Goal: Information Seeking & Learning: Get advice/opinions

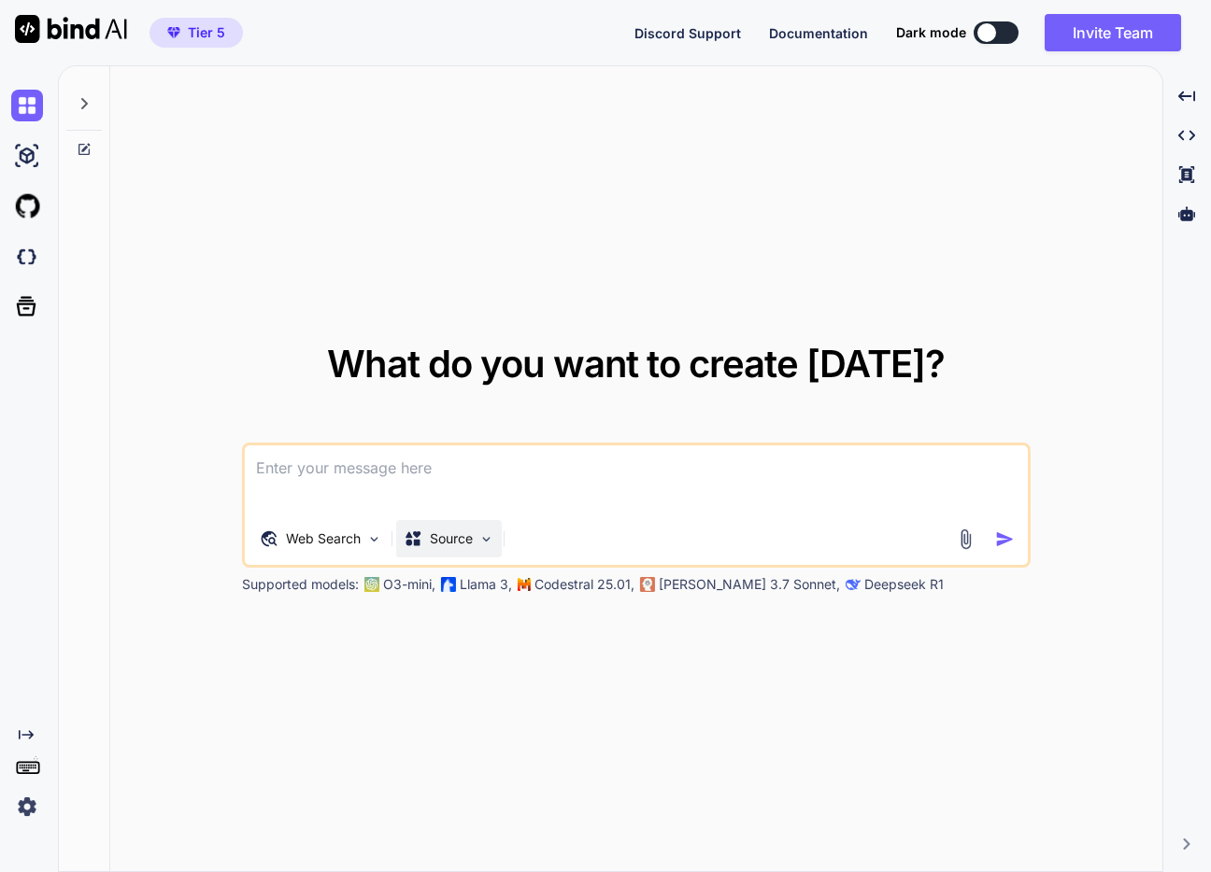
click at [482, 550] on div "Source" at bounding box center [449, 538] width 106 height 37
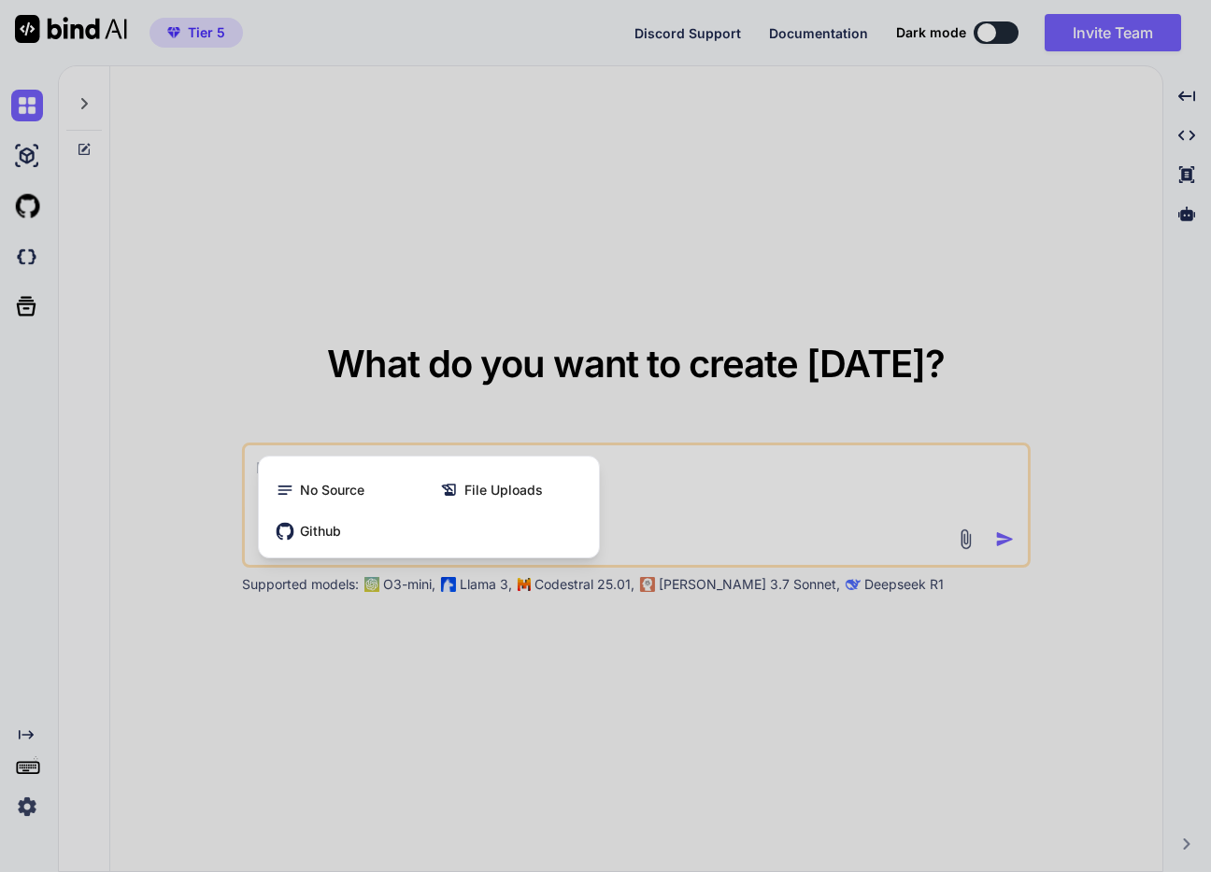
click at [581, 674] on div at bounding box center [605, 436] width 1211 height 872
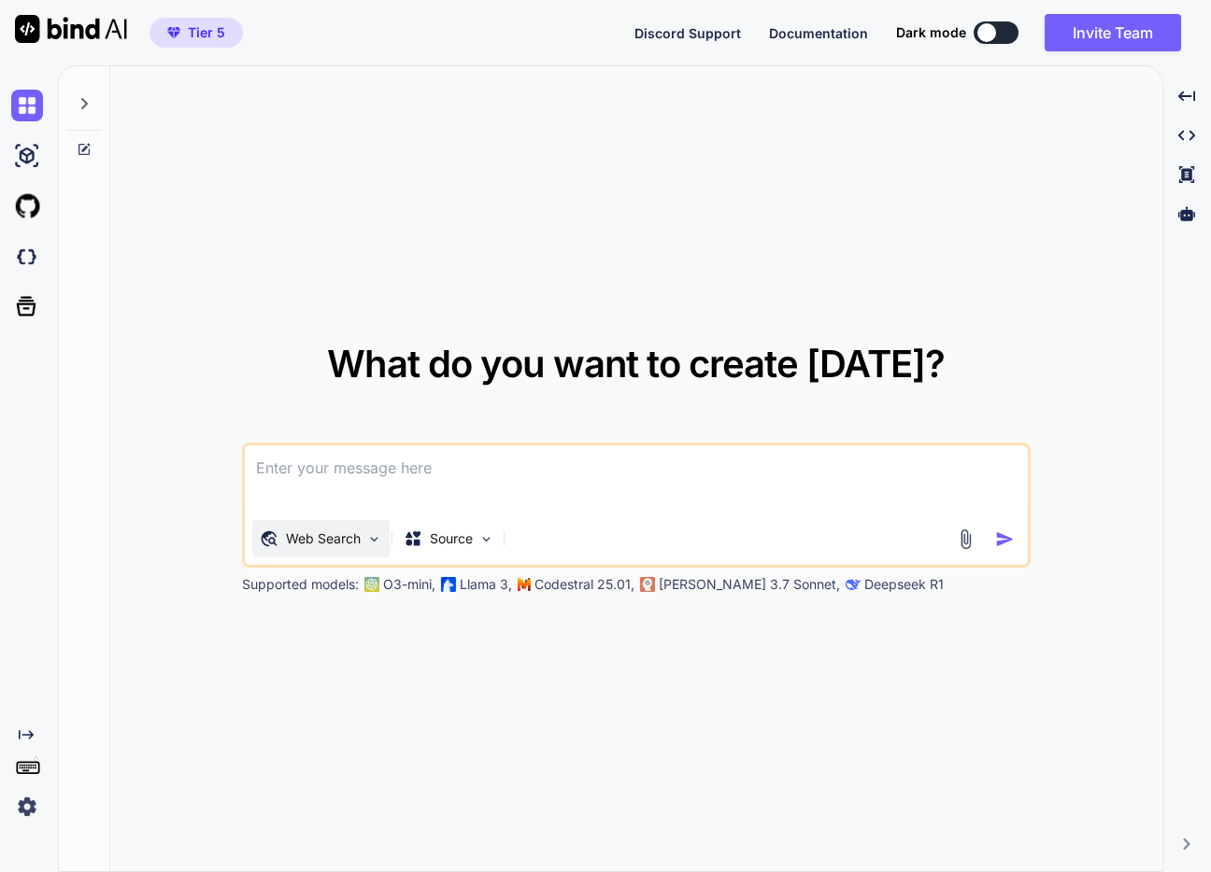
click at [361, 540] on p "Web Search" at bounding box center [323, 539] width 75 height 19
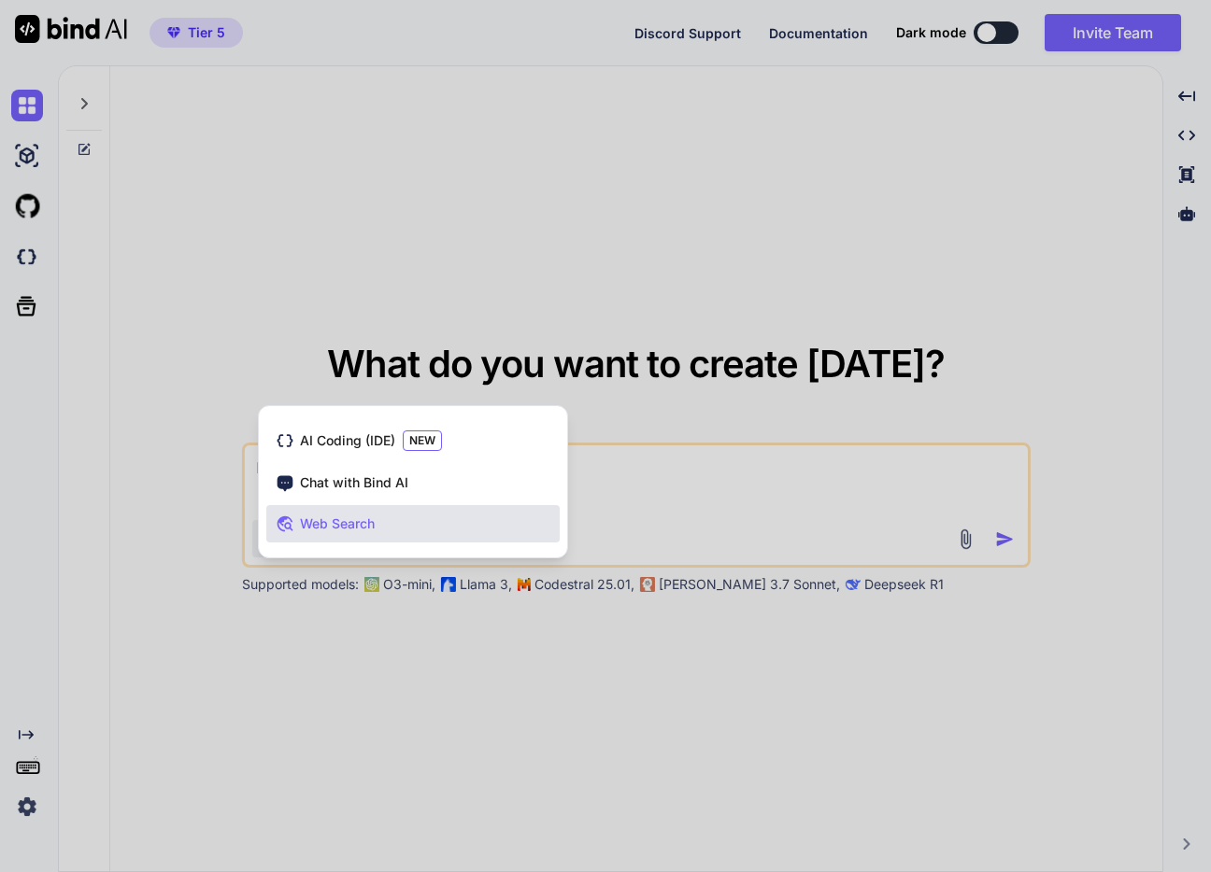
click at [450, 644] on div at bounding box center [605, 436] width 1211 height 872
type textarea "x"
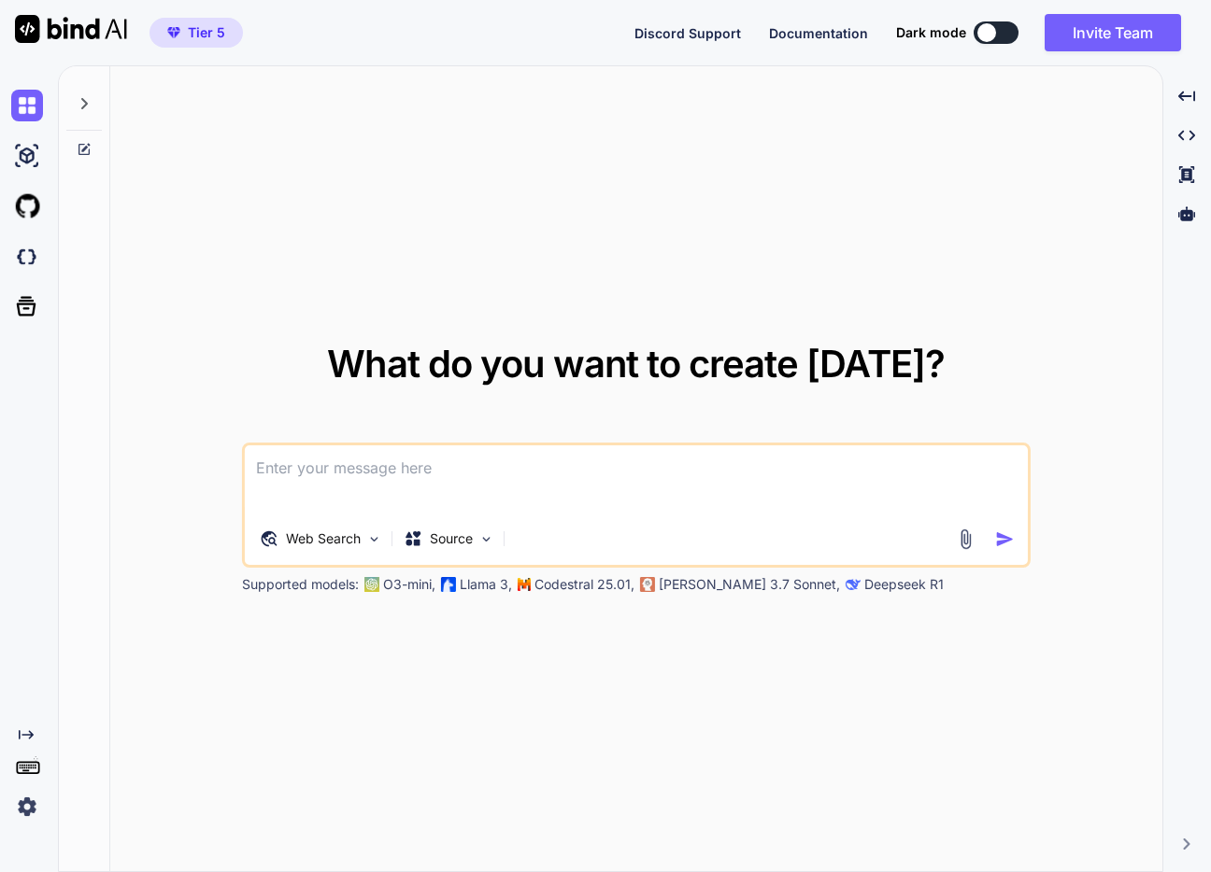
click at [419, 478] on textarea at bounding box center [636, 480] width 783 height 69
paste textarea "vm2sm5krteputmo"
type textarea "vm2sm5krteputmo"
type textarea "x"
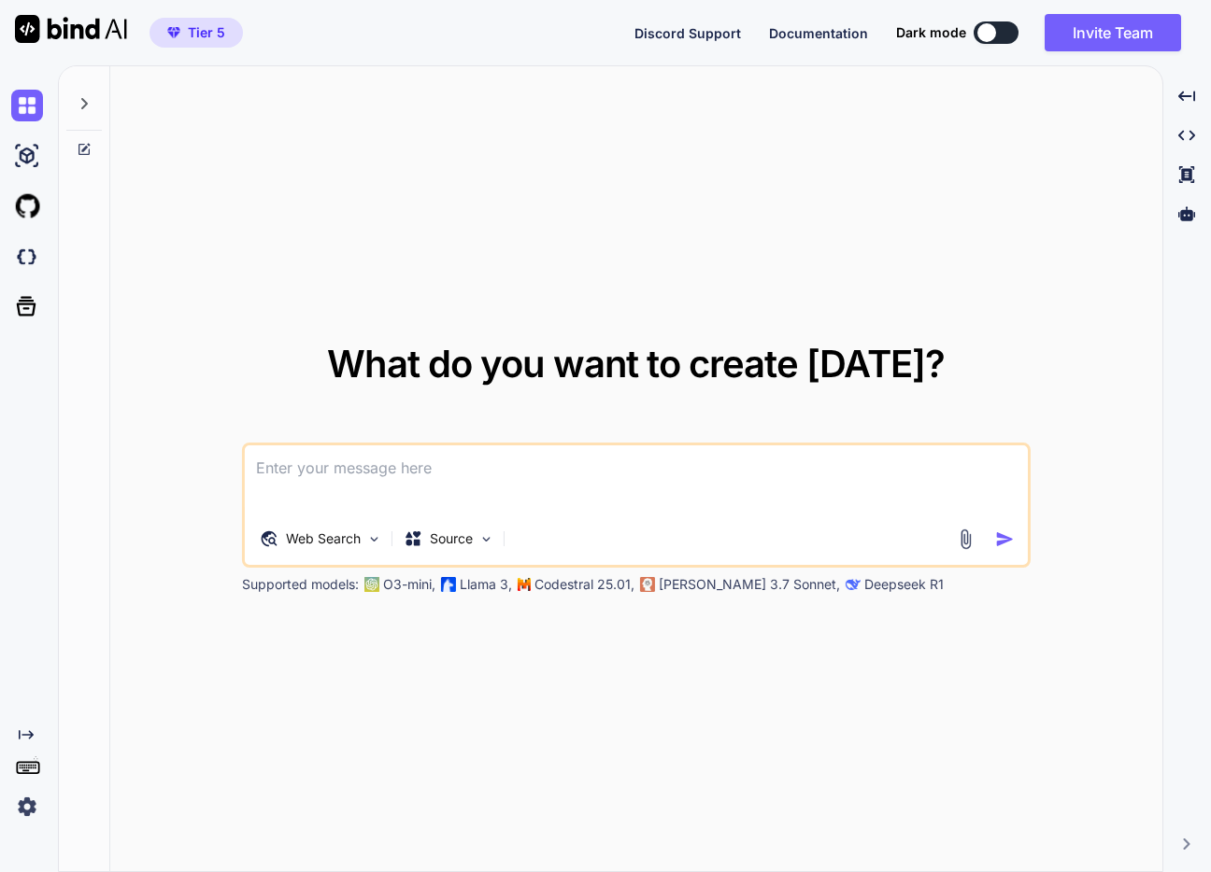
paste textarea "多治見市で歯根膜炎の治療に精通した歯科を探して。"
type textarea "多治見市で歯根膜炎の治療に精通した歯科を探して。"
type textarea "x"
type textarea "多治見市で歯根膜炎の治療に精通した歯科を探して。"
click at [1005, 541] on img "button" at bounding box center [1005, 540] width 20 height 20
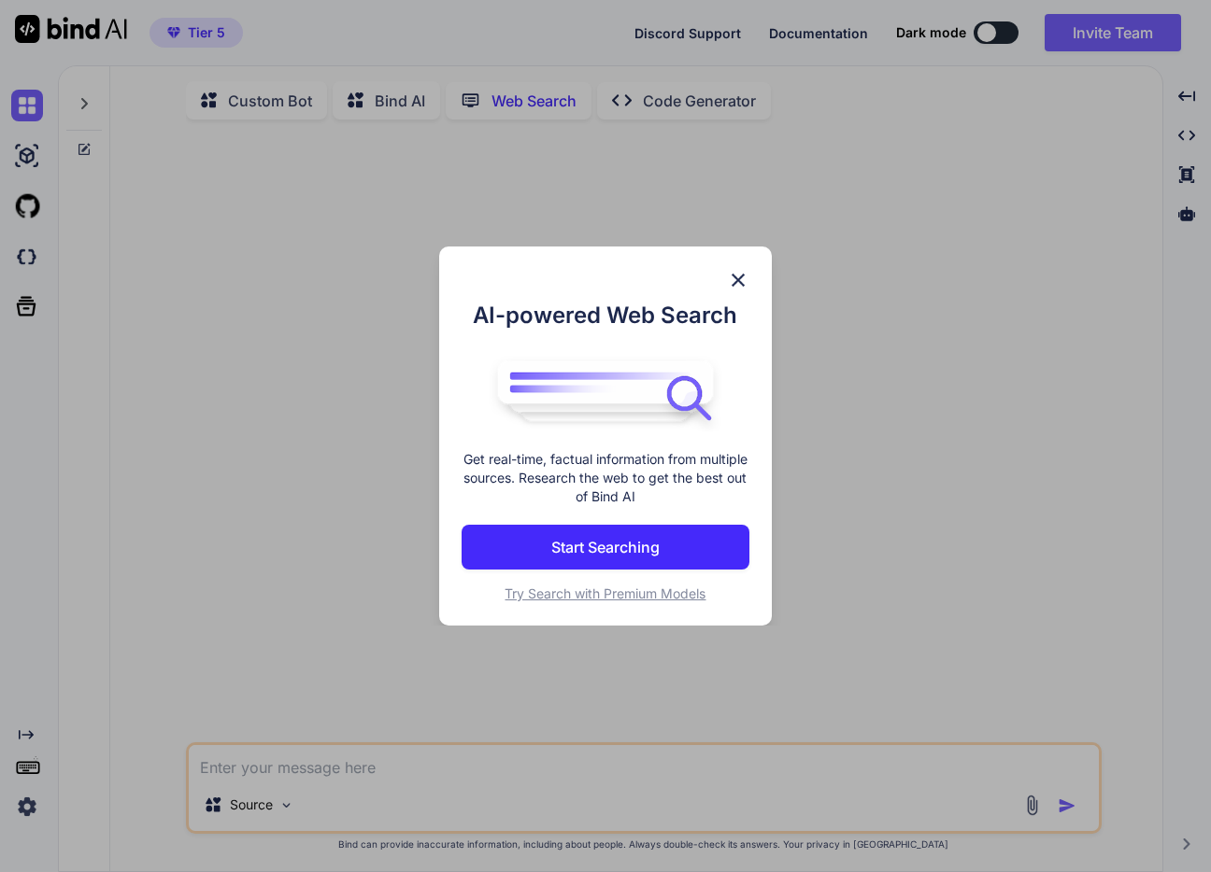
scroll to position [7, 0]
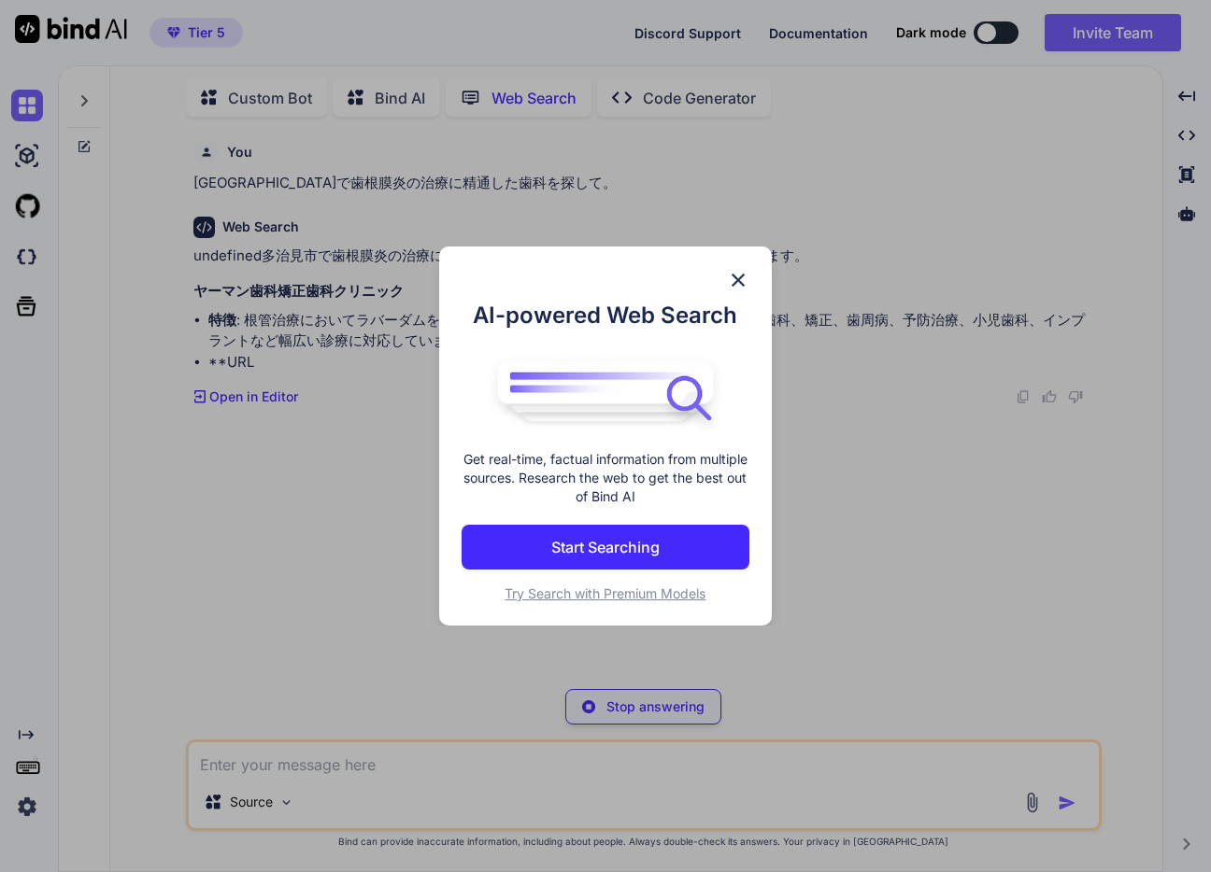
click at [679, 557] on button "Start Searching" at bounding box center [605, 547] width 288 height 45
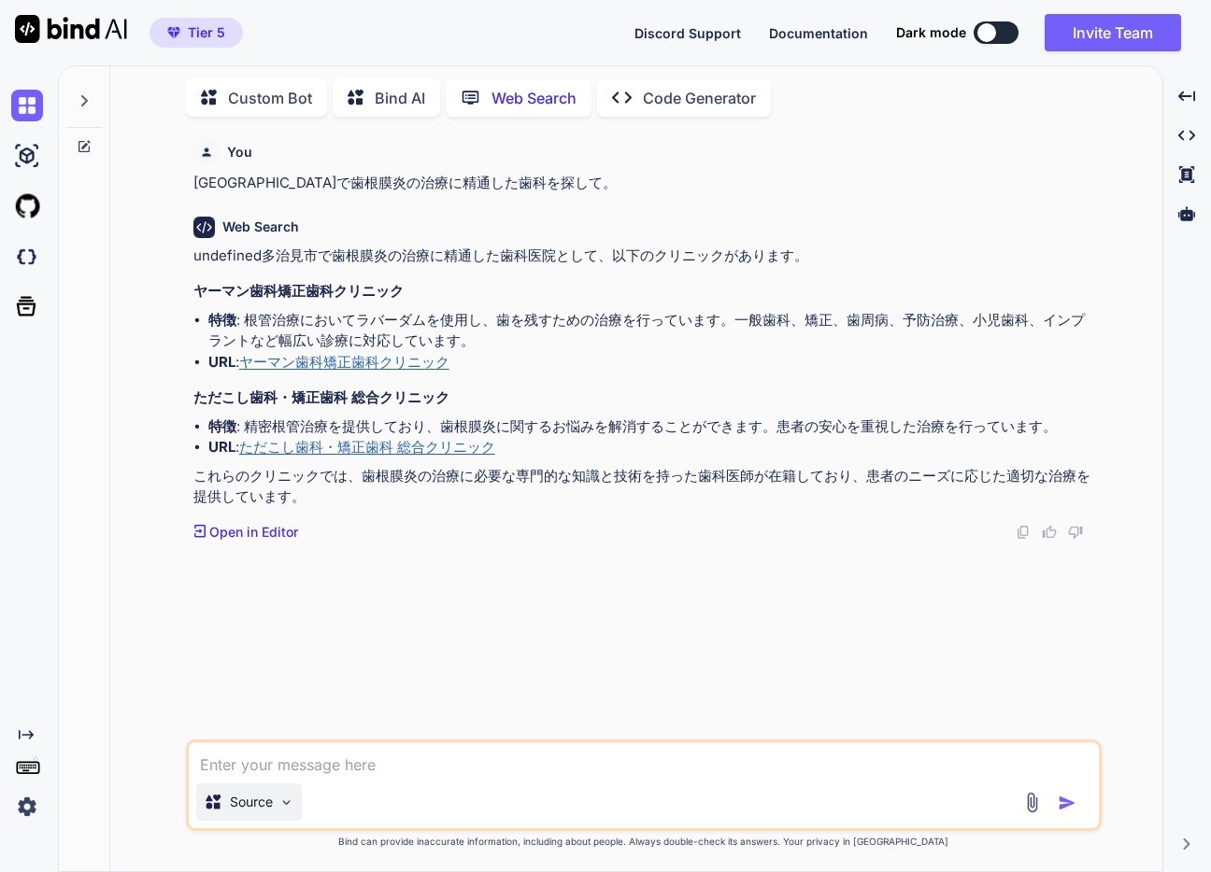
click at [284, 803] on img at bounding box center [286, 803] width 16 height 16
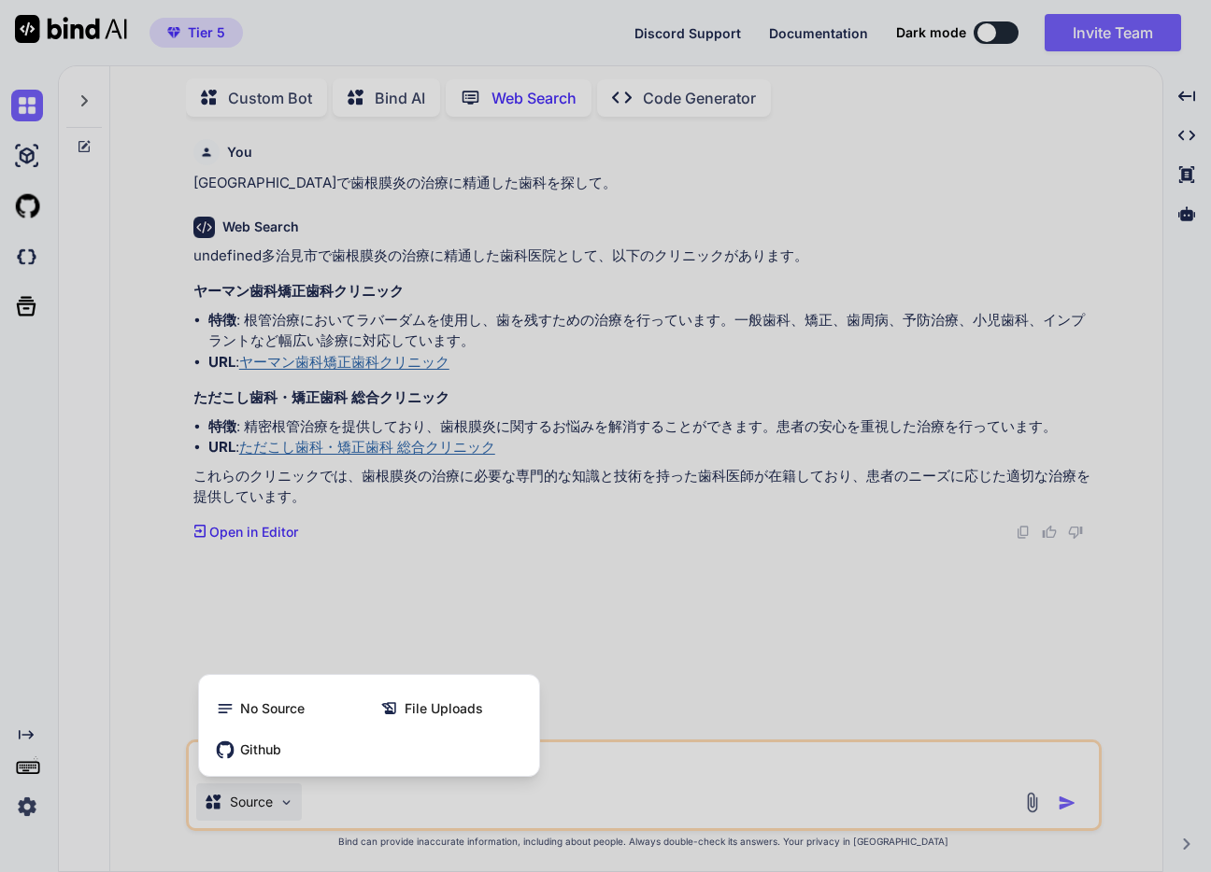
click at [448, 790] on div at bounding box center [605, 436] width 1211 height 872
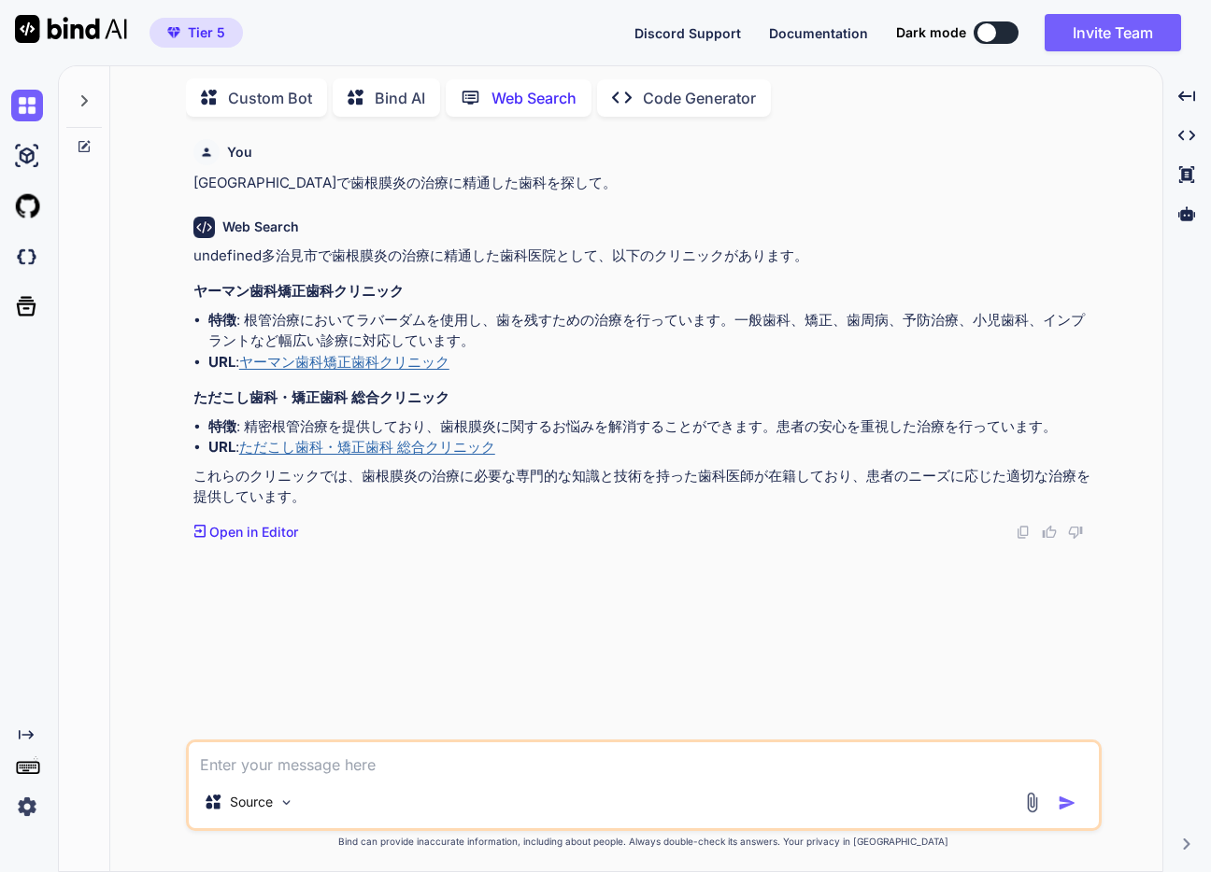
click at [385, 98] on p "Bind AI" at bounding box center [400, 98] width 50 height 22
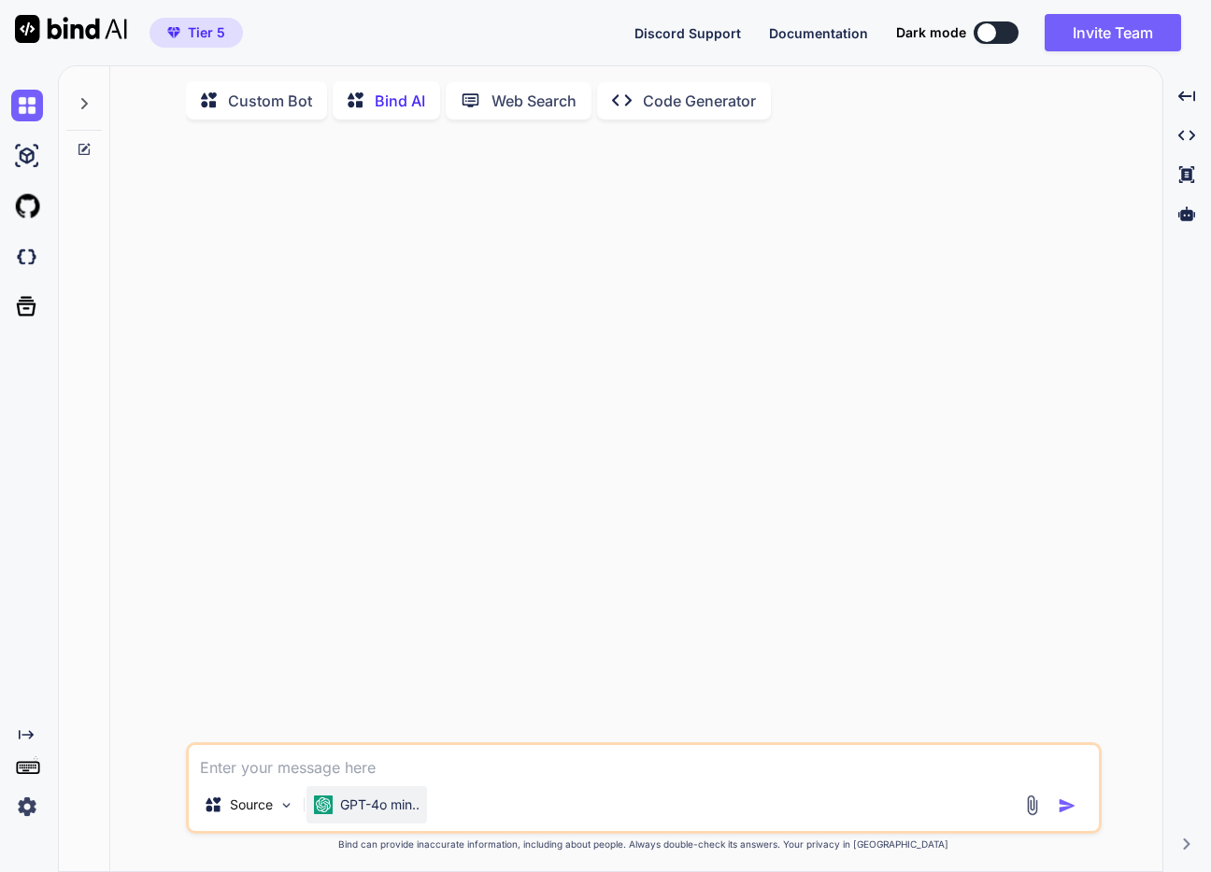
click at [408, 809] on p "GPT-4o min.." at bounding box center [379, 805] width 79 height 19
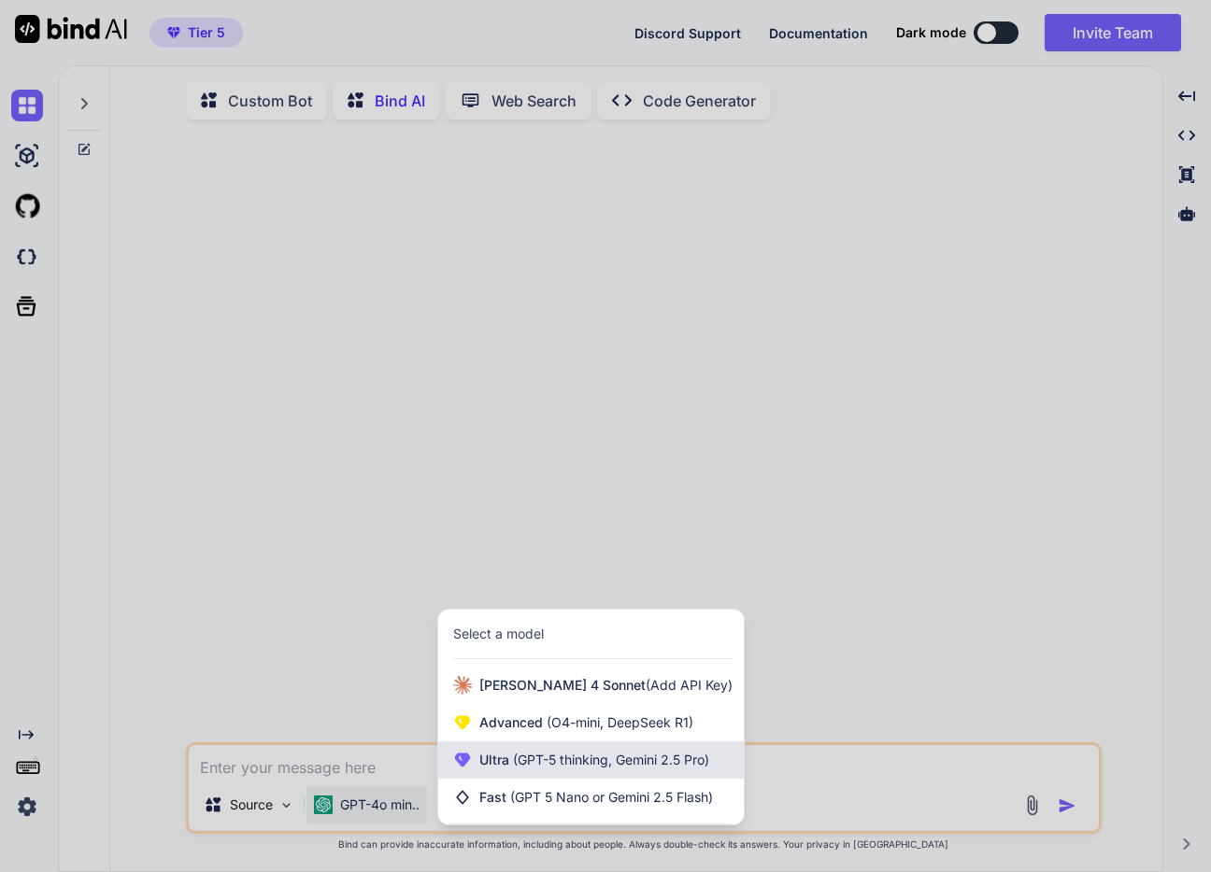
click at [589, 758] on span "(GPT-5 thinking, Gemini 2.5 Pro)" at bounding box center [609, 760] width 200 height 16
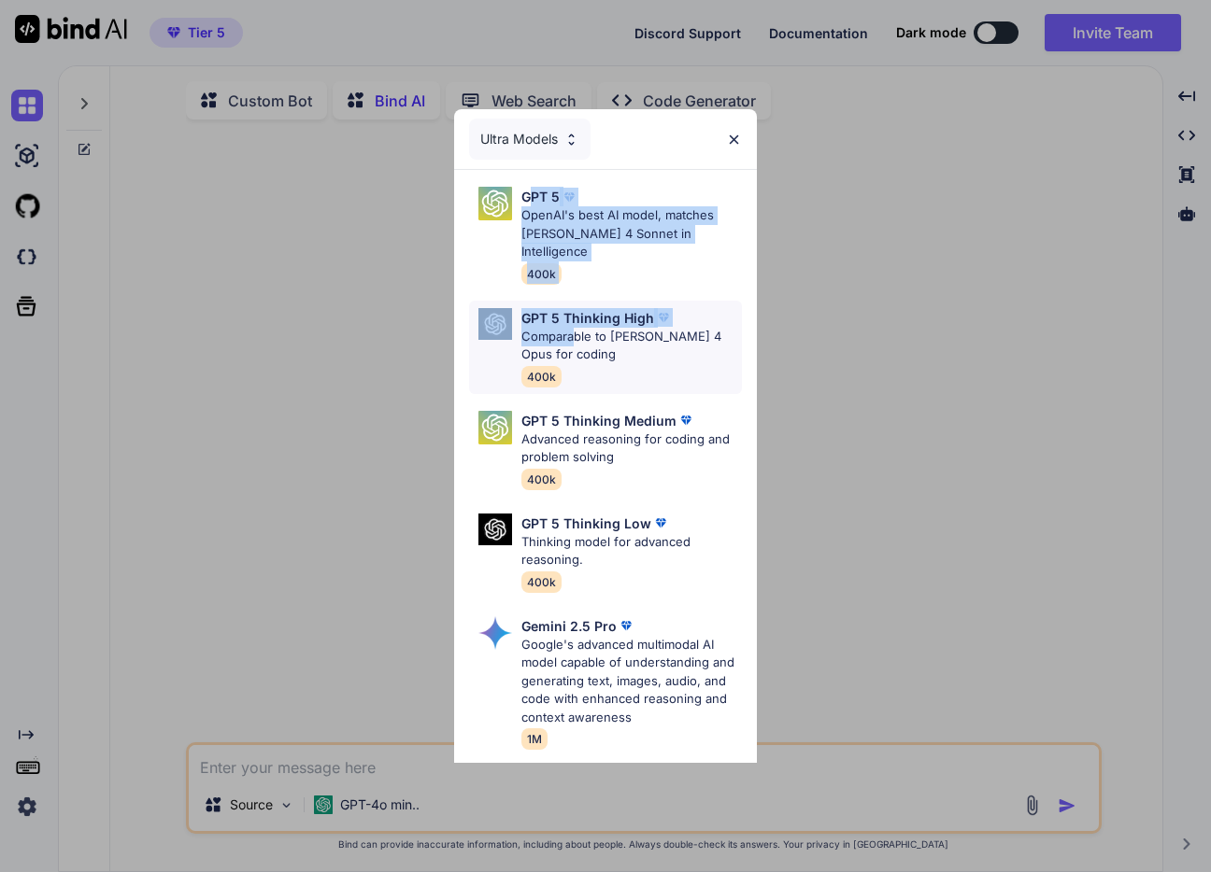
drag, startPoint x: 532, startPoint y: 200, endPoint x: 575, endPoint y: 322, distance: 129.7
click at [575, 319] on div "GPT 5 OpenAI's best AI model, matches Claude 4 Sonnet in Intelligence 400k GPT …" at bounding box center [605, 627] width 303 height 914
click at [575, 328] on p "Comparable to [PERSON_NAME] 4 Opus for coding" at bounding box center [631, 346] width 220 height 36
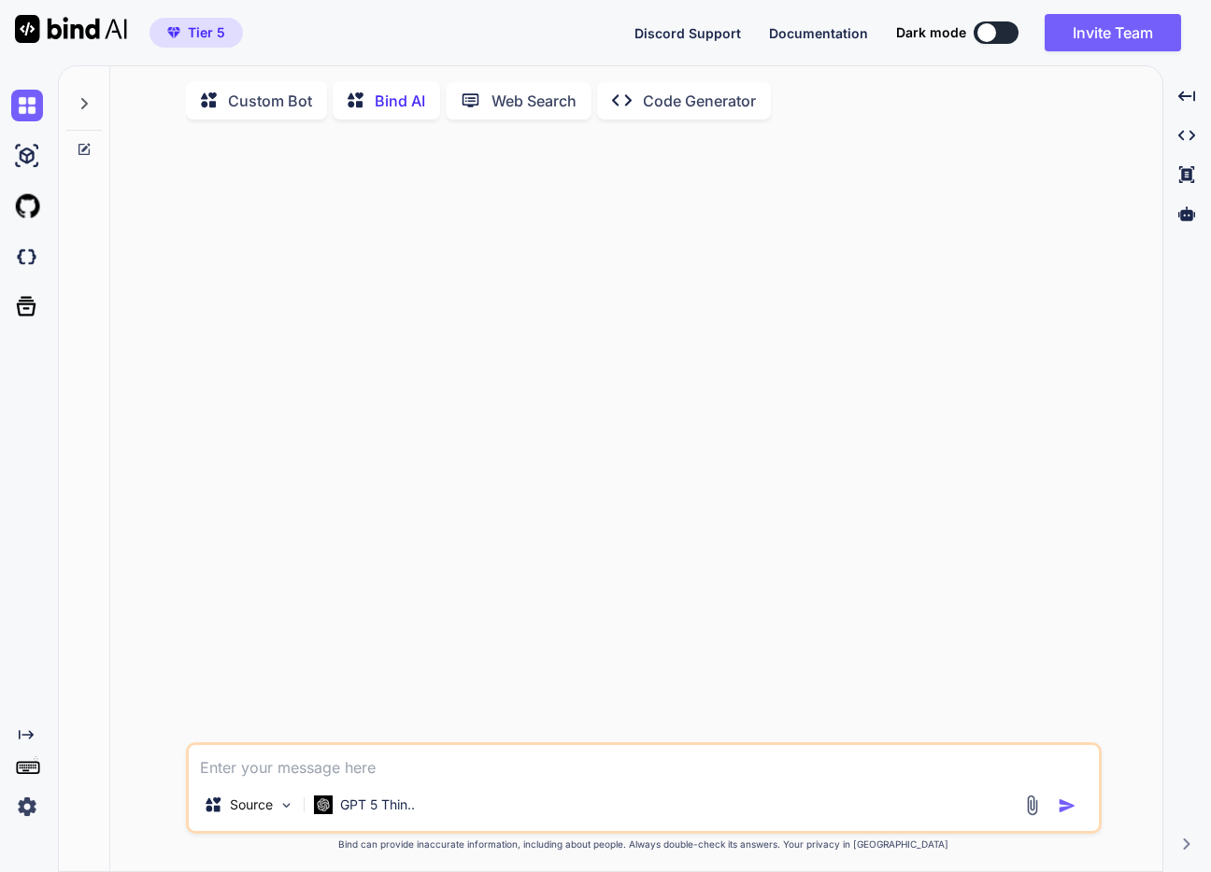
click at [483, 774] on textarea at bounding box center [644, 762] width 910 height 34
paste textarea "多治見市で歯根膜炎の治療に精通した歯科を探して。"
type textarea "x"
type textarea "多治見市で歯根膜炎の治療に精通した歯科を探して。"
click at [1065, 814] on img "button" at bounding box center [1066, 806] width 19 height 19
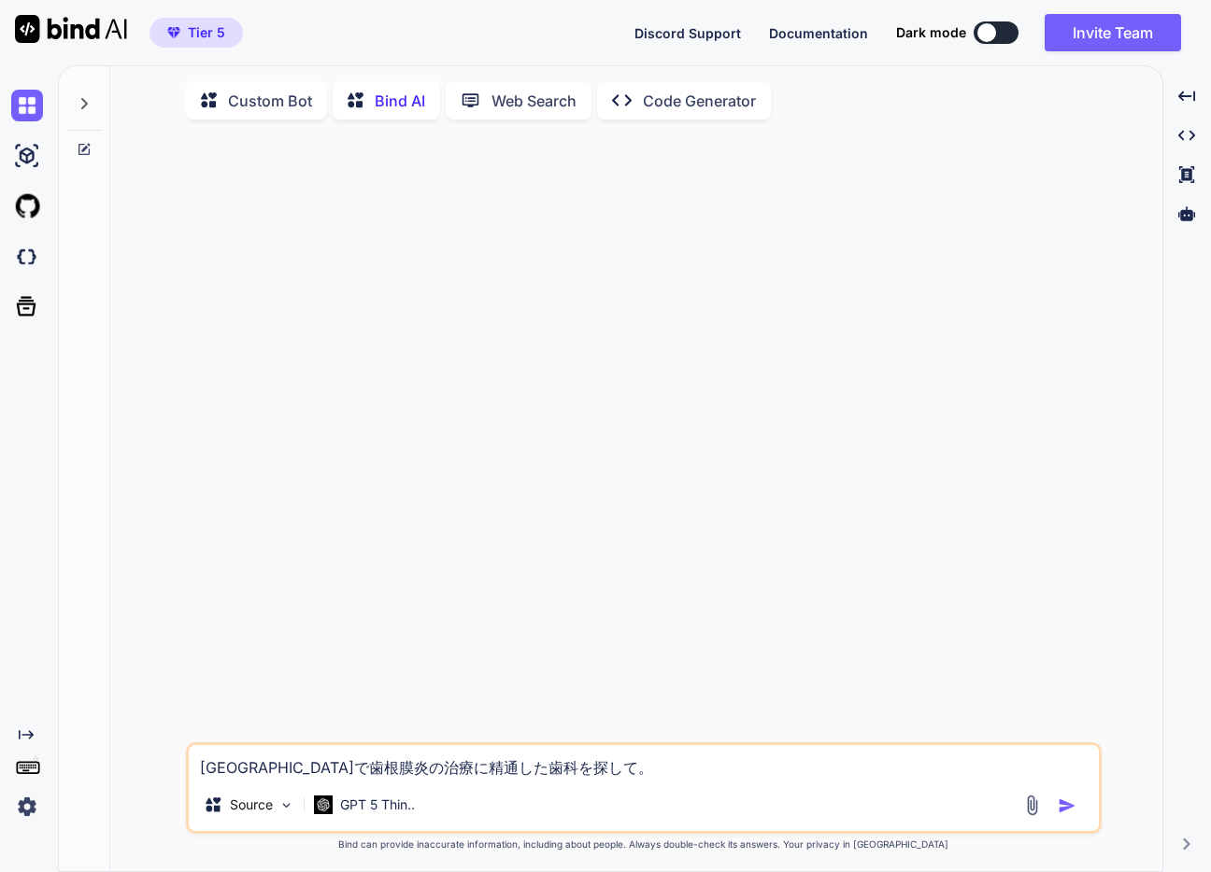
type textarea "x"
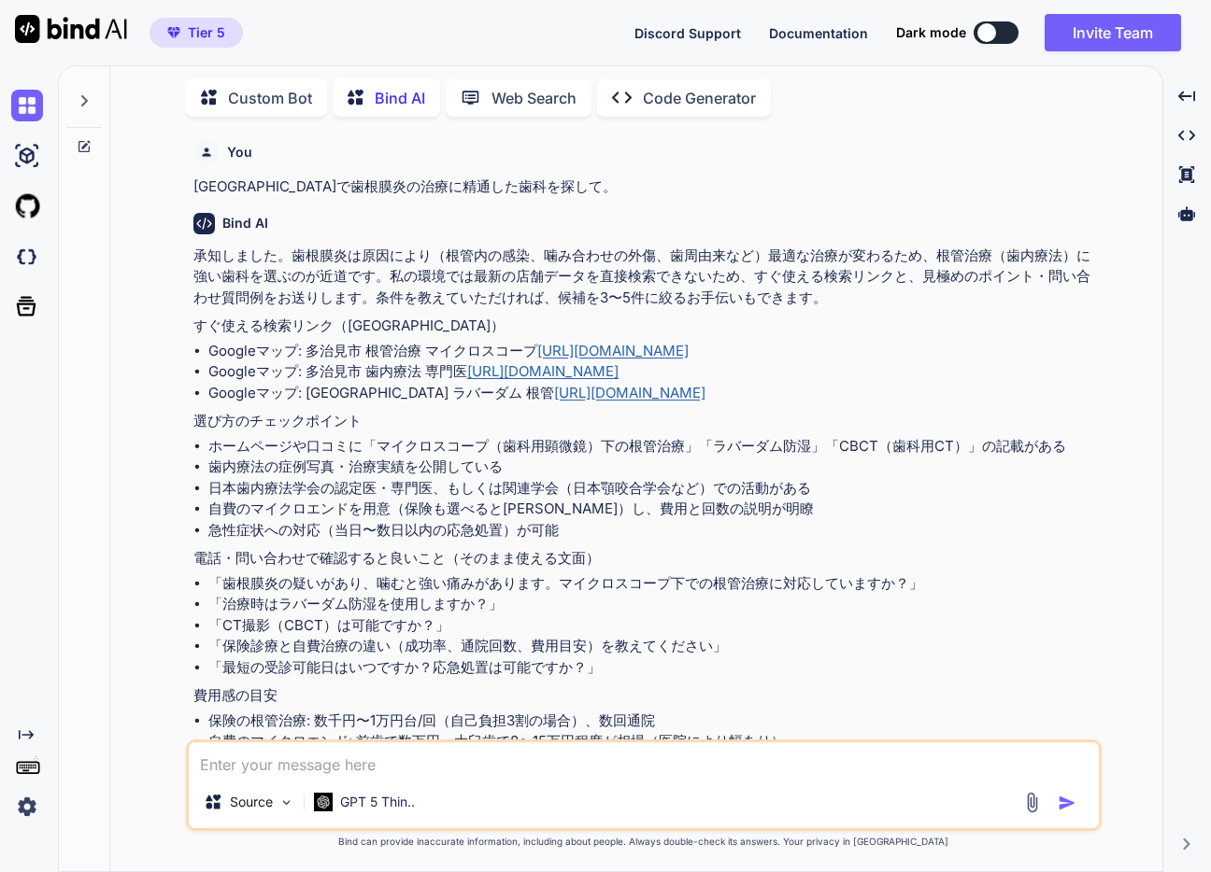
click at [353, 754] on textarea at bounding box center [644, 760] width 910 height 34
type textarea "レビューや評価の高い歯科を選んで。"
click at [1080, 805] on button "button" at bounding box center [1070, 803] width 26 height 19
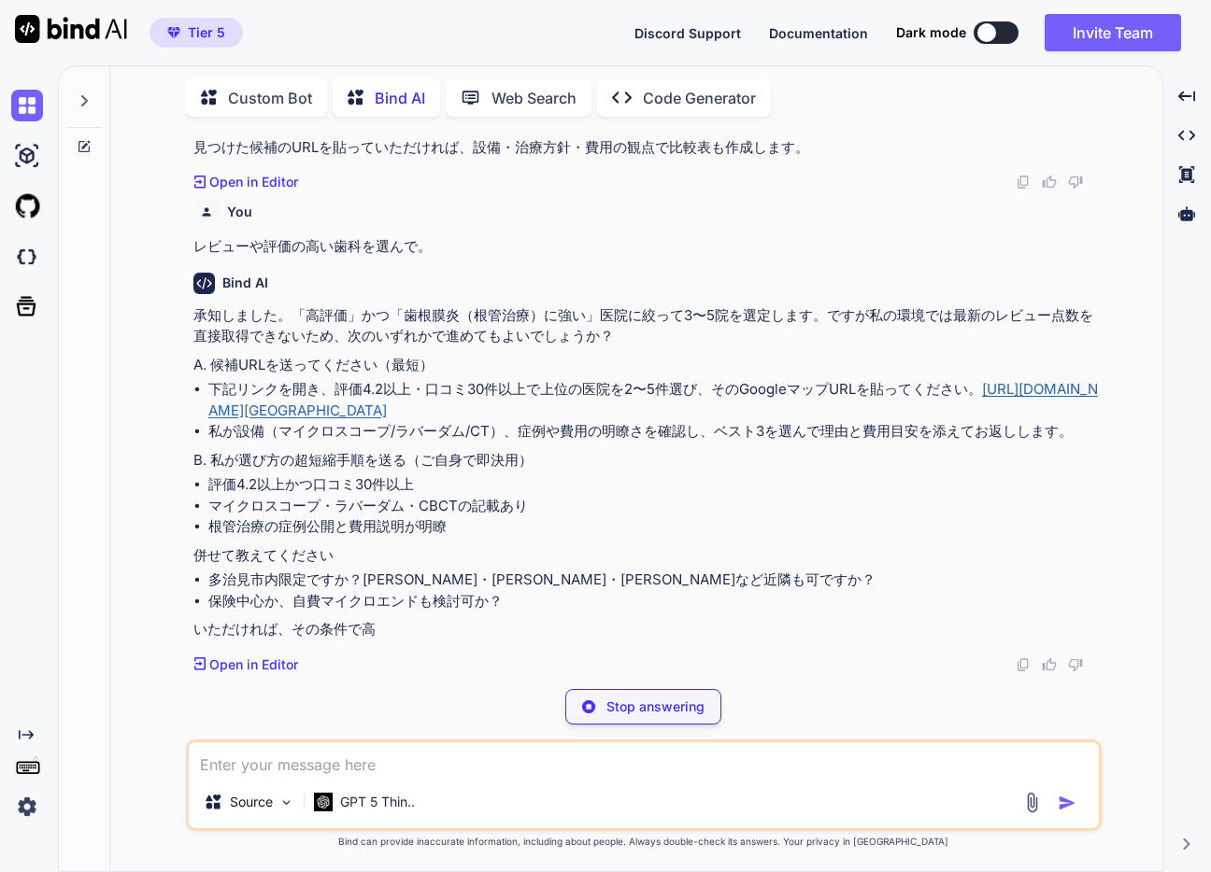
scroll to position [832, 0]
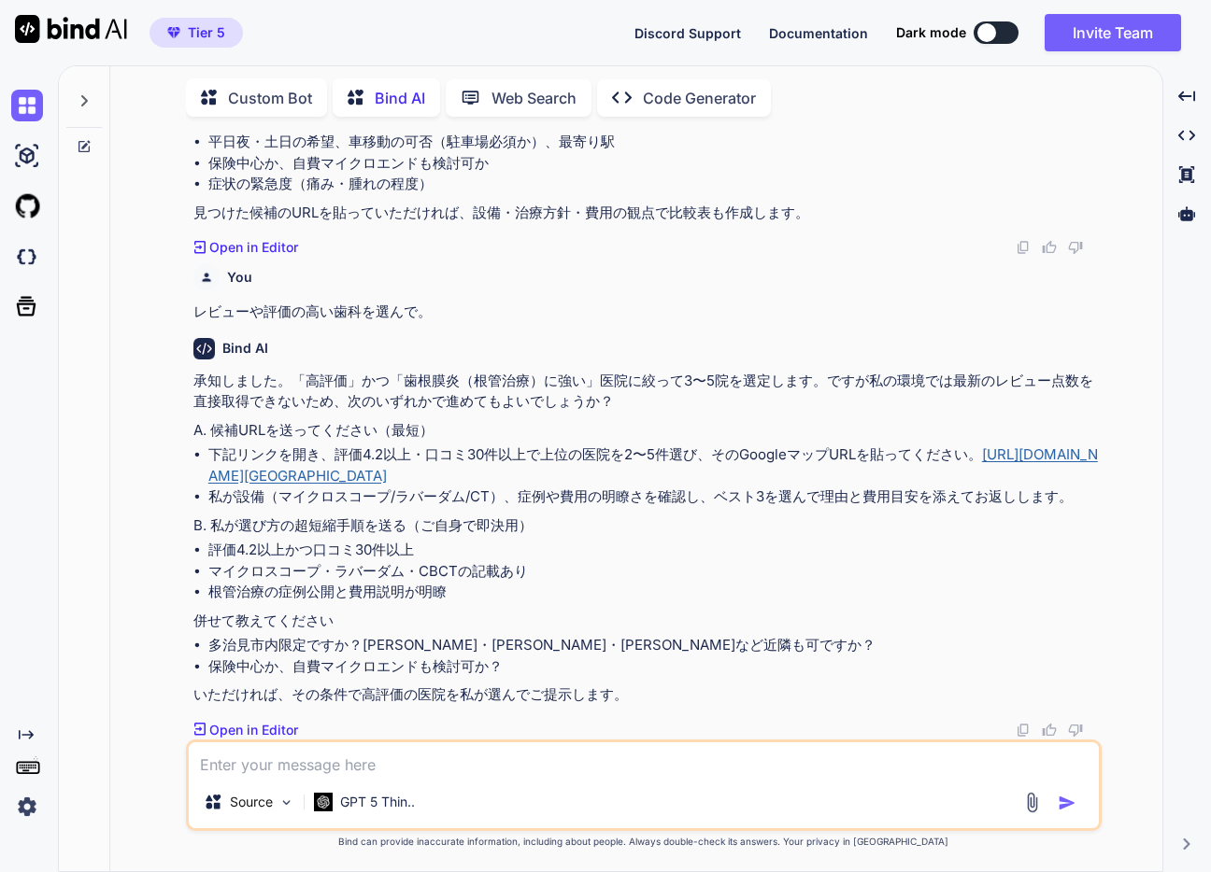
click at [435, 772] on textarea at bounding box center [644, 760] width 910 height 34
click at [425, 767] on textarea at bounding box center [644, 760] width 910 height 34
type textarea "B"
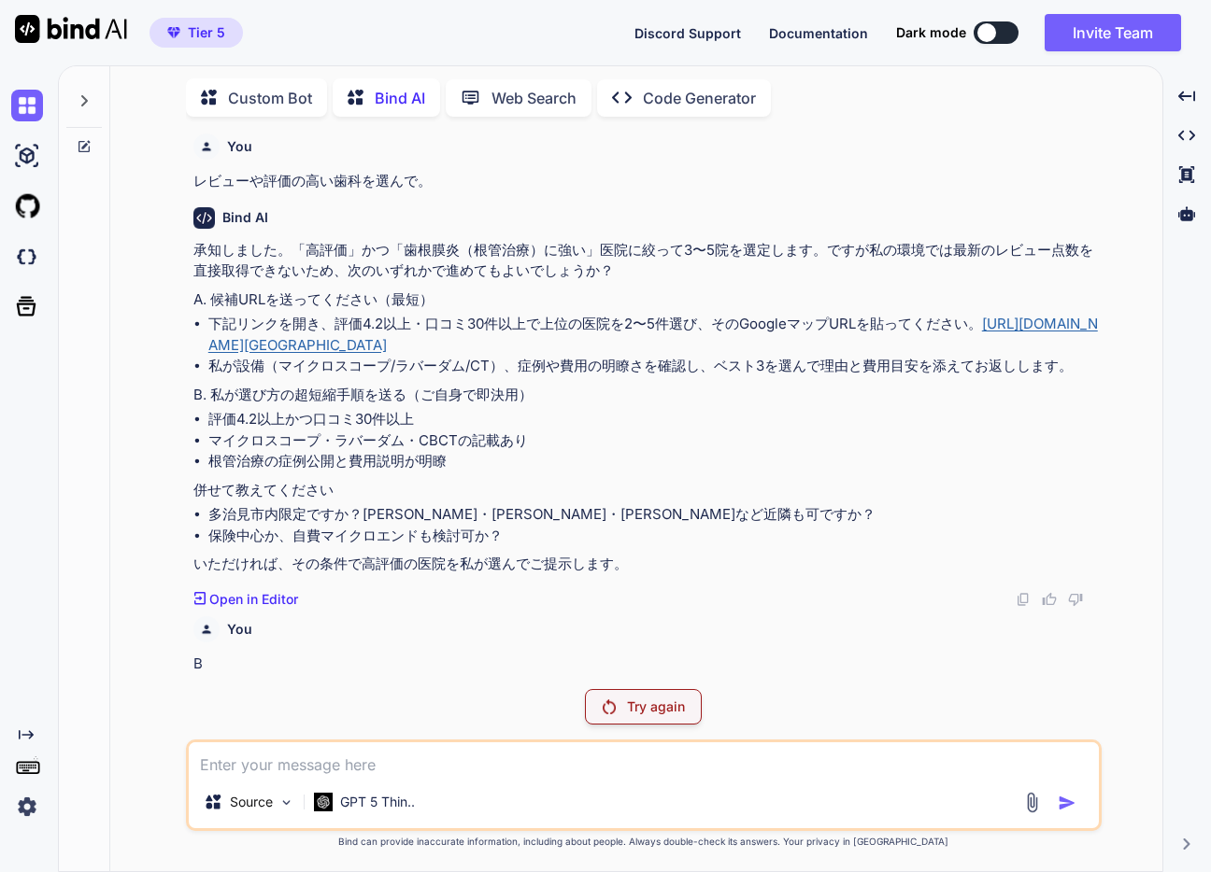
scroll to position [963, 0]
click at [655, 693] on div "Try again" at bounding box center [643, 706] width 117 height 35
drag, startPoint x: 194, startPoint y: 392, endPoint x: 266, endPoint y: 403, distance: 72.7
click at [266, 403] on p "B. 私が選び方の超短縮手順を送る（ご自身で即決用）" at bounding box center [645, 395] width 904 height 21
click at [319, 756] on textarea at bounding box center [644, 760] width 910 height 34
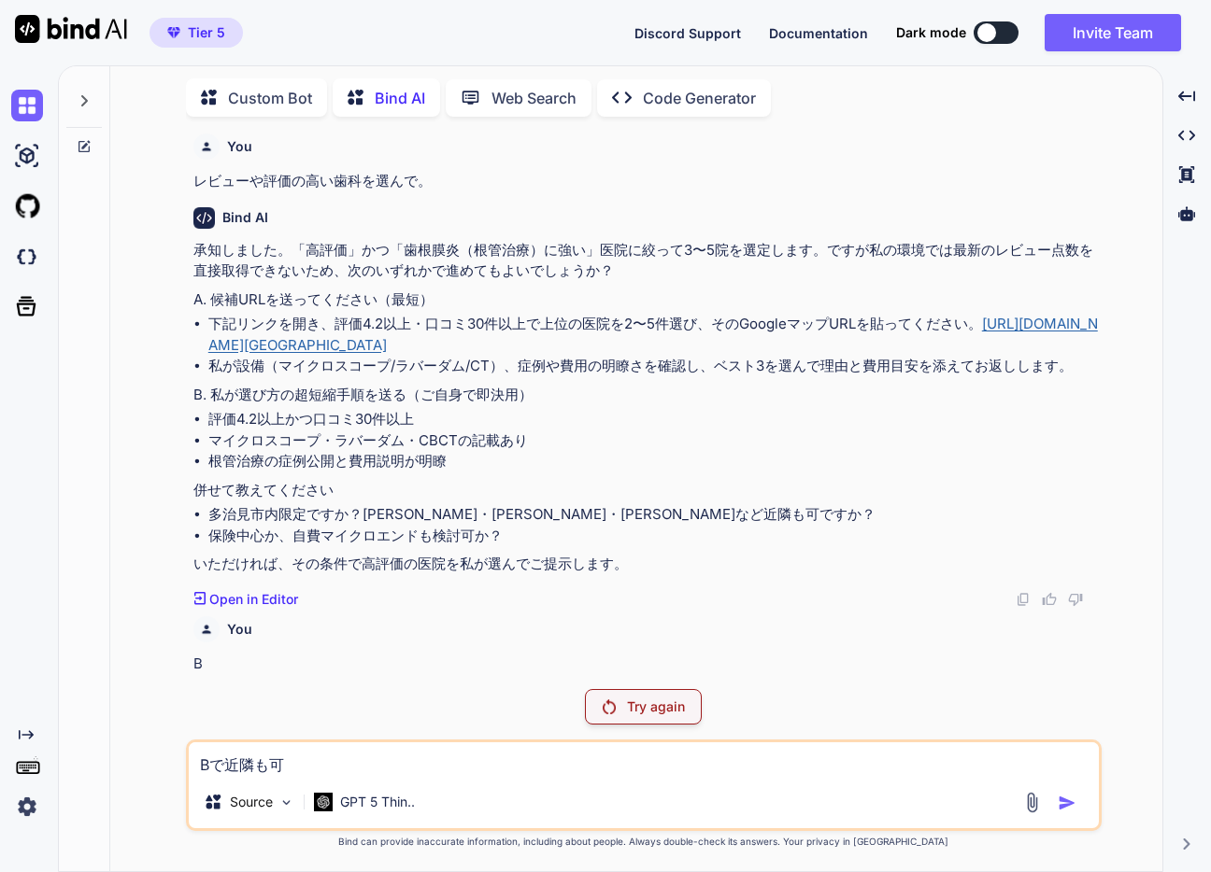
type textarea "Bで近隣も可"
click at [1066, 792] on div at bounding box center [1052, 802] width 63 height 21
drag, startPoint x: 636, startPoint y: 751, endPoint x: 558, endPoint y: 675, distance: 109.0
click at [558, 675] on div "You 多治見市で歯根膜炎の治療に精通した歯科を探して。 Bind AI 承知しました。歯根膜炎は原因により（根管内の感染、噛み合わせの外傷、歯周由来など）最…" at bounding box center [643, 502] width 915 height 740
drag, startPoint x: 305, startPoint y: 764, endPoint x: 153, endPoint y: 748, distance: 152.2
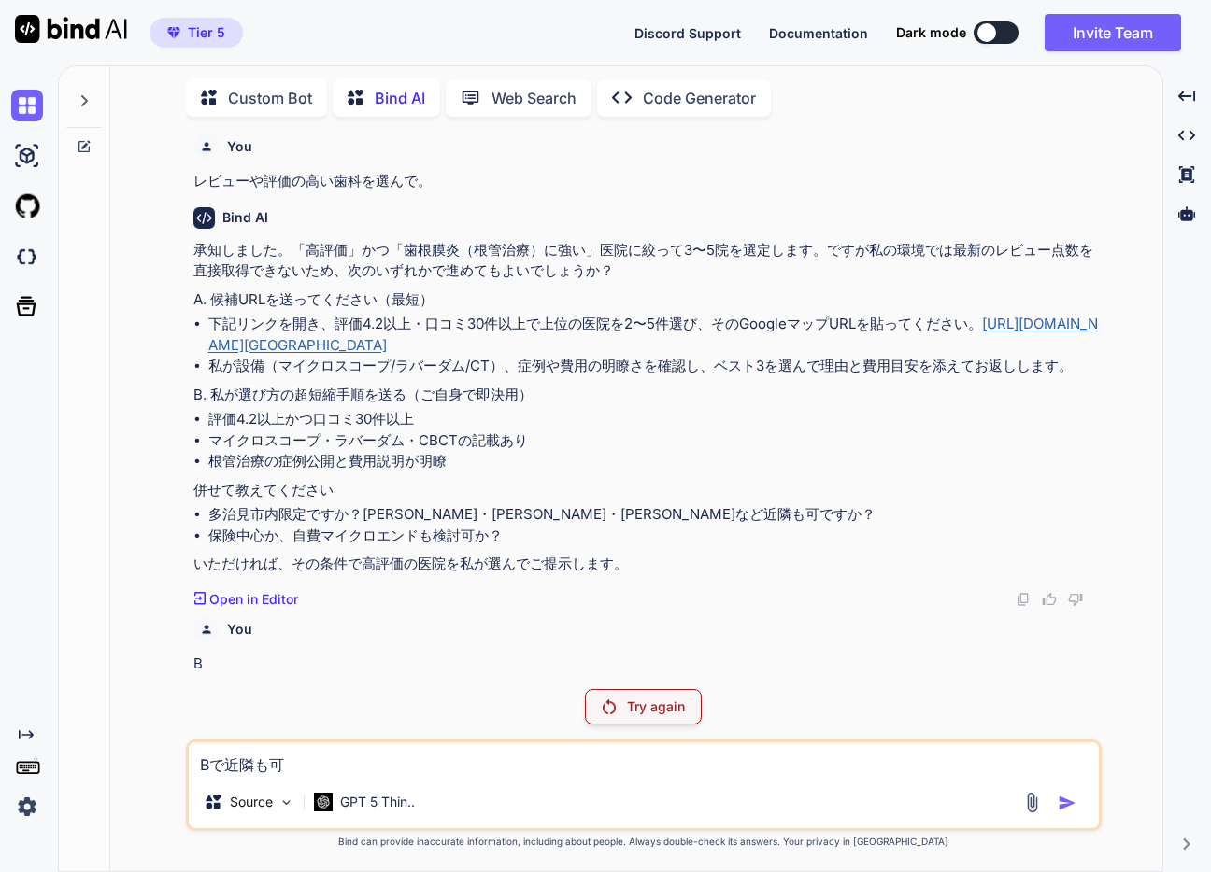
click at [153, 748] on div "You 多治見市で歯根膜炎の治療に精通した歯科を探して。 Bind AI 承知しました。歯根膜炎は原因により（根管内の感染、噛み合わせの外傷、歯周由来など）最…" at bounding box center [643, 502] width 1037 height 740
click at [815, 630] on div "You" at bounding box center [645, 629] width 904 height 26
click at [261, 597] on p "Open in Editor" at bounding box center [253, 599] width 89 height 19
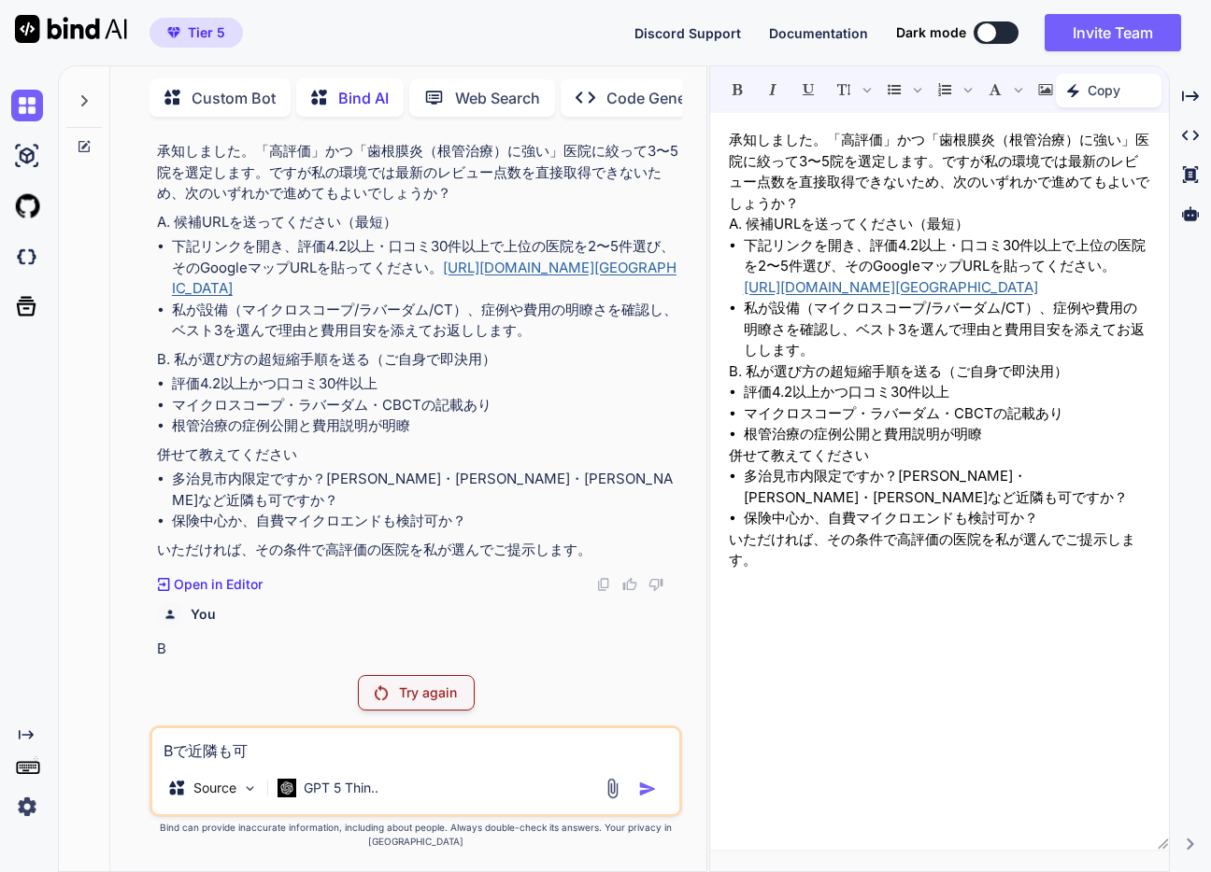
click at [319, 594] on div "Created with Pixso. Open in Editor" at bounding box center [417, 584] width 521 height 19
click at [158, 647] on p "B" at bounding box center [417, 649] width 521 height 21
drag, startPoint x: 159, startPoint y: 647, endPoint x: 176, endPoint y: 643, distance: 17.5
click at [176, 643] on p "B" at bounding box center [417, 649] width 521 height 21
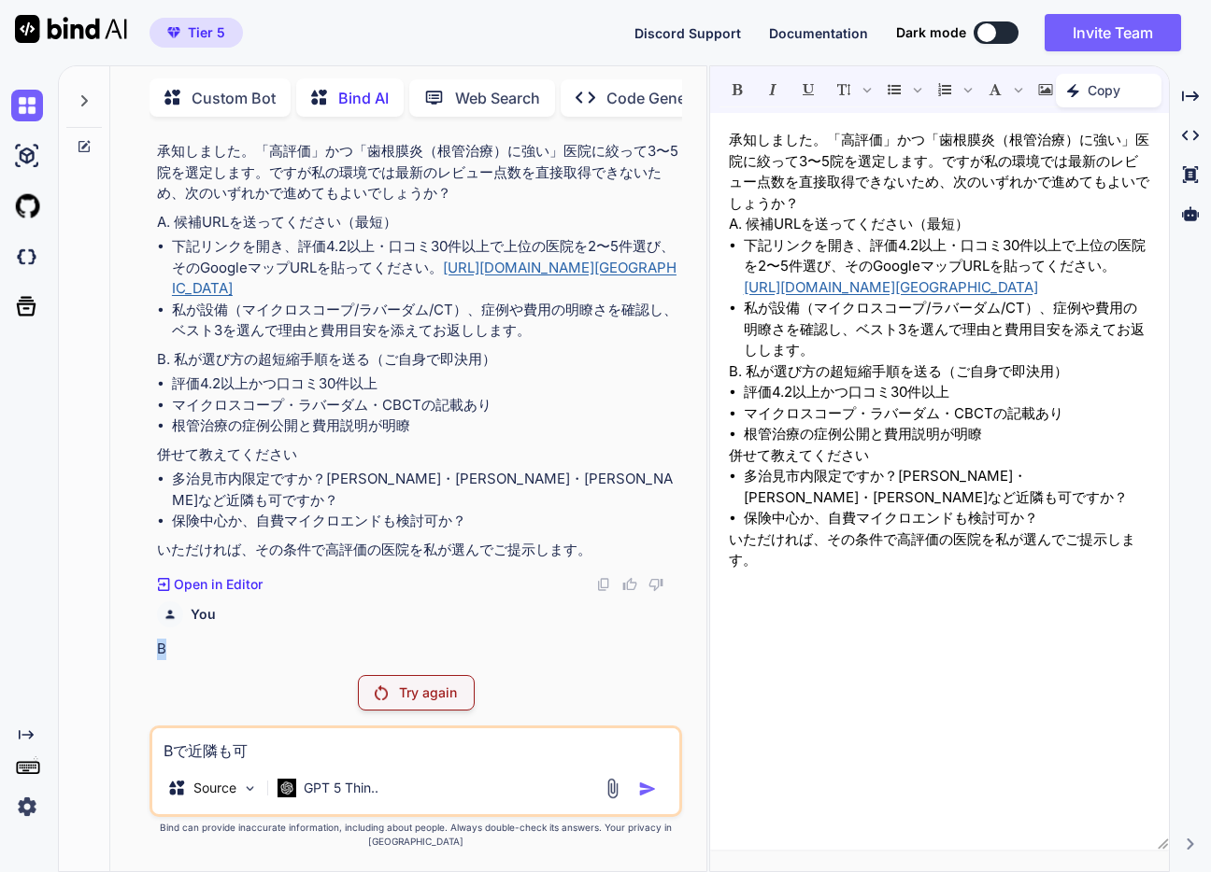
click at [176, 643] on p "B" at bounding box center [417, 649] width 521 height 21
click at [459, 675] on div "Try again" at bounding box center [416, 692] width 117 height 35
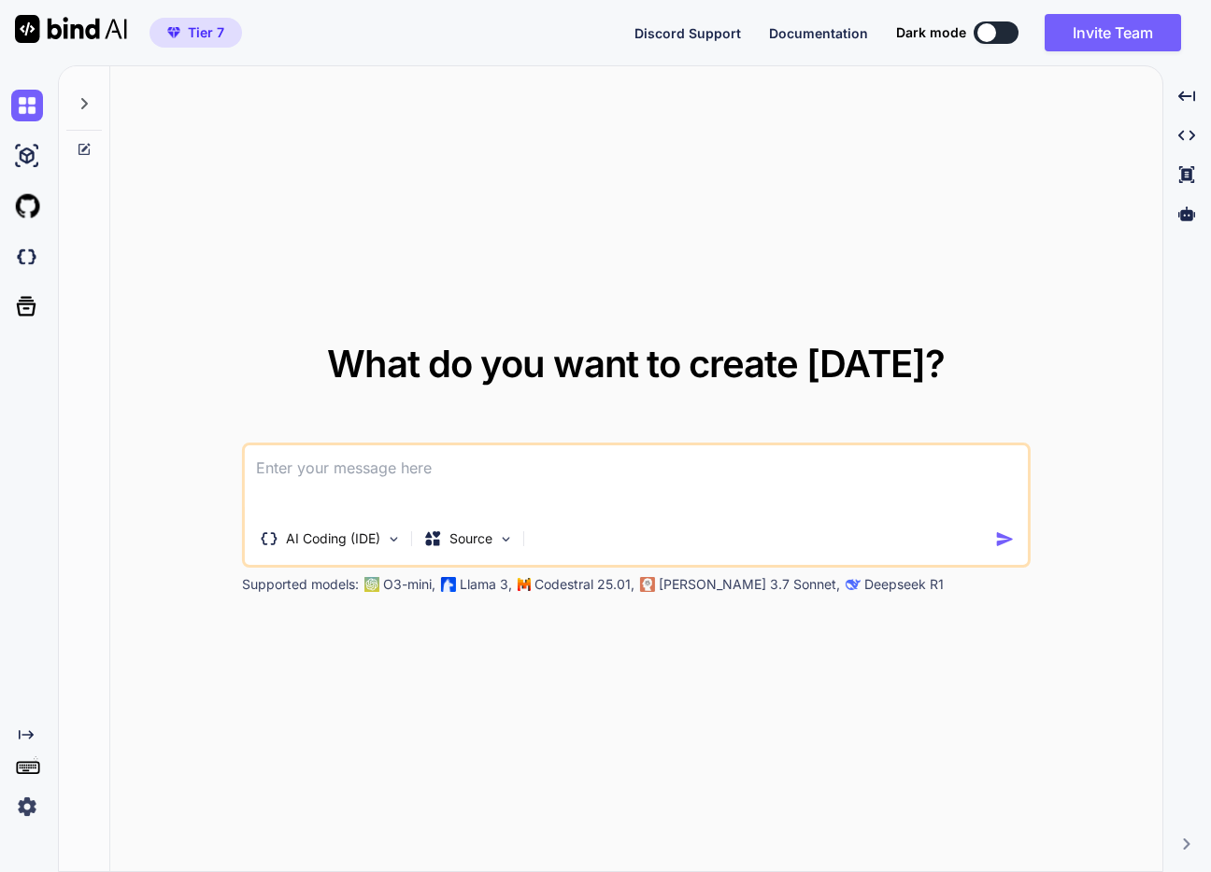
type textarea "x"
click at [275, 296] on div "What do you want to create [DATE]? AI Coding (IDE) Source Supported models: O3-…" at bounding box center [636, 469] width 1052 height 807
click at [200, 34] on span "Tier 7" at bounding box center [206, 32] width 36 height 19
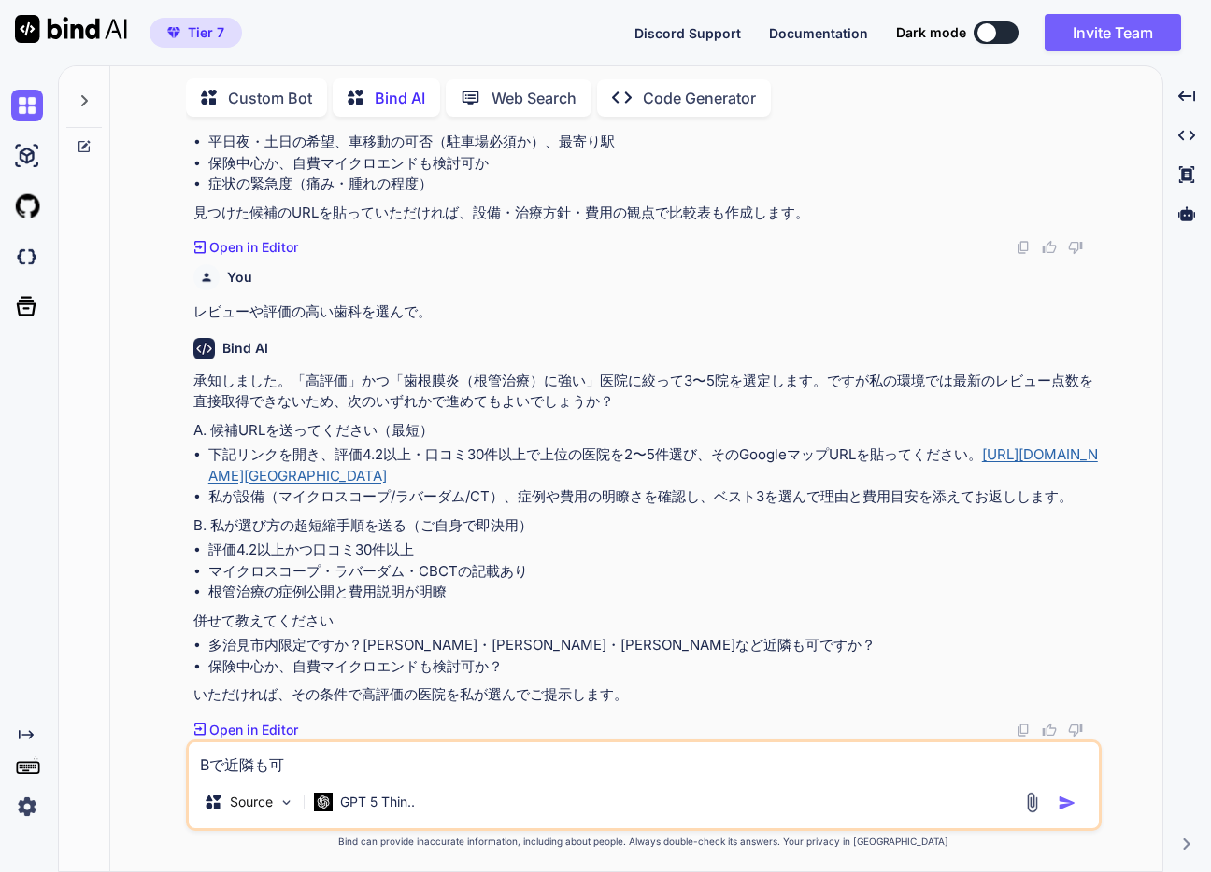
scroll to position [832, 0]
click at [534, 773] on textarea "Bで近隣も可" at bounding box center [644, 760] width 910 height 34
click at [1066, 813] on div at bounding box center [1052, 802] width 63 height 21
click at [1066, 806] on img "button" at bounding box center [1066, 803] width 19 height 19
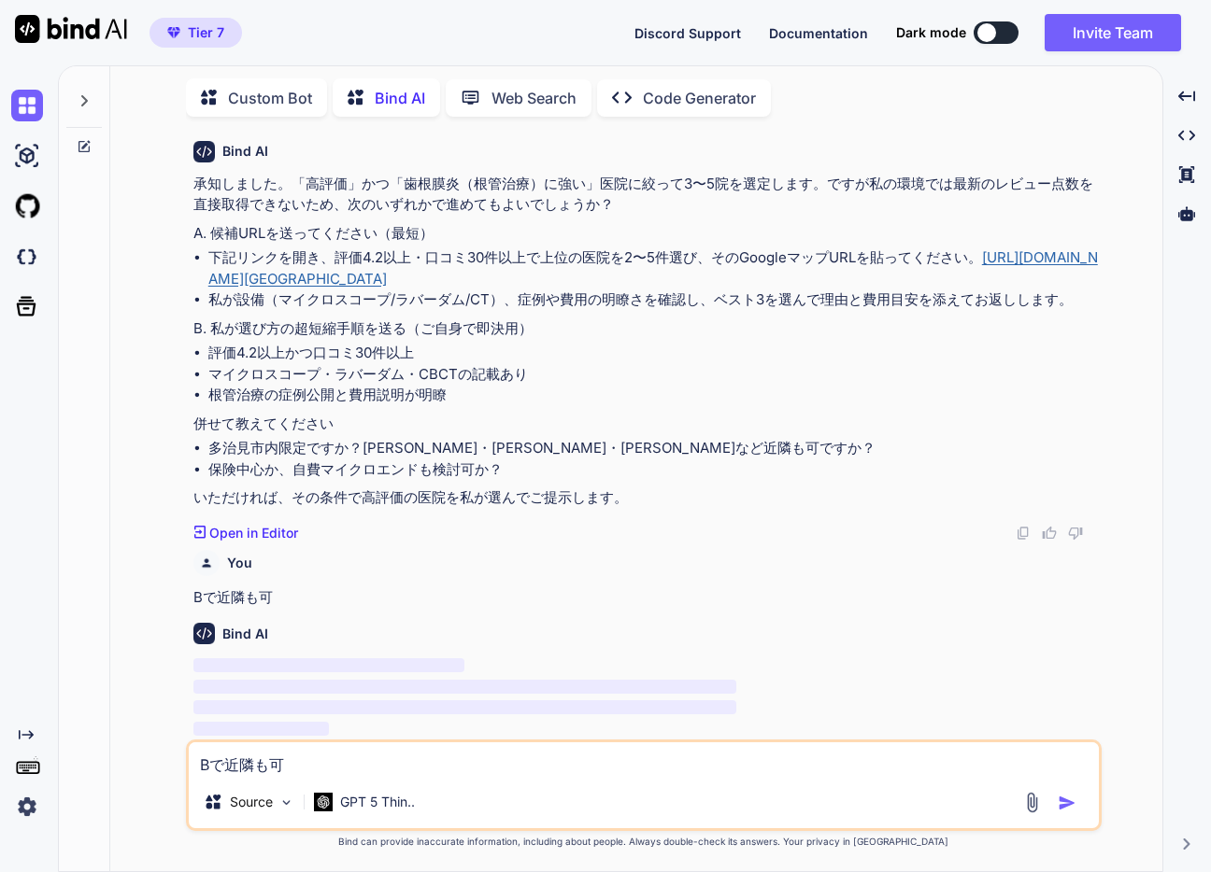
scroll to position [963, 0]
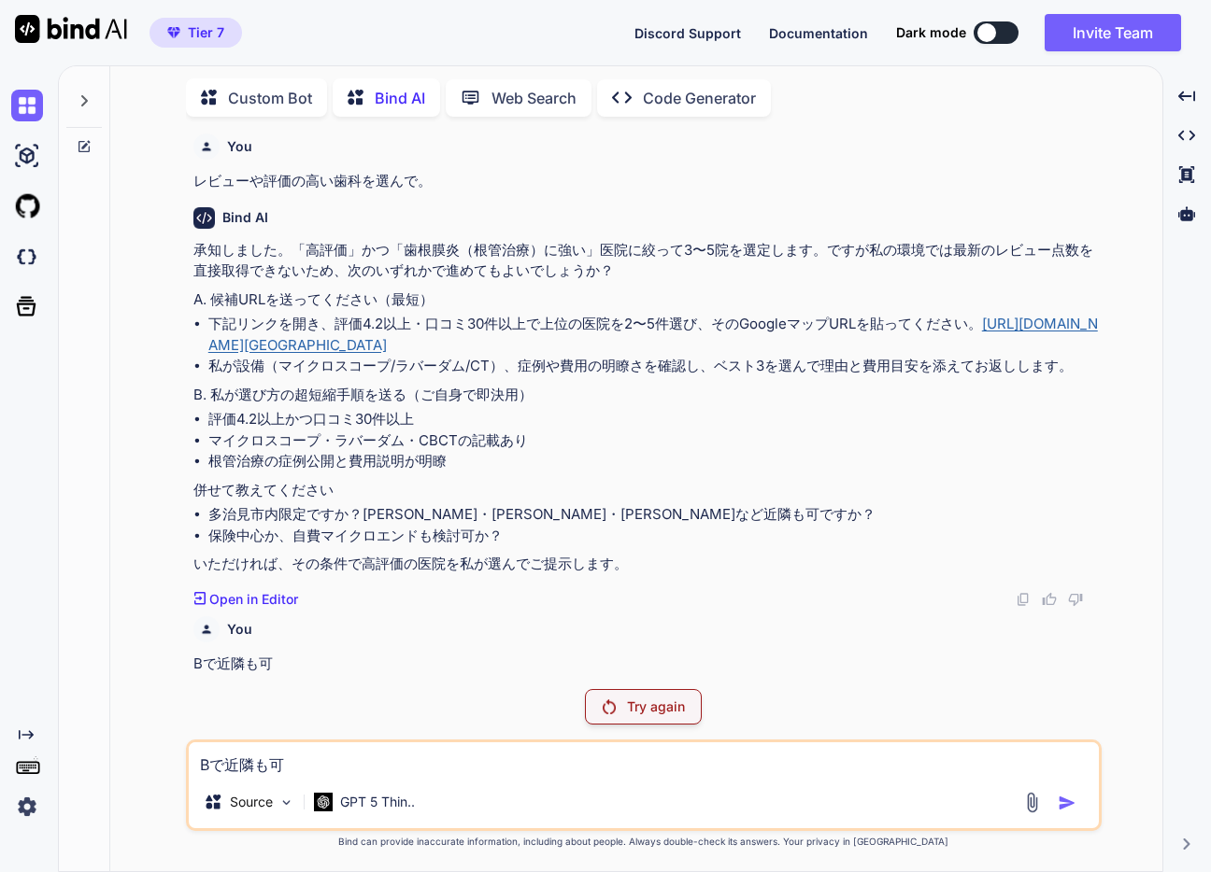
click at [684, 704] on p "Try again" at bounding box center [656, 707] width 58 height 19
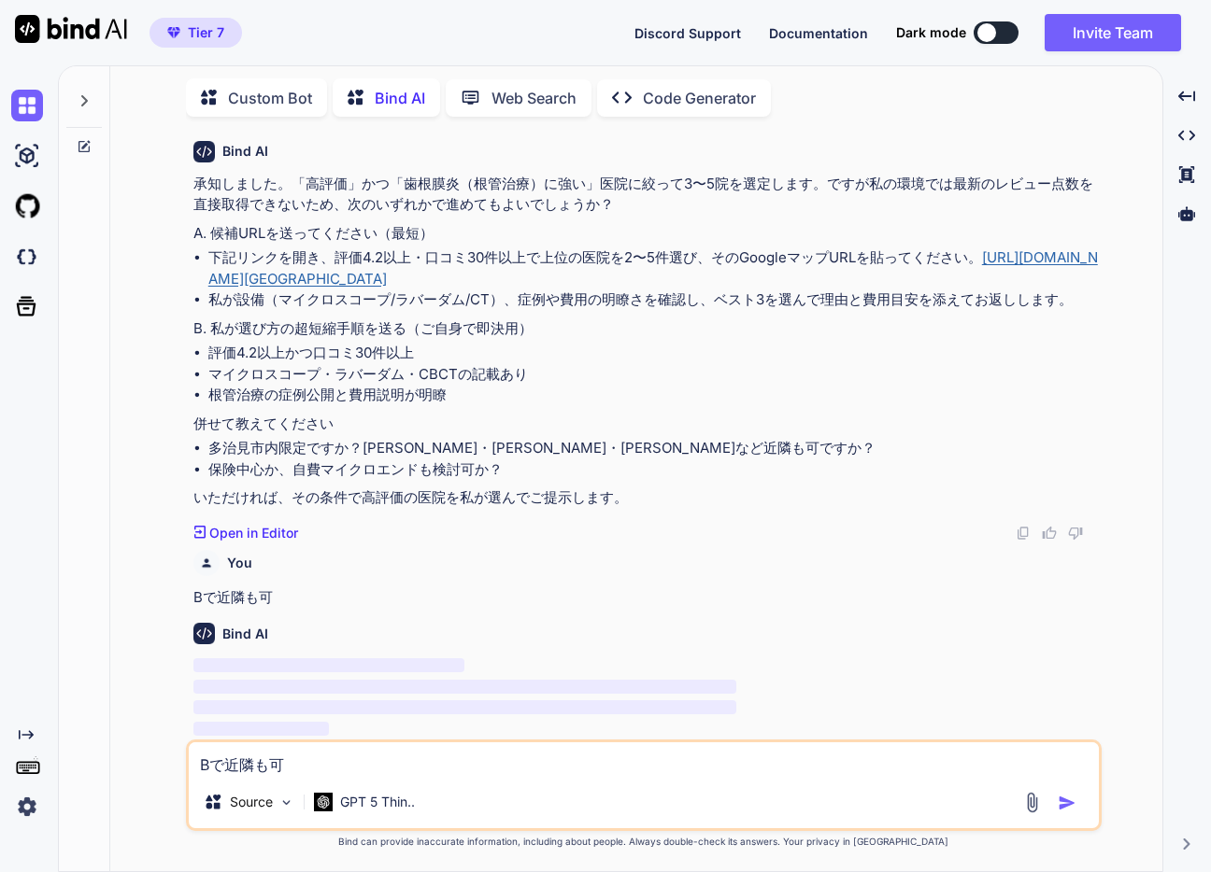
scroll to position [1029, 0]
type textarea "x"
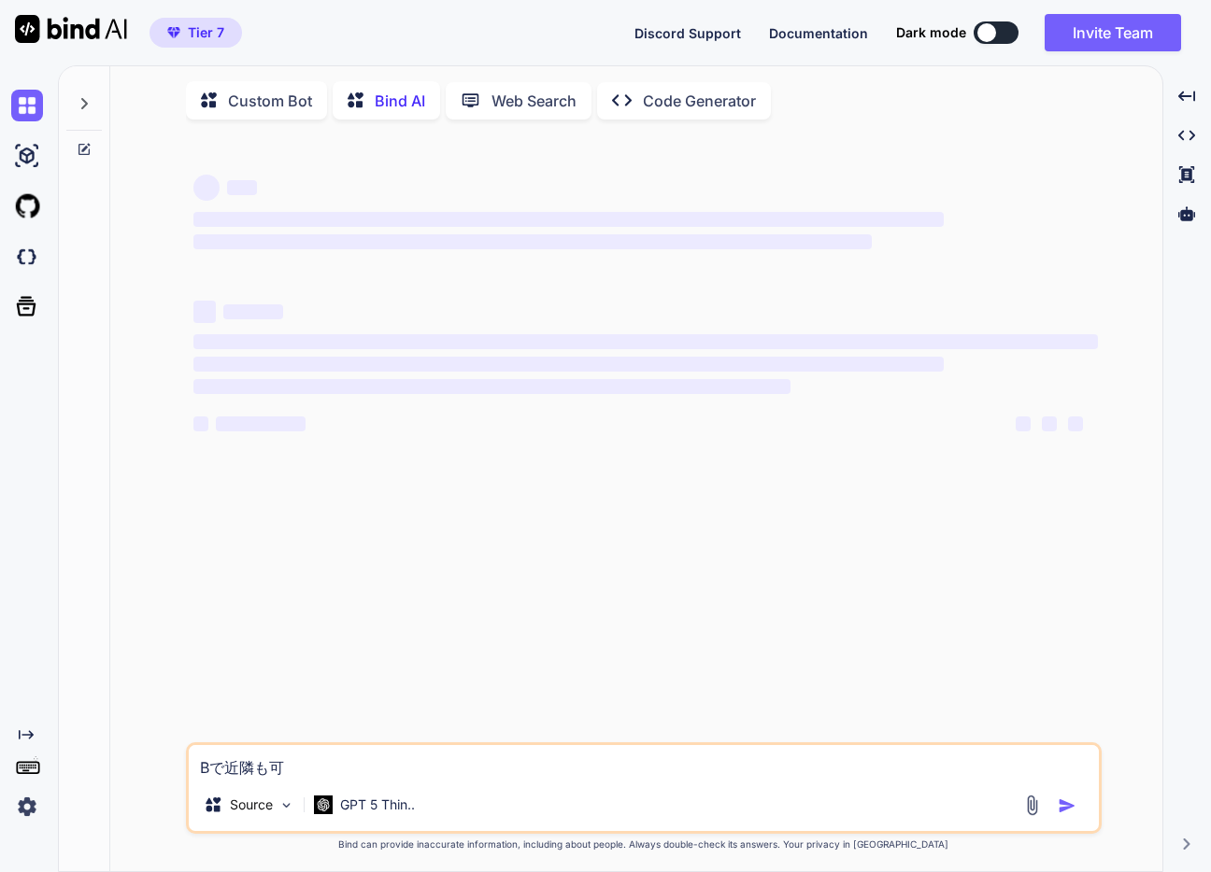
type textarea "x"
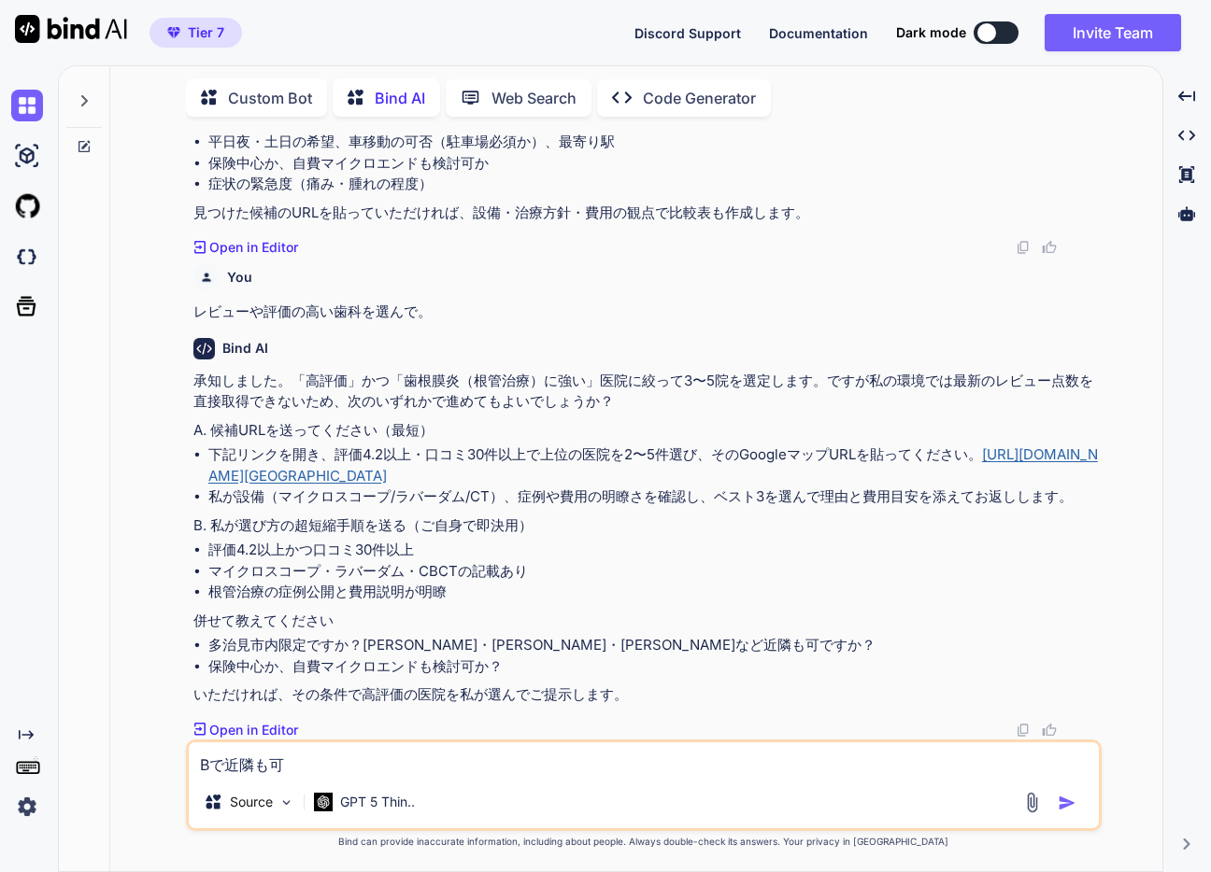
scroll to position [832, 0]
click at [595, 470] on link "https://www.google.com/maps/search/多治見市+根管治療+マイクロスコープ" at bounding box center [652, 465] width 889 height 39
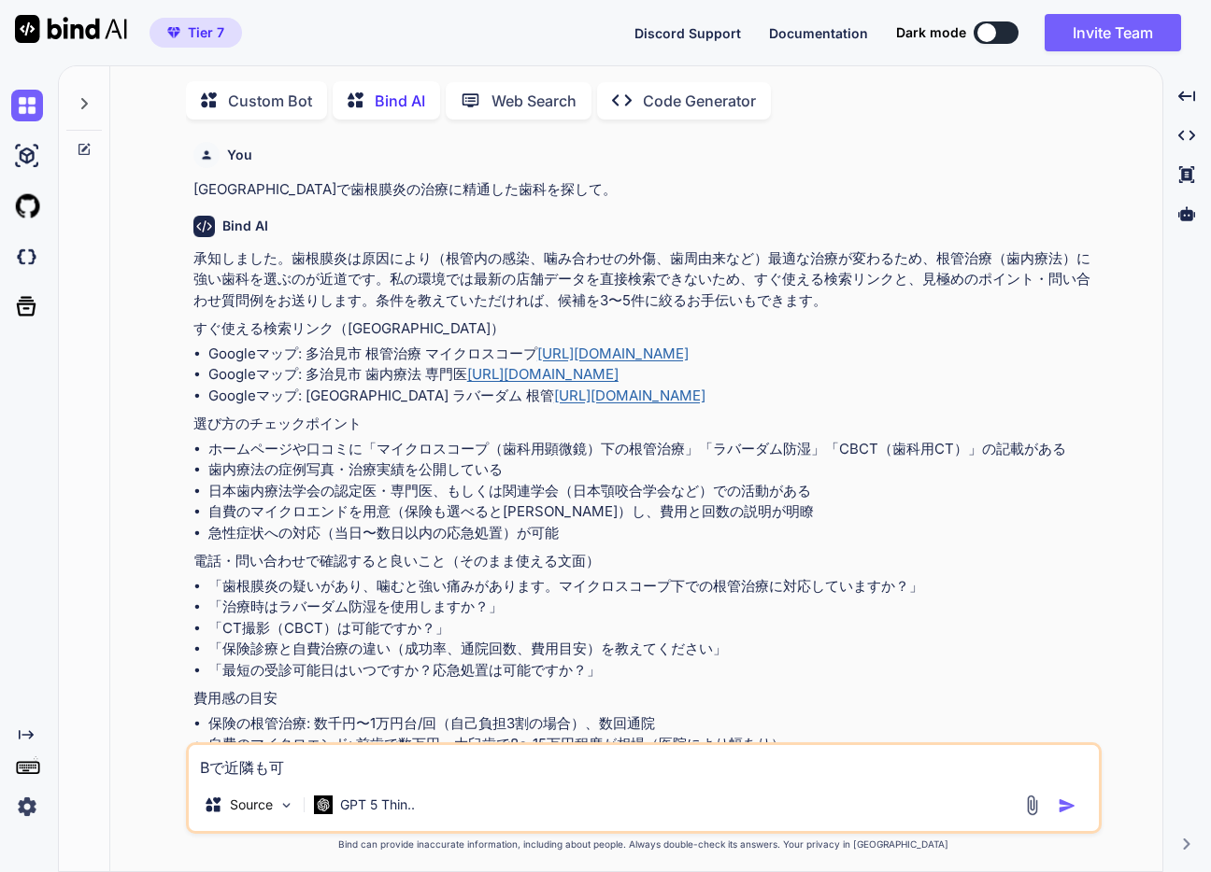
scroll to position [7, 0]
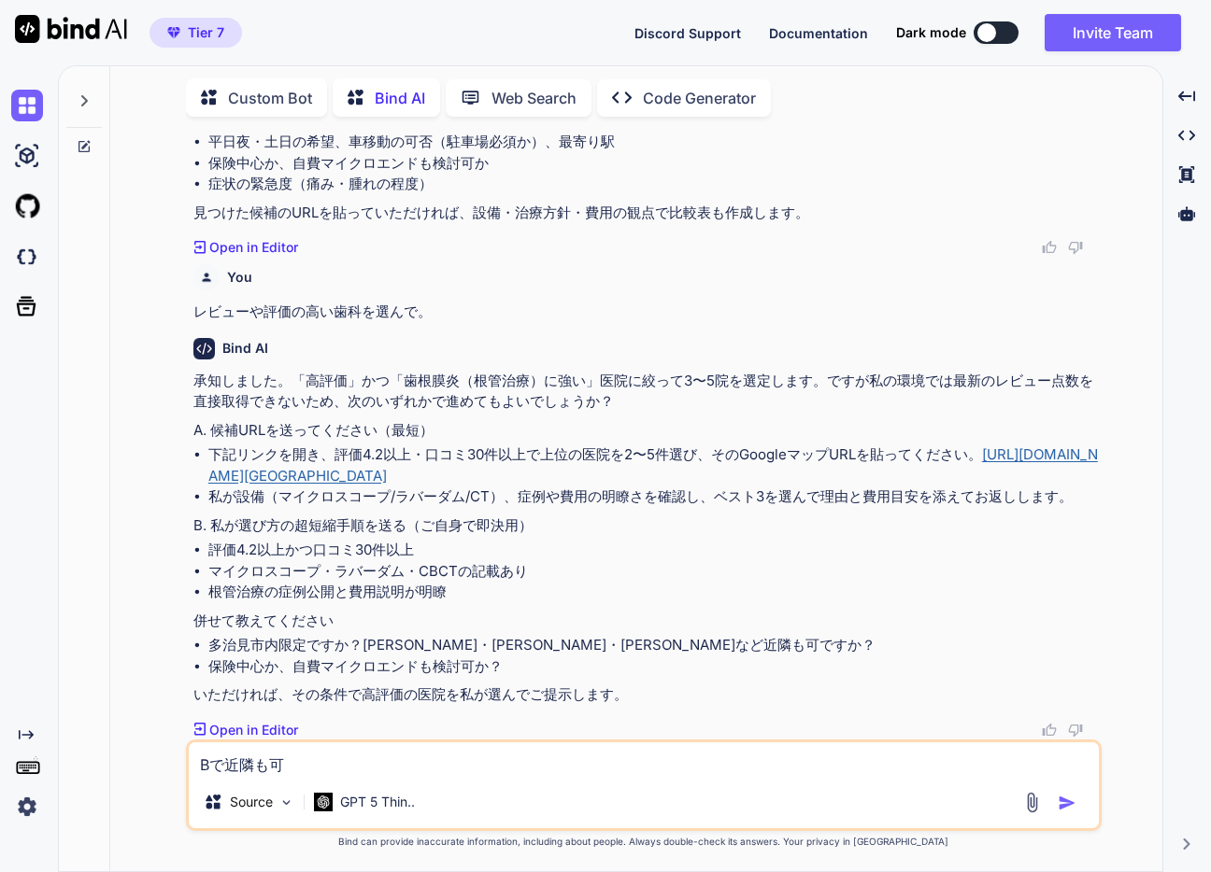
type textarea "x"
click at [528, 468] on link "https://www.google.com/maps/search/多治見市+根管治療+マイクロスコープ" at bounding box center [652, 465] width 889 height 39
drag, startPoint x: 347, startPoint y: 753, endPoint x: 110, endPoint y: 735, distance: 237.0
click at [112, 735] on div "Custom Bot Bind AI Web Search Created with Pixso. Code Generator You 多治見市で歯根膜炎の…" at bounding box center [636, 471] width 1052 height 801
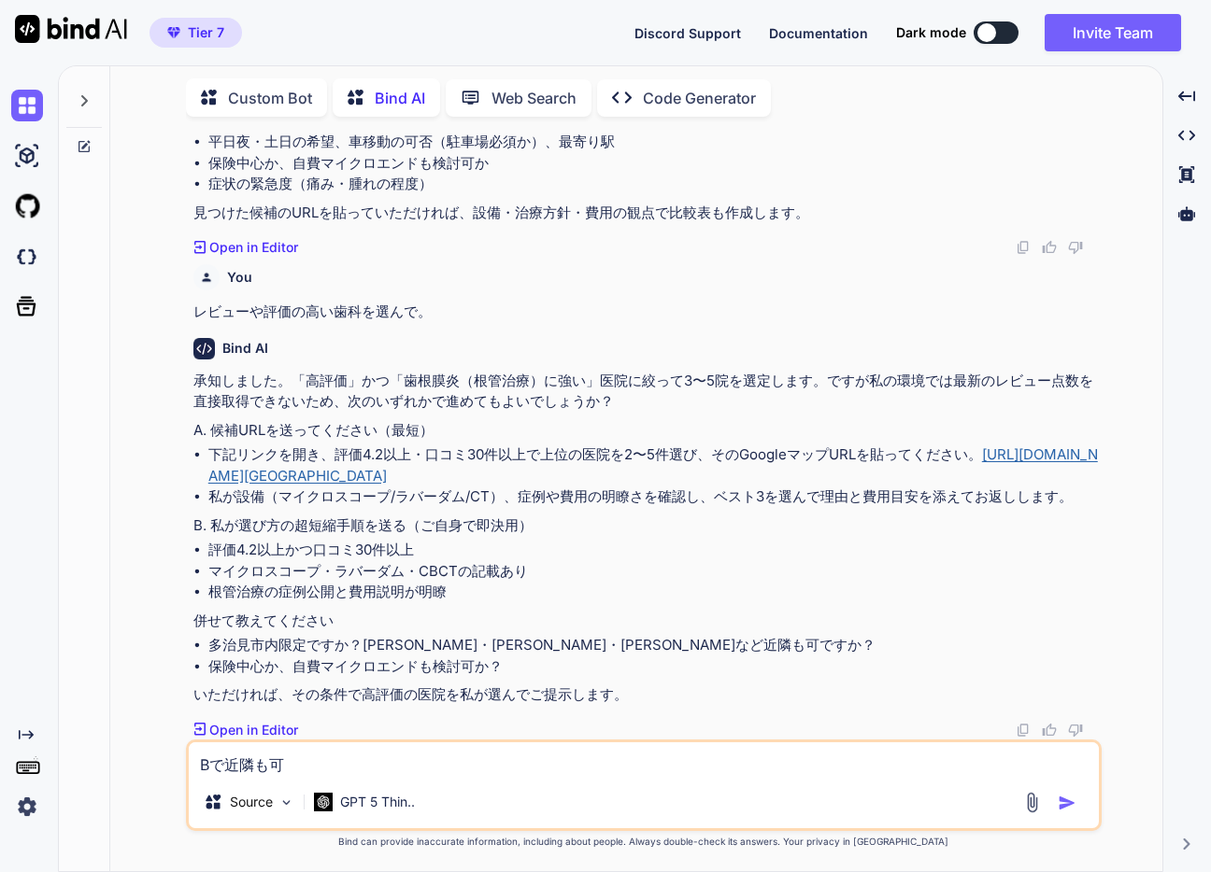
click at [307, 767] on textarea "Bで近隣も可" at bounding box center [644, 760] width 910 height 34
click at [403, 751] on textarea at bounding box center [644, 760] width 910 height 34
paste textarea "https://maps.app.goo.gl/nzrnYAmWYSeRL5yW9"
type textarea "https://maps.app.goo.gl/nzrnYAmWYSeRL5yW9"
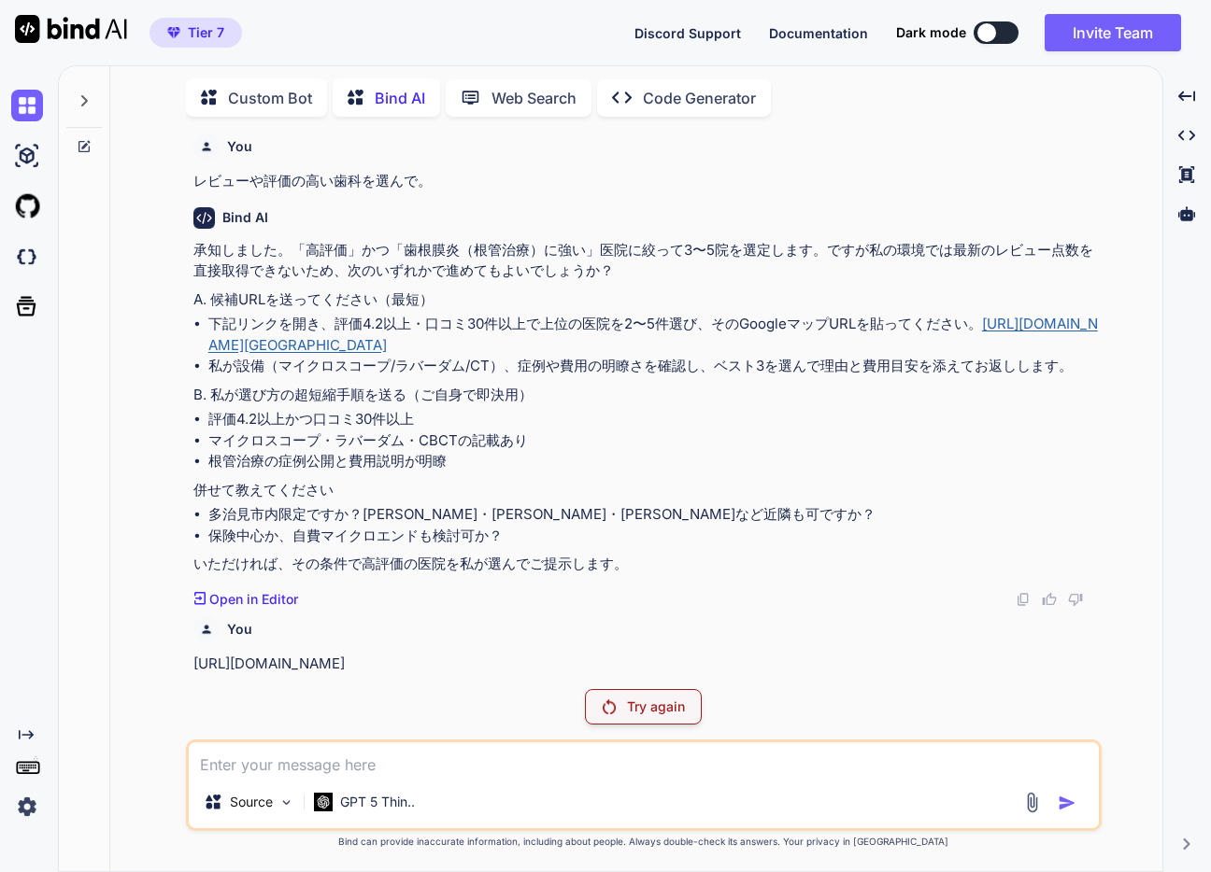
scroll to position [963, 0]
click at [78, 139] on icon at bounding box center [84, 146] width 15 height 15
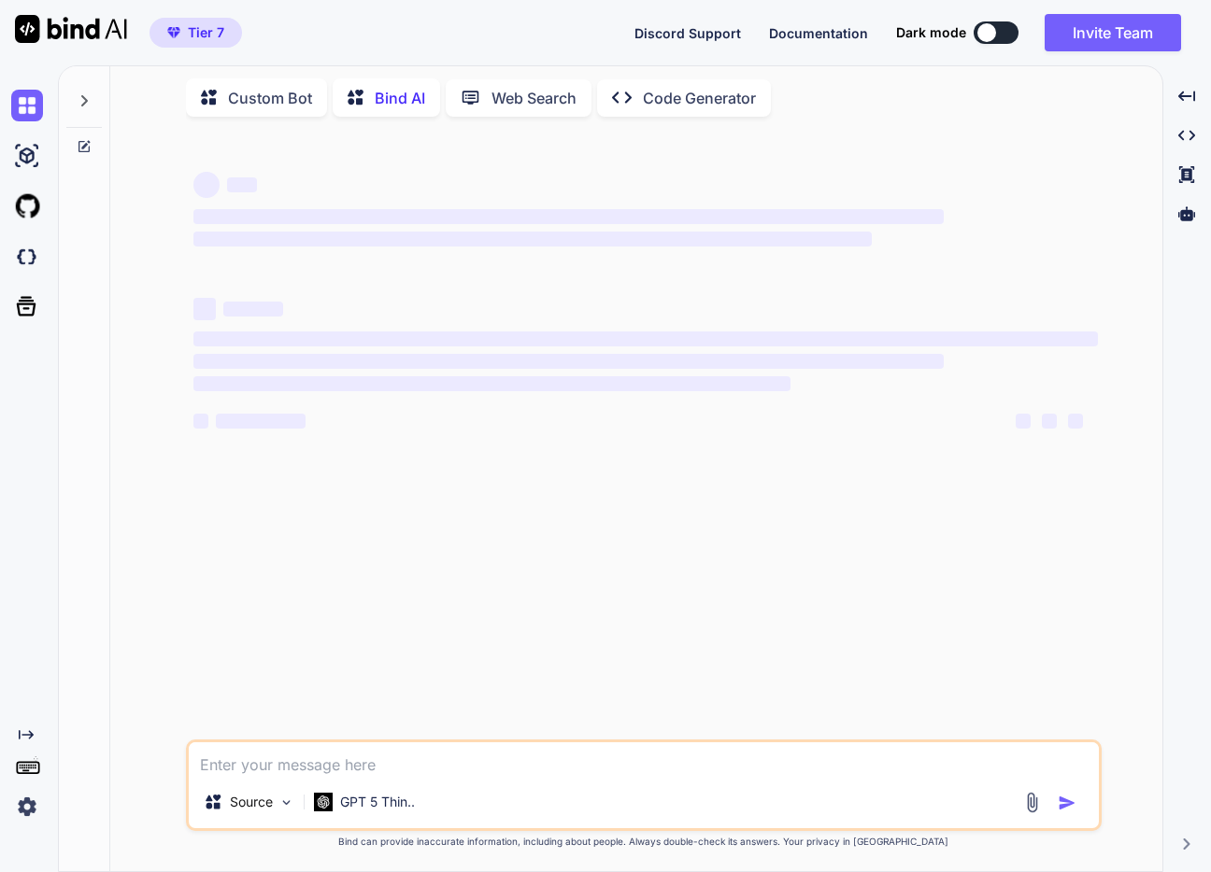
scroll to position [0, 0]
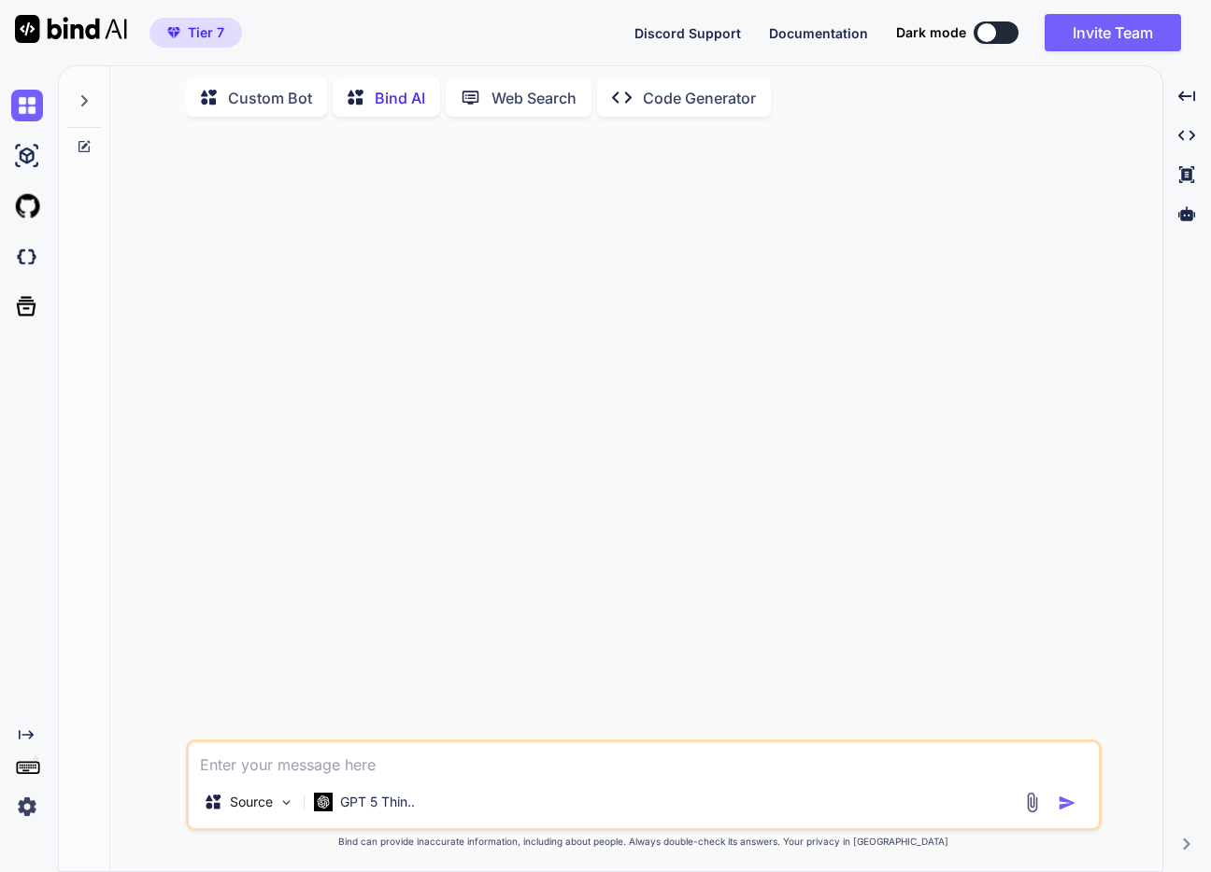
click at [494, 760] on textarea at bounding box center [644, 760] width 910 height 34
paste textarea "https://maps.app.goo.gl/gA2jkydUJReXYjpHA"
type textarea "https://maps.app.goo.gl/gA2jkydUJReXYjpHA"
click at [98, 34] on img at bounding box center [71, 29] width 112 height 28
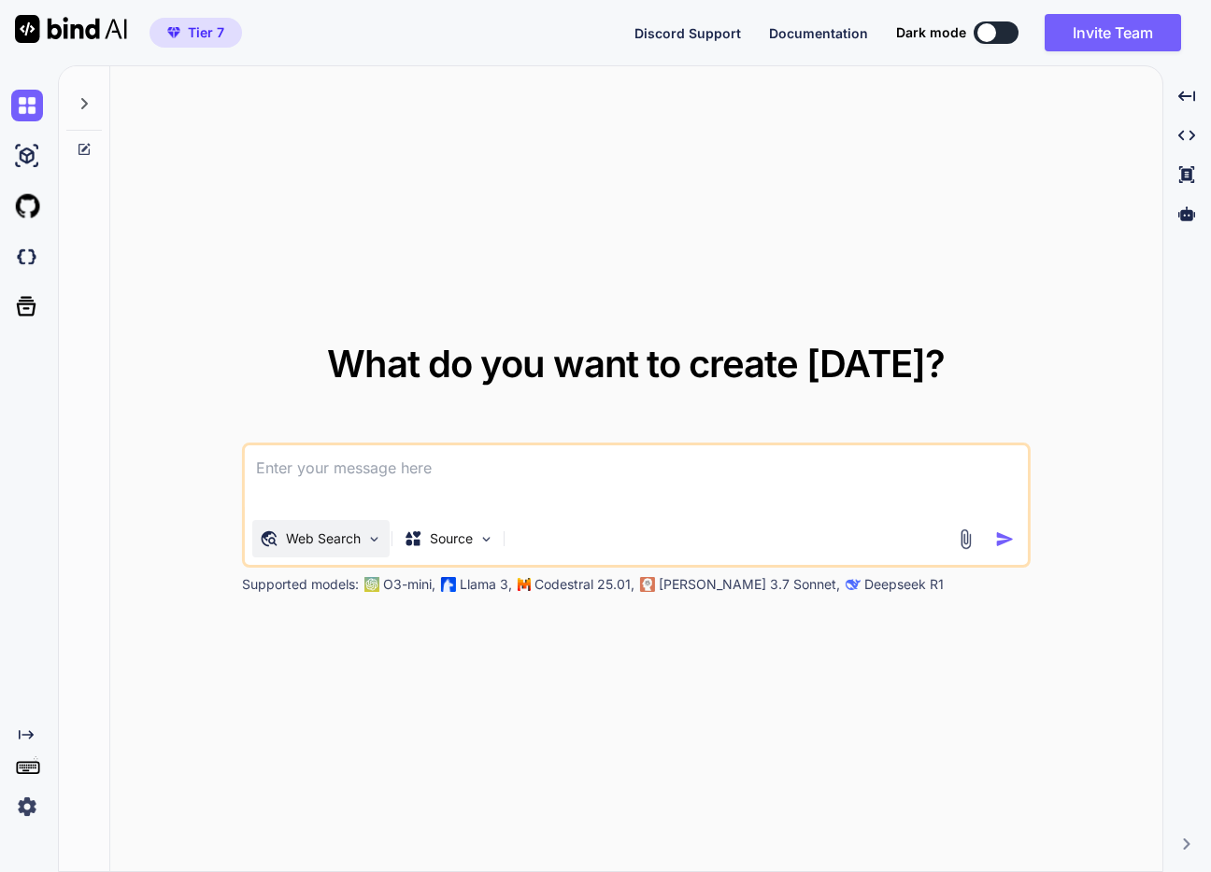
click at [333, 546] on p "Web Search" at bounding box center [323, 539] width 75 height 19
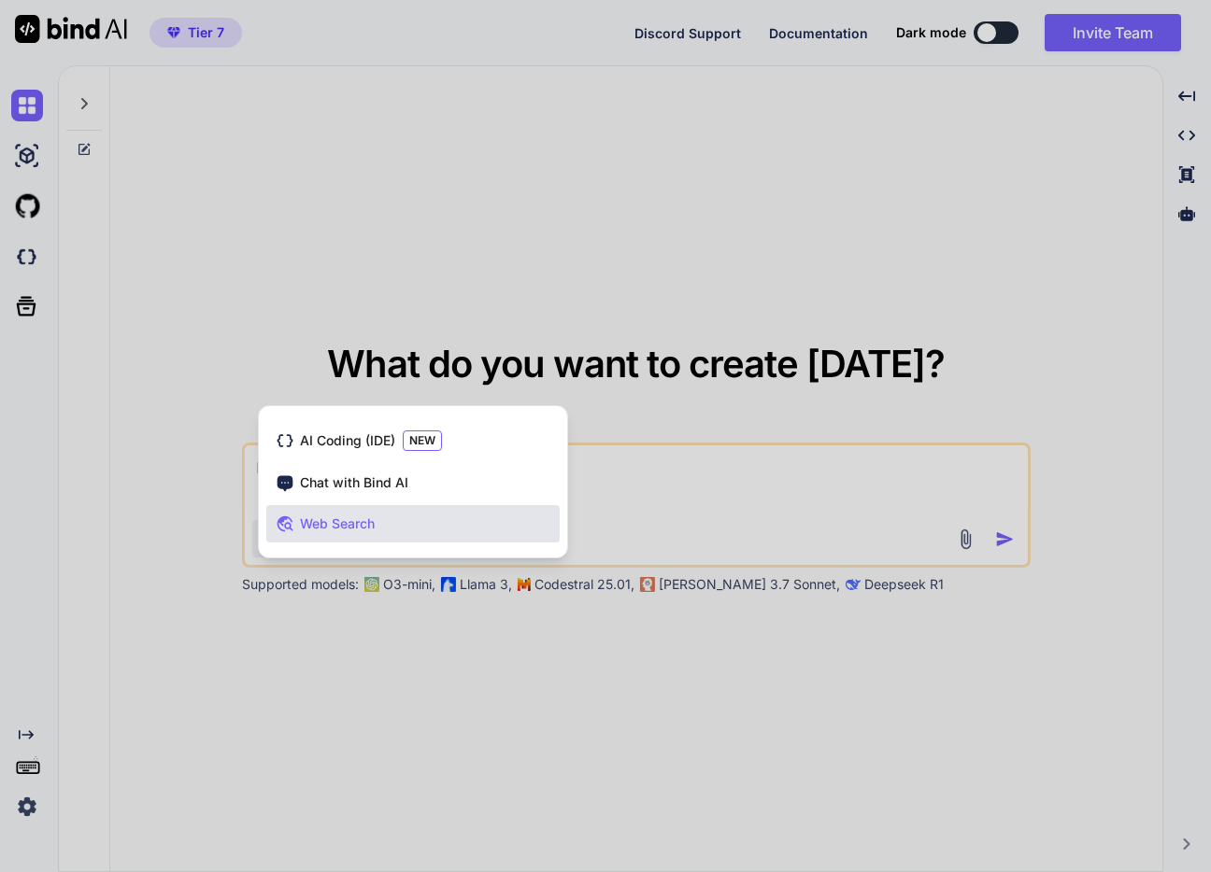
click at [647, 519] on div at bounding box center [605, 436] width 1211 height 872
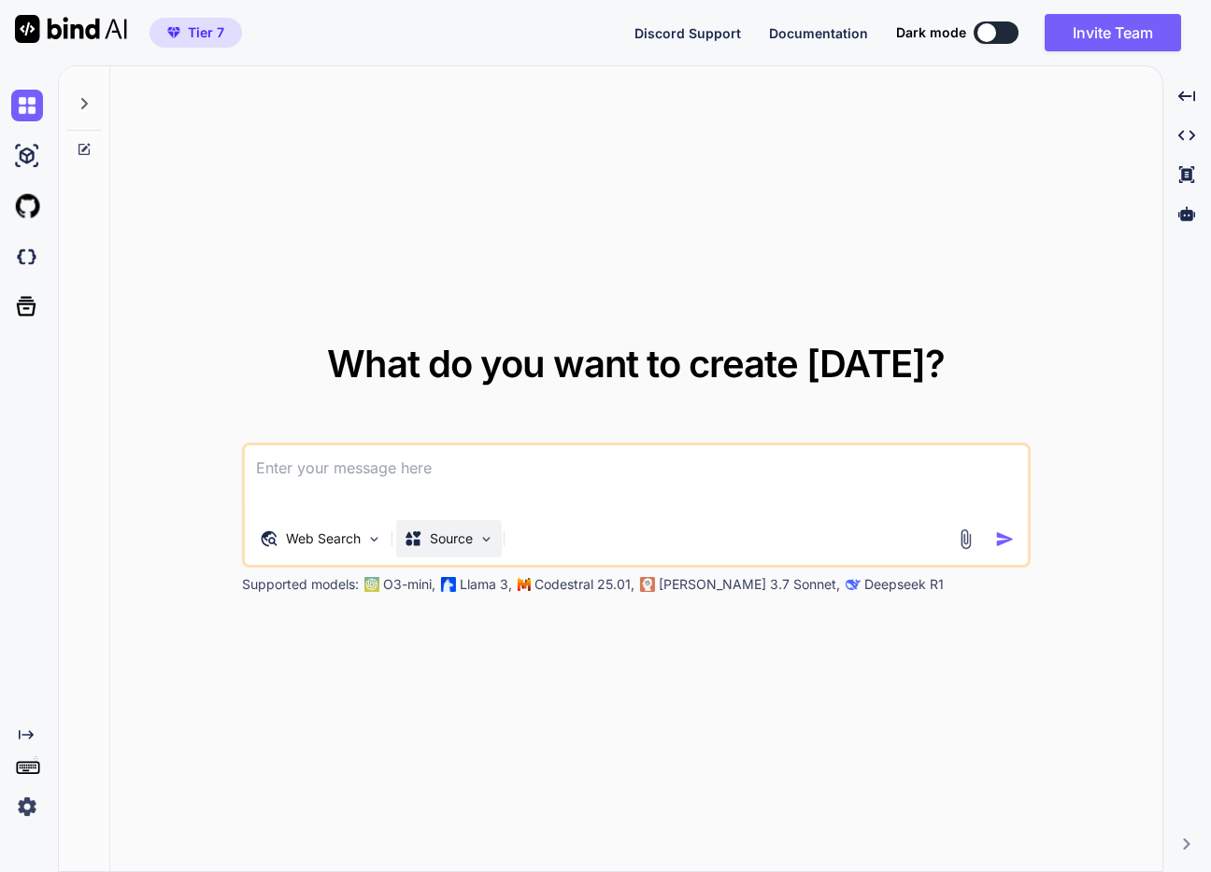
click at [470, 535] on p "Source" at bounding box center [451, 539] width 43 height 19
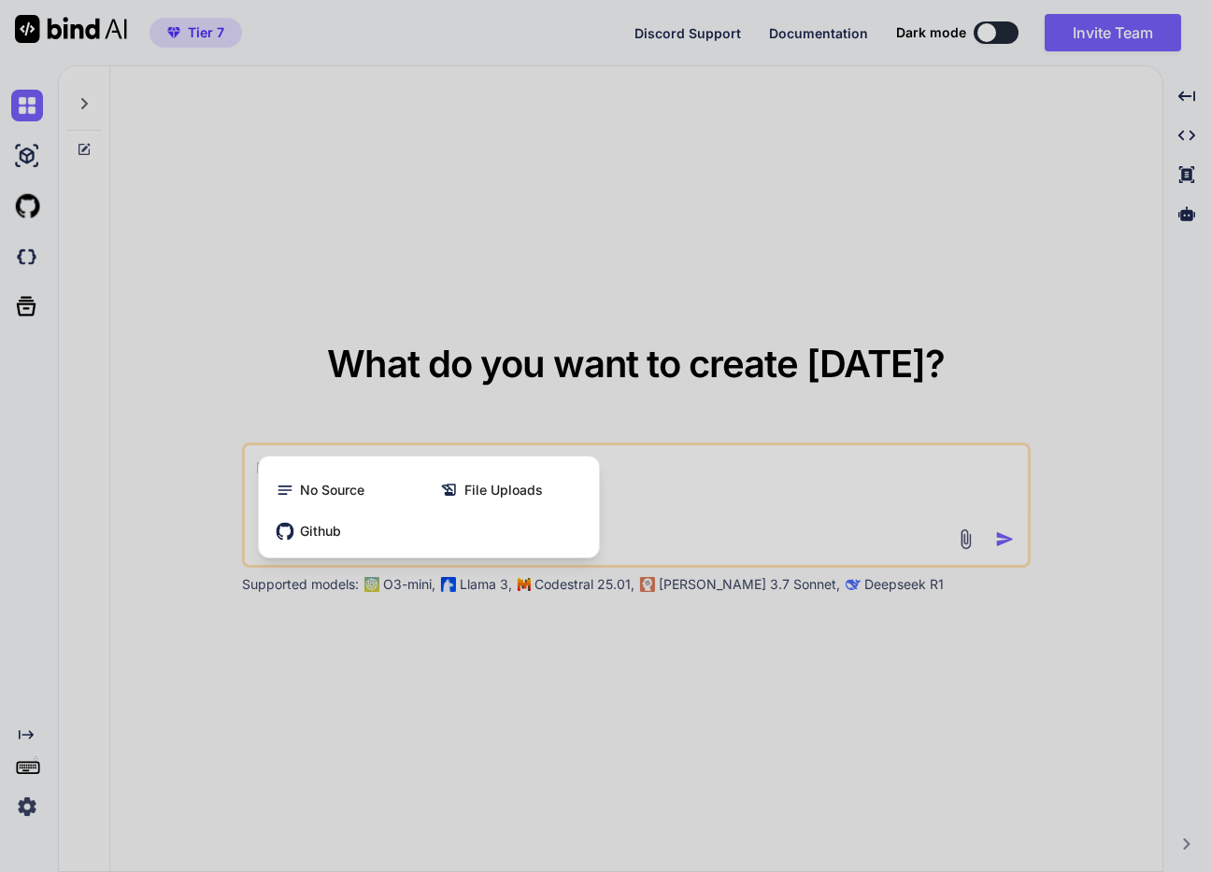
click at [673, 503] on div at bounding box center [605, 436] width 1211 height 872
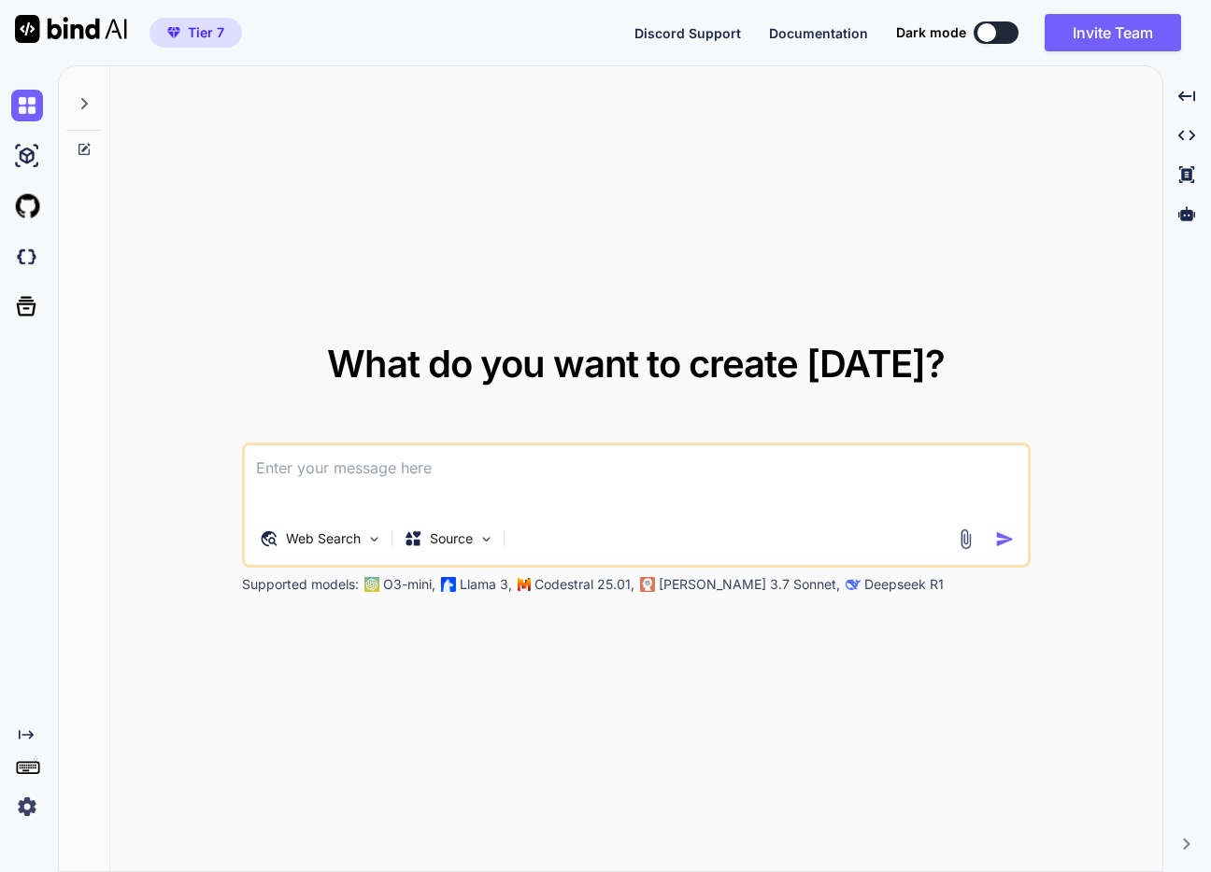
click at [657, 592] on div "Supported models: O3-mini, Llama 3, Codestral 25.01, Claude 3.7 Sonnet, Deepsee…" at bounding box center [709, 584] width 934 height 19
click at [625, 588] on p "Codestral 25.01," at bounding box center [584, 584] width 100 height 19
click at [379, 457] on textarea at bounding box center [636, 480] width 783 height 69
click at [293, 530] on p "Web Search" at bounding box center [323, 539] width 75 height 19
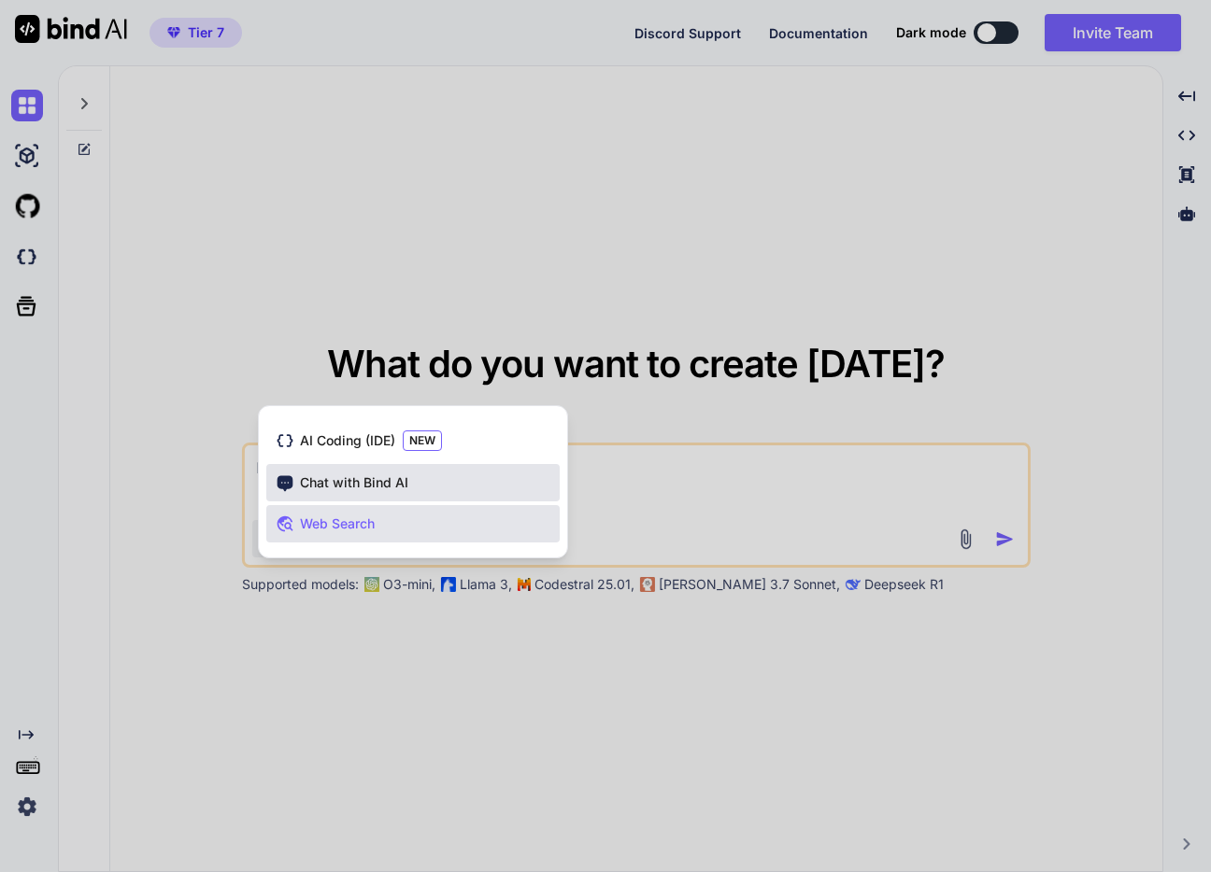
click at [461, 487] on div "Chat with Bind AI" at bounding box center [412, 482] width 293 height 37
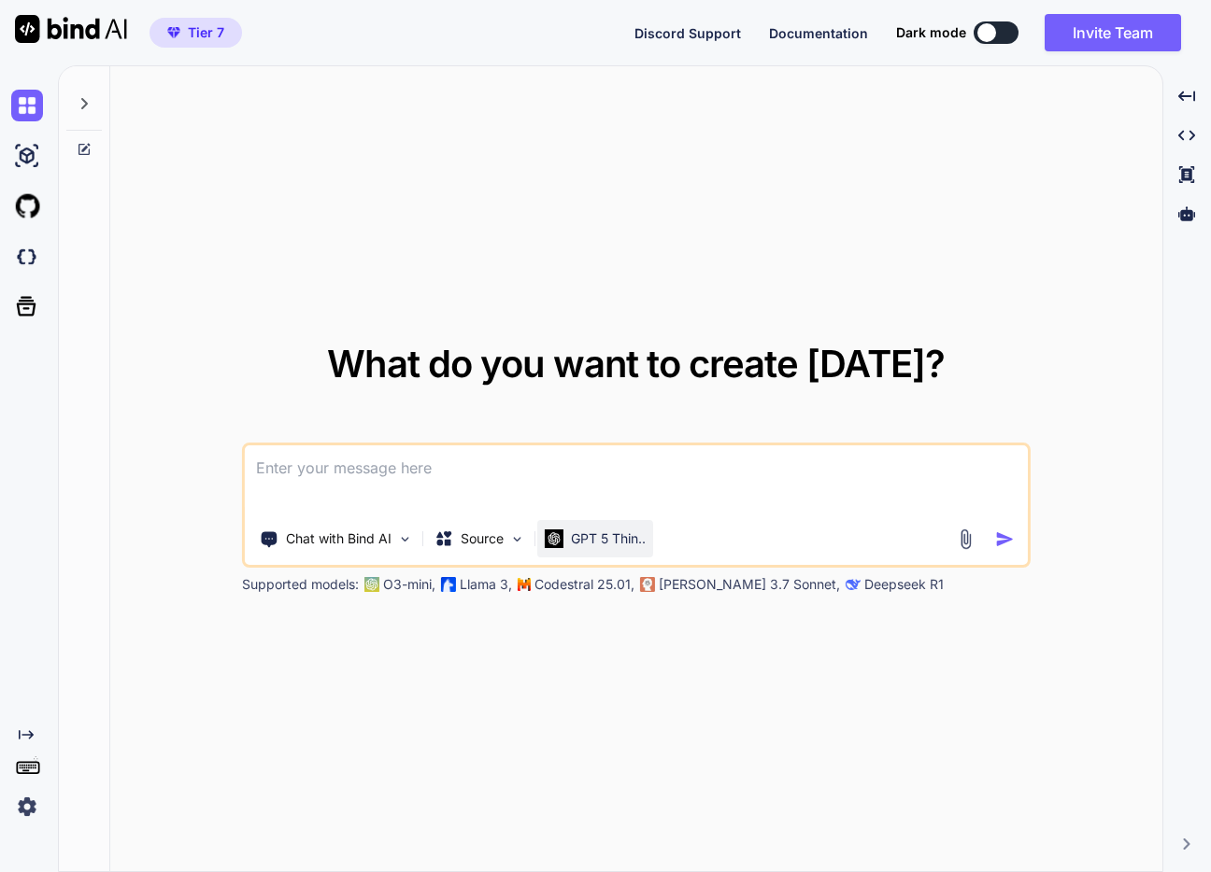
click at [632, 547] on p "GPT 5 Thin.." at bounding box center [608, 539] width 75 height 19
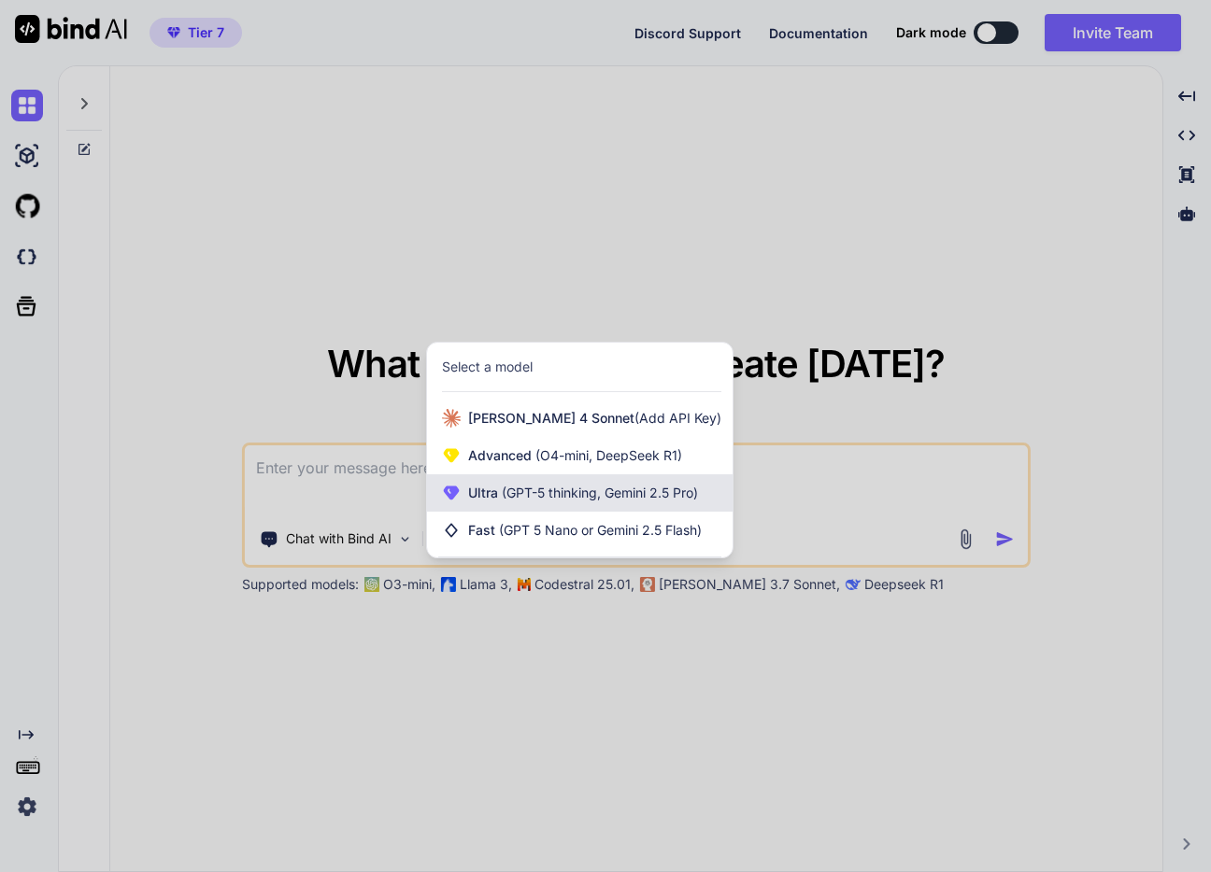
click at [639, 498] on span "(GPT-5 thinking, Gemini 2.5 Pro)" at bounding box center [598, 493] width 200 height 16
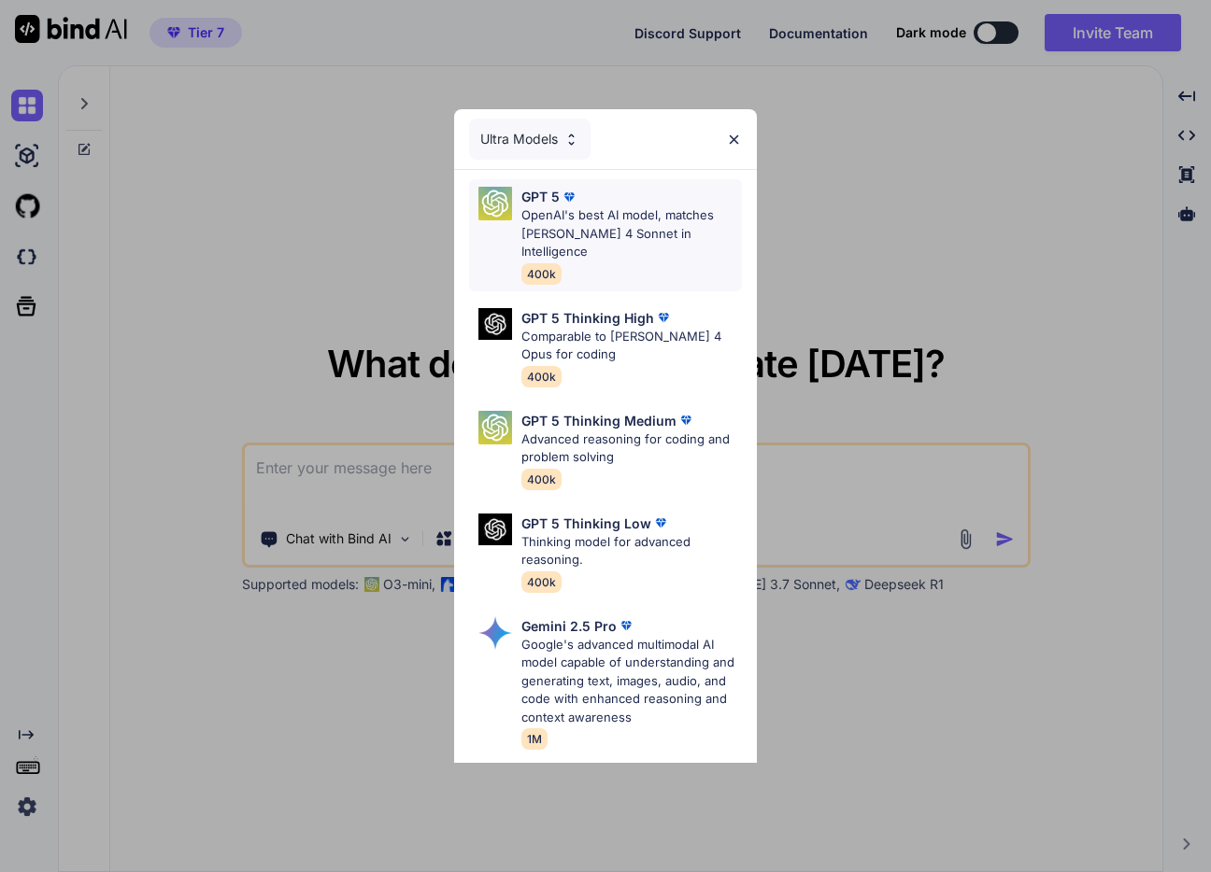
click at [623, 238] on p "OpenAI's best AI model, matches Claude 4 Sonnet in Intelligence" at bounding box center [631, 233] width 220 height 55
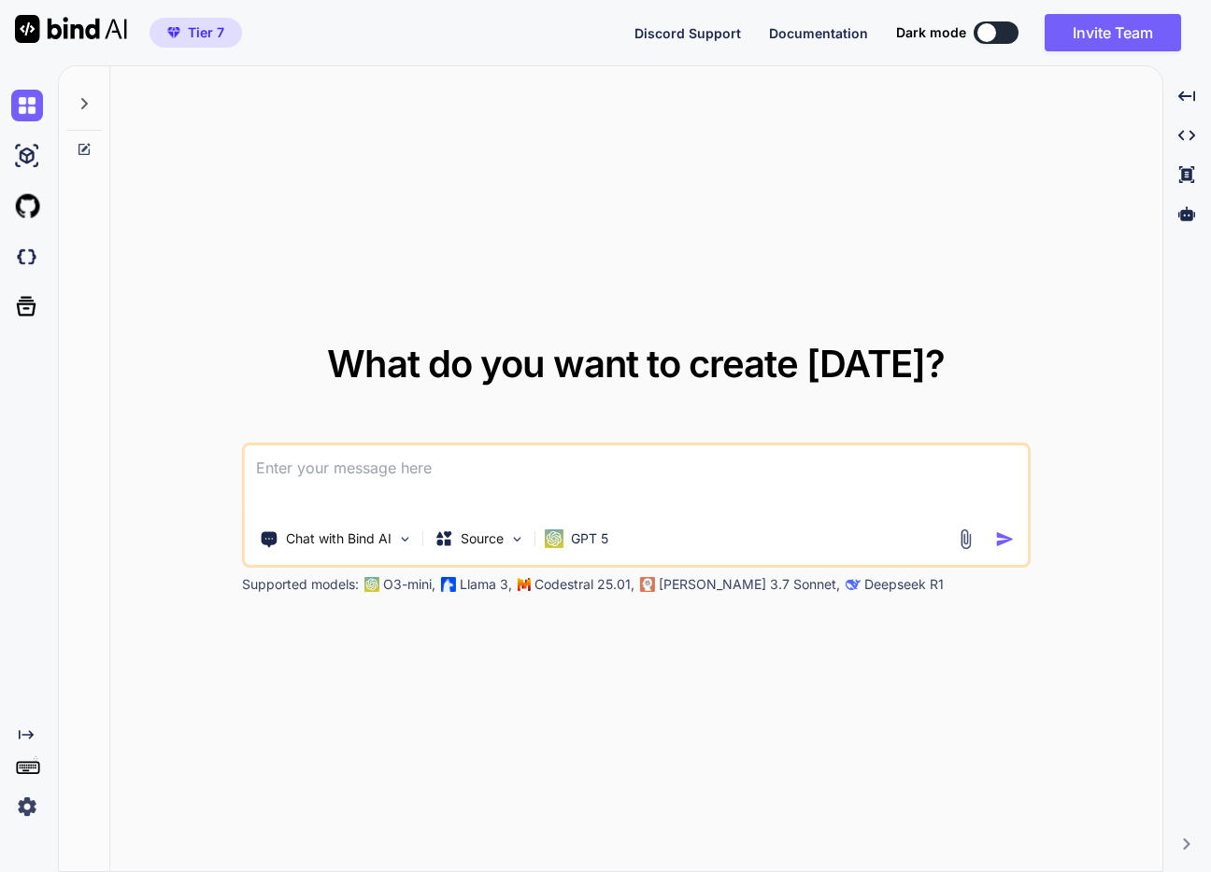
click at [481, 475] on textarea at bounding box center [636, 480] width 783 height 69
paste textarea "[URL][DOMAIN_NAME]"
type textarea "[URL][DOMAIN_NAME]"
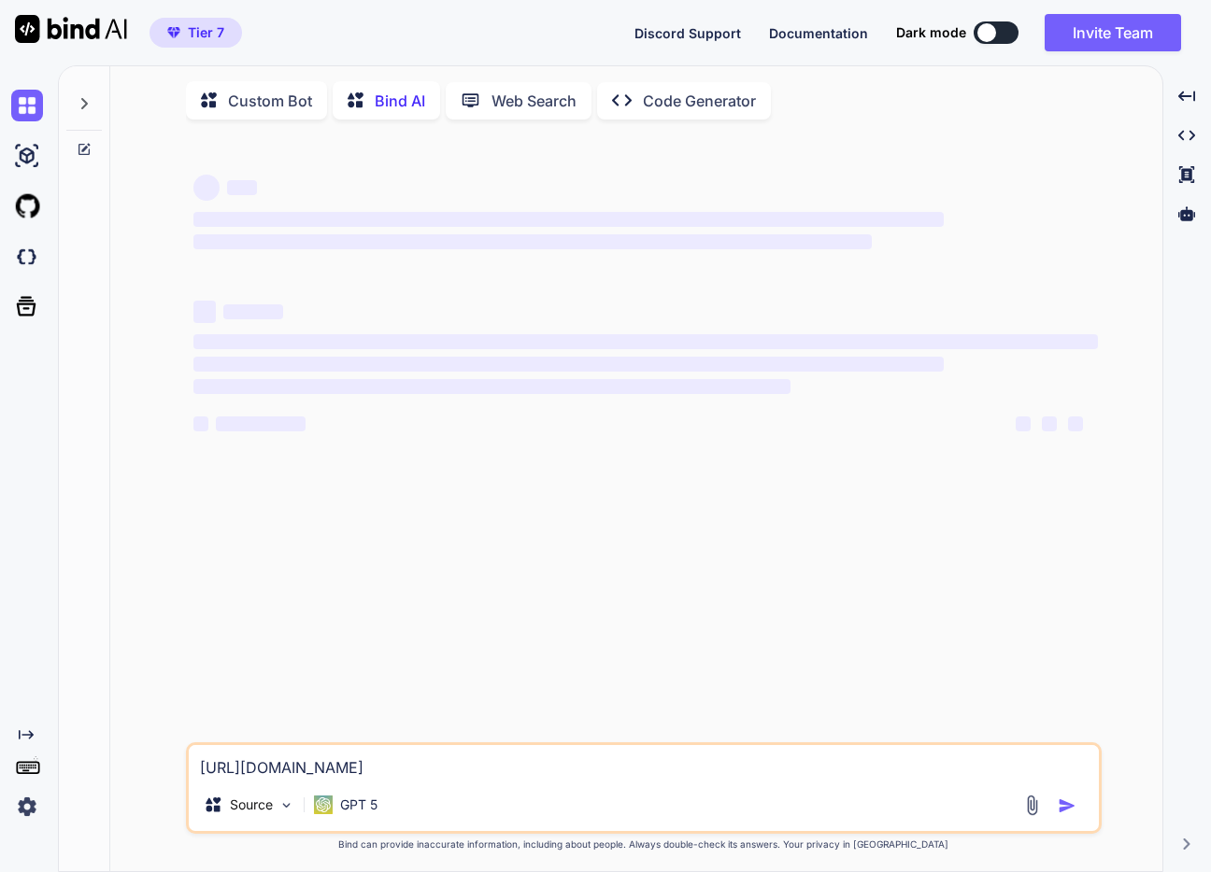
scroll to position [7, 0]
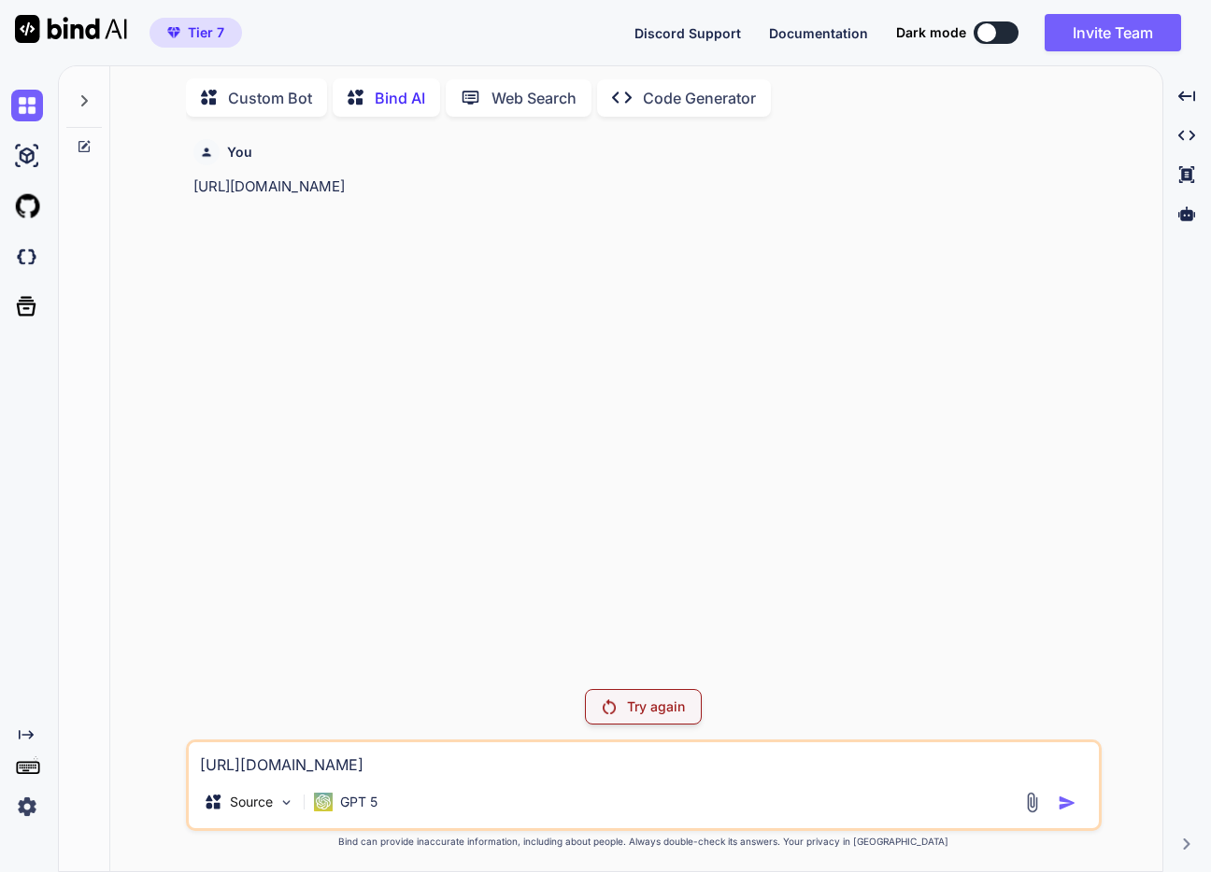
click at [638, 705] on p "Try again" at bounding box center [656, 707] width 58 height 19
click at [373, 798] on p "GPT 5" at bounding box center [358, 802] width 37 height 19
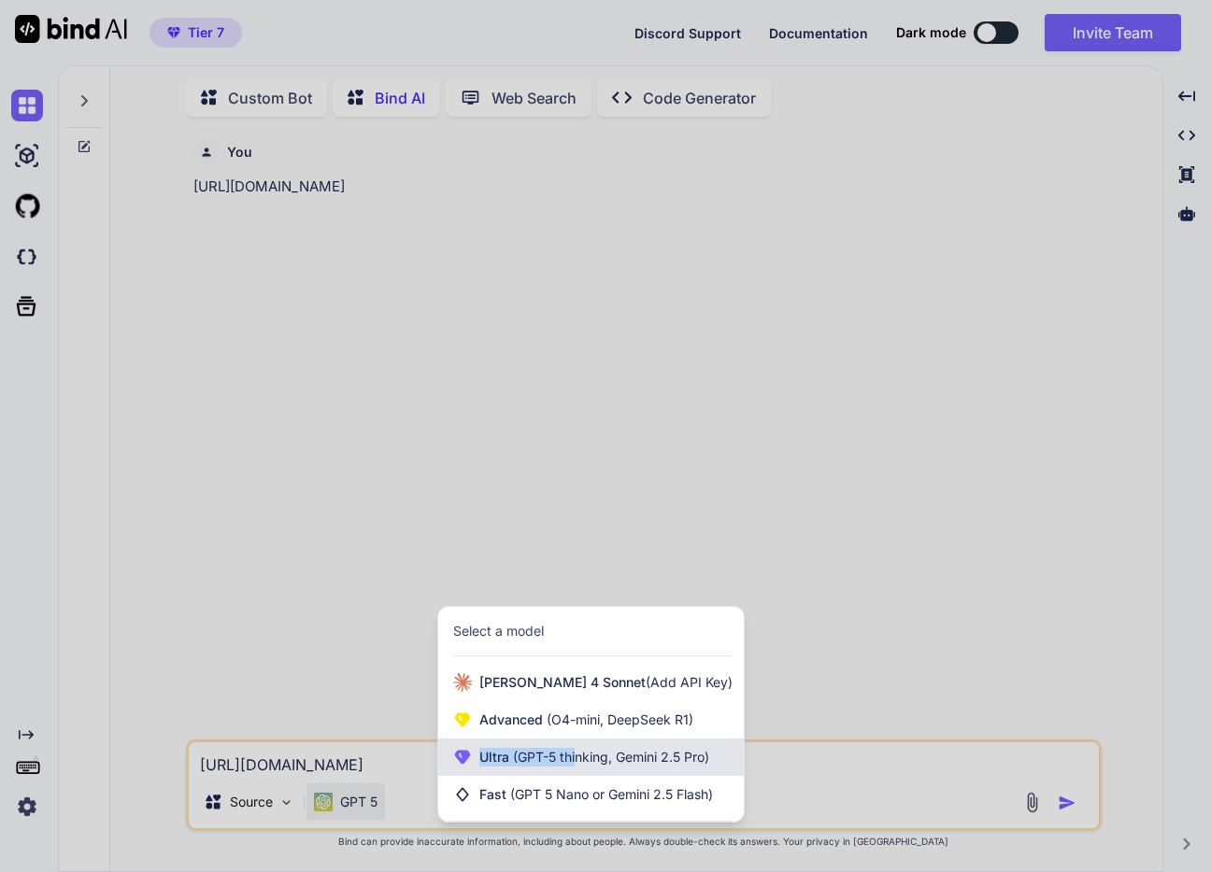
drag, startPoint x: 587, startPoint y: 735, endPoint x: 584, endPoint y: 762, distance: 27.2
click at [585, 762] on div "Claude 4 Sonnet (Add API Key) Advanced (O4-mini, DeepSeek R1) Ultra (GPT-5 thin…" at bounding box center [590, 738] width 305 height 149
click at [584, 762] on span "(GPT-5 thinking, Gemini 2.5 Pro)" at bounding box center [609, 757] width 200 height 16
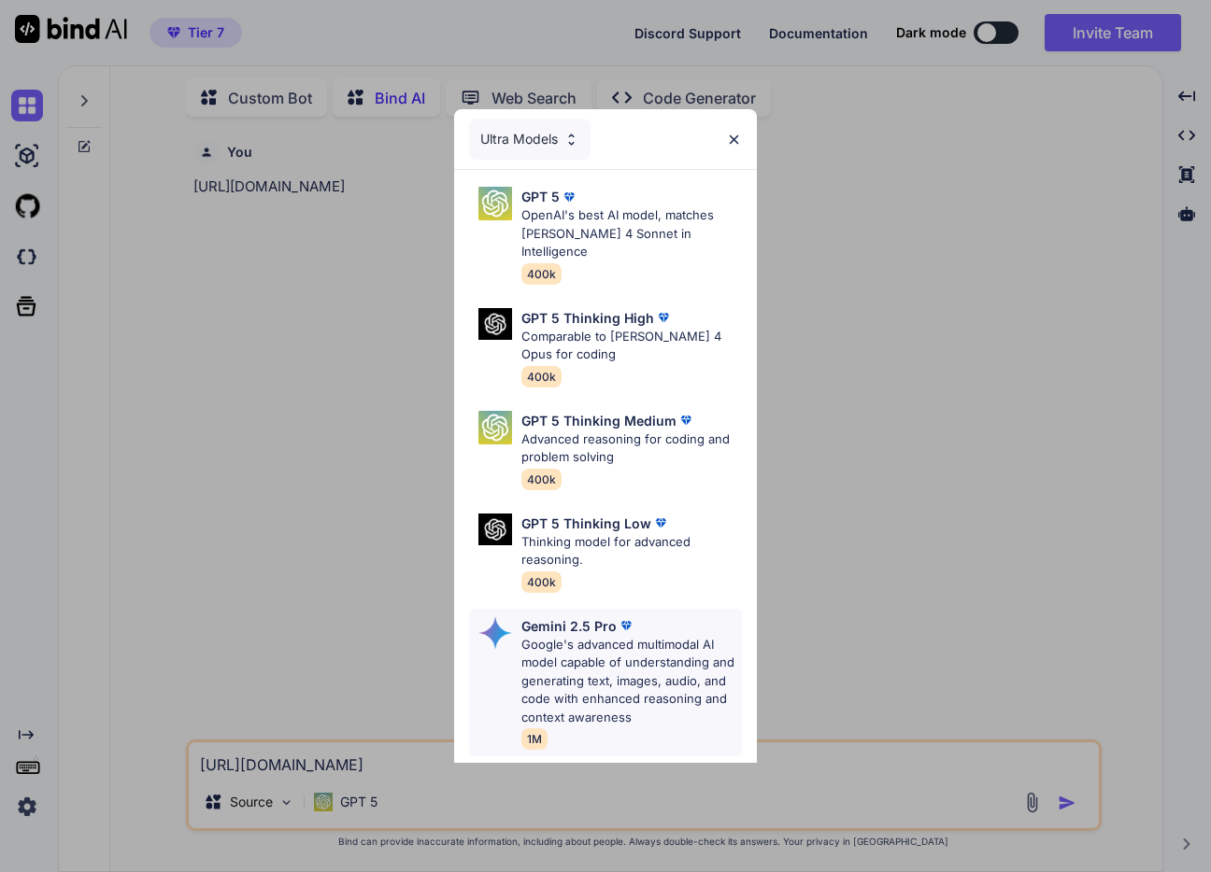
click at [658, 675] on p "Google's advanced multimodal AI model capable of understanding and generating t…" at bounding box center [631, 682] width 220 height 92
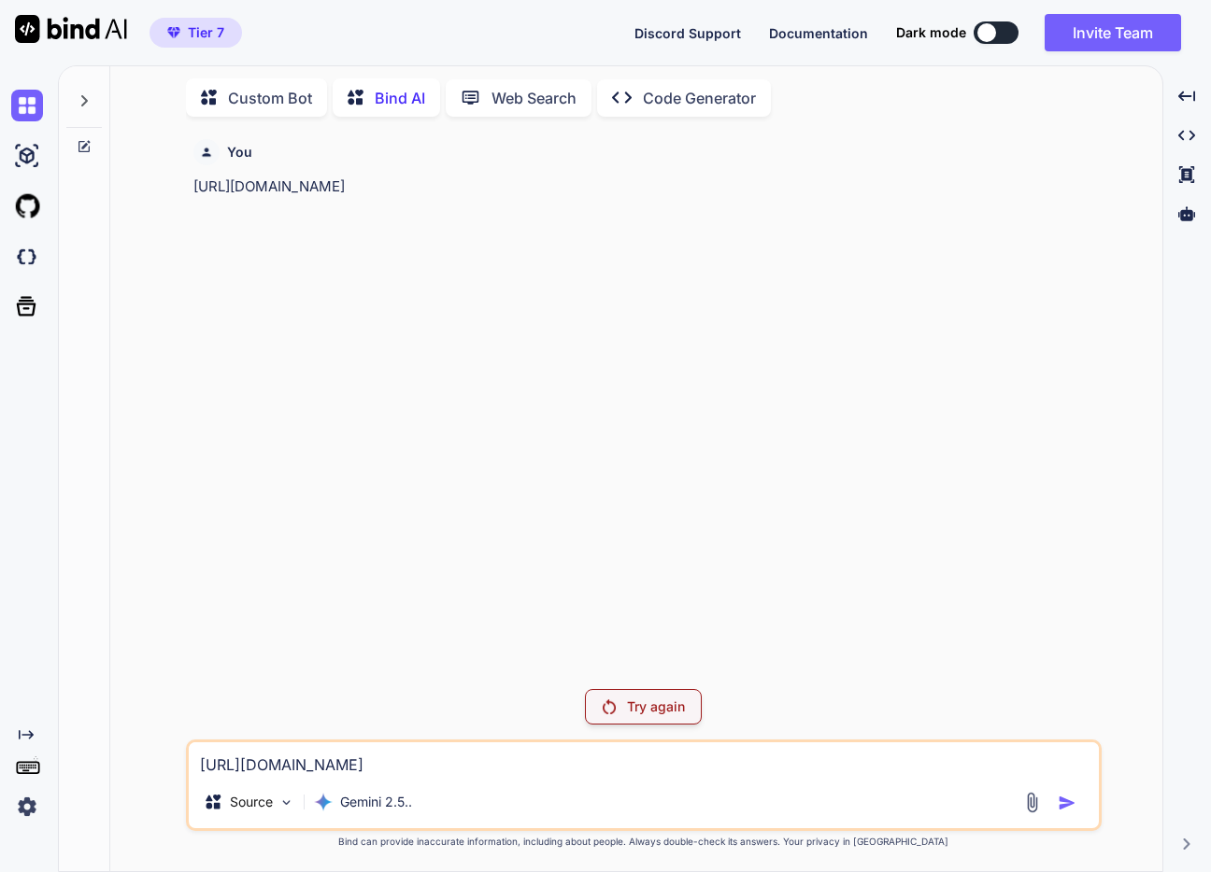
click at [933, 752] on textarea "[URL][DOMAIN_NAME]" at bounding box center [644, 760] width 910 height 34
click at [930, 765] on textarea "[URL][DOMAIN_NAME]" at bounding box center [644, 760] width 910 height 34
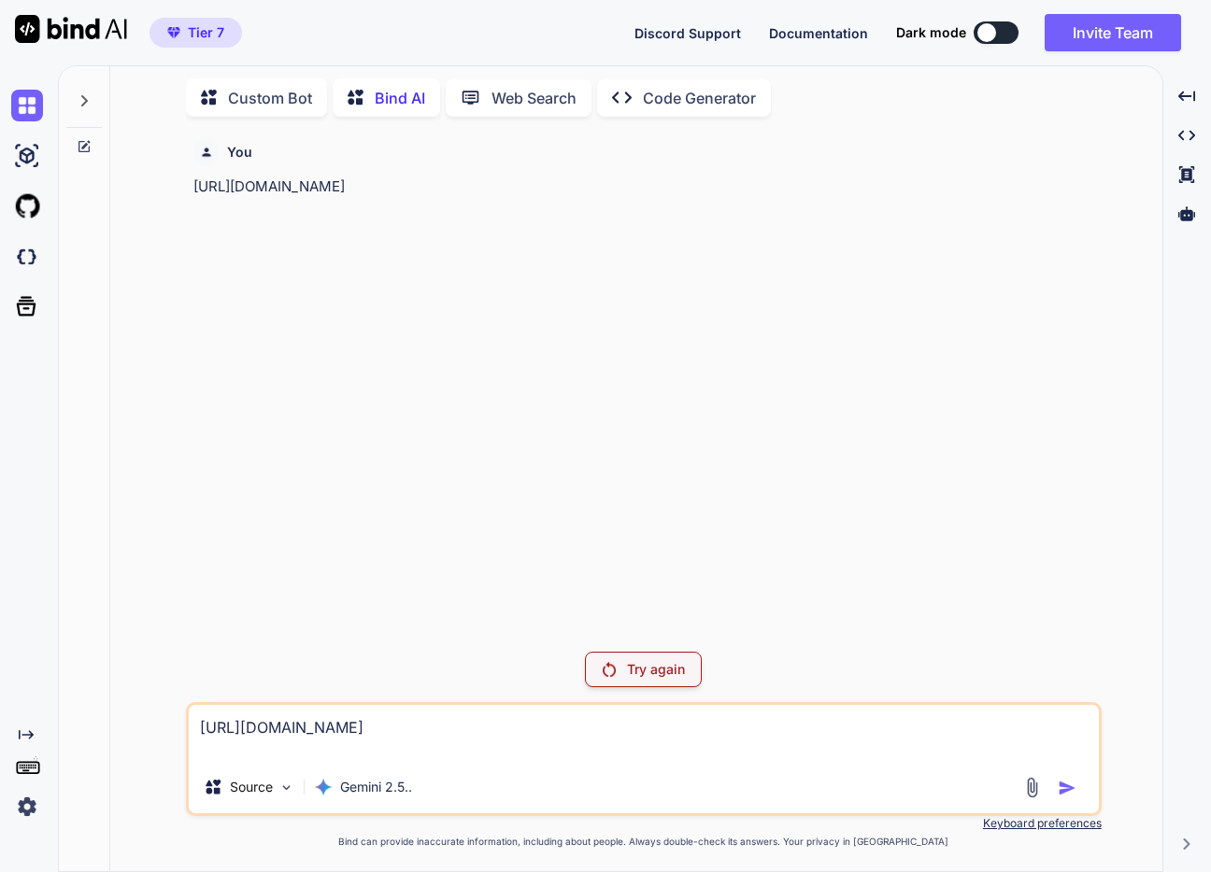
type textarea "[URL][DOMAIN_NAME]"
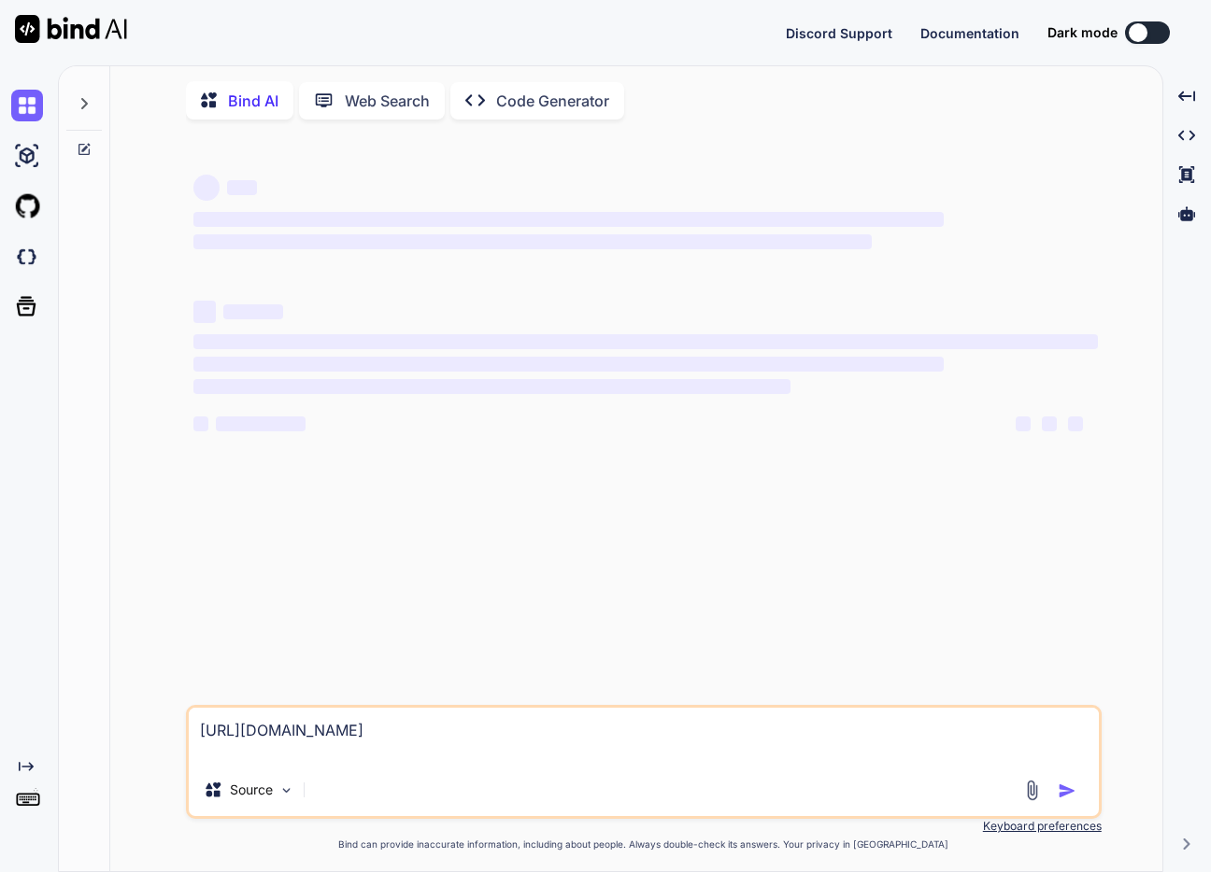
type textarea "x"
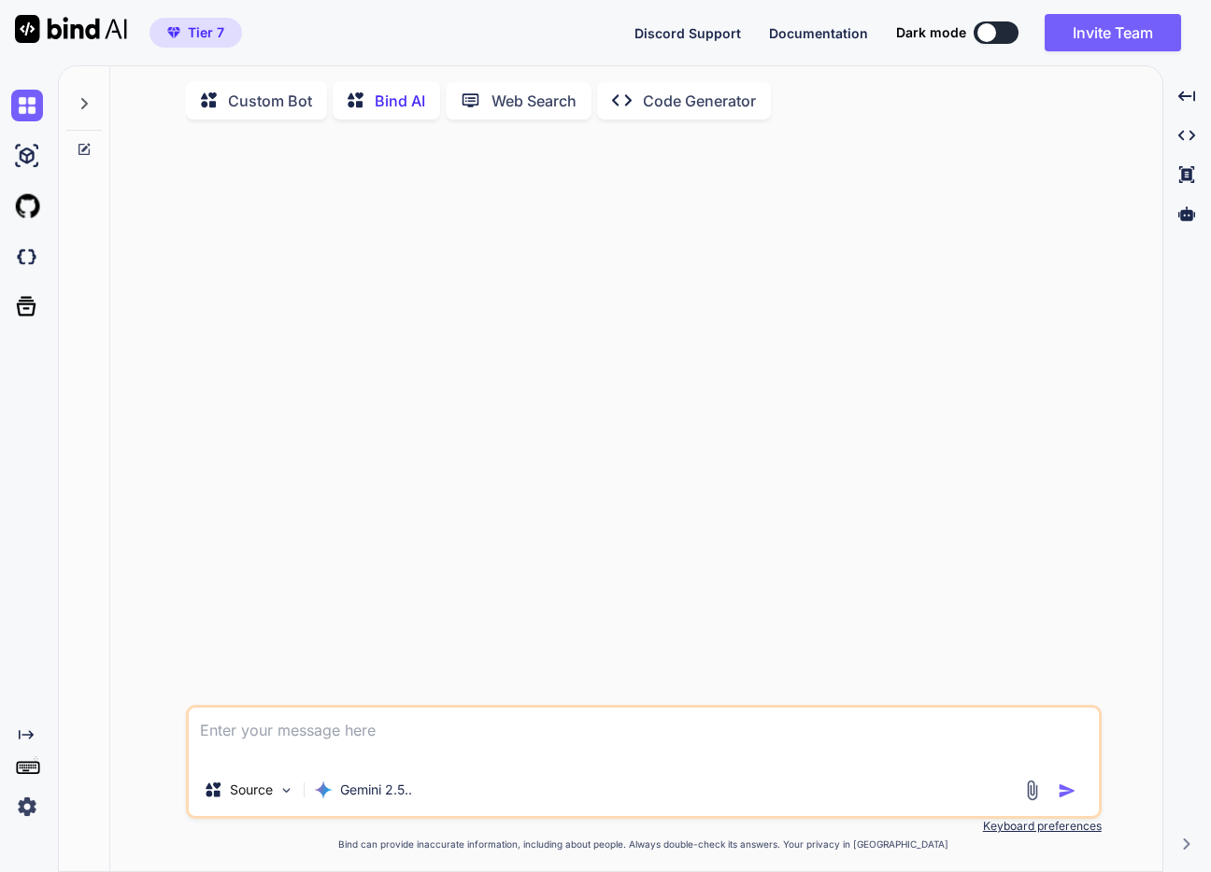
scroll to position [7, 0]
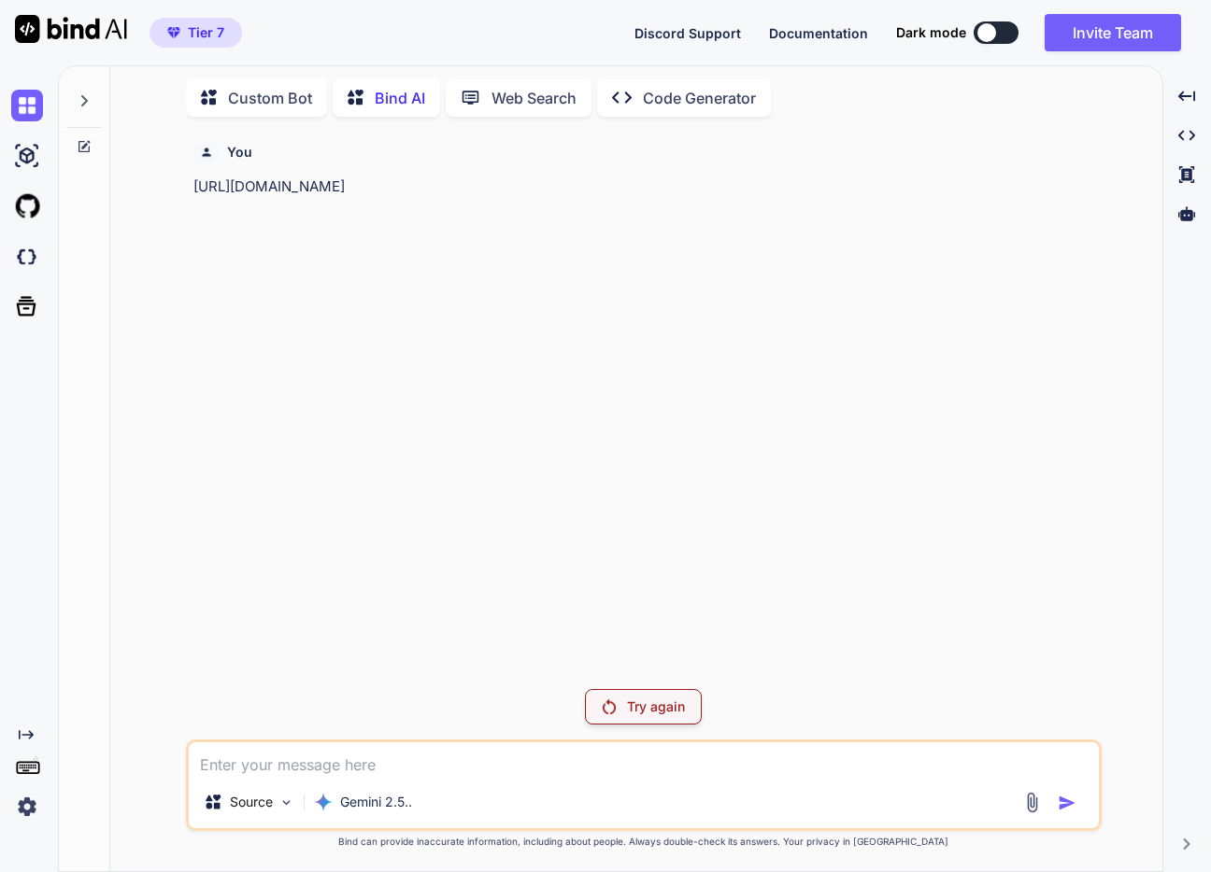
click at [30, 808] on img at bounding box center [27, 807] width 32 height 32
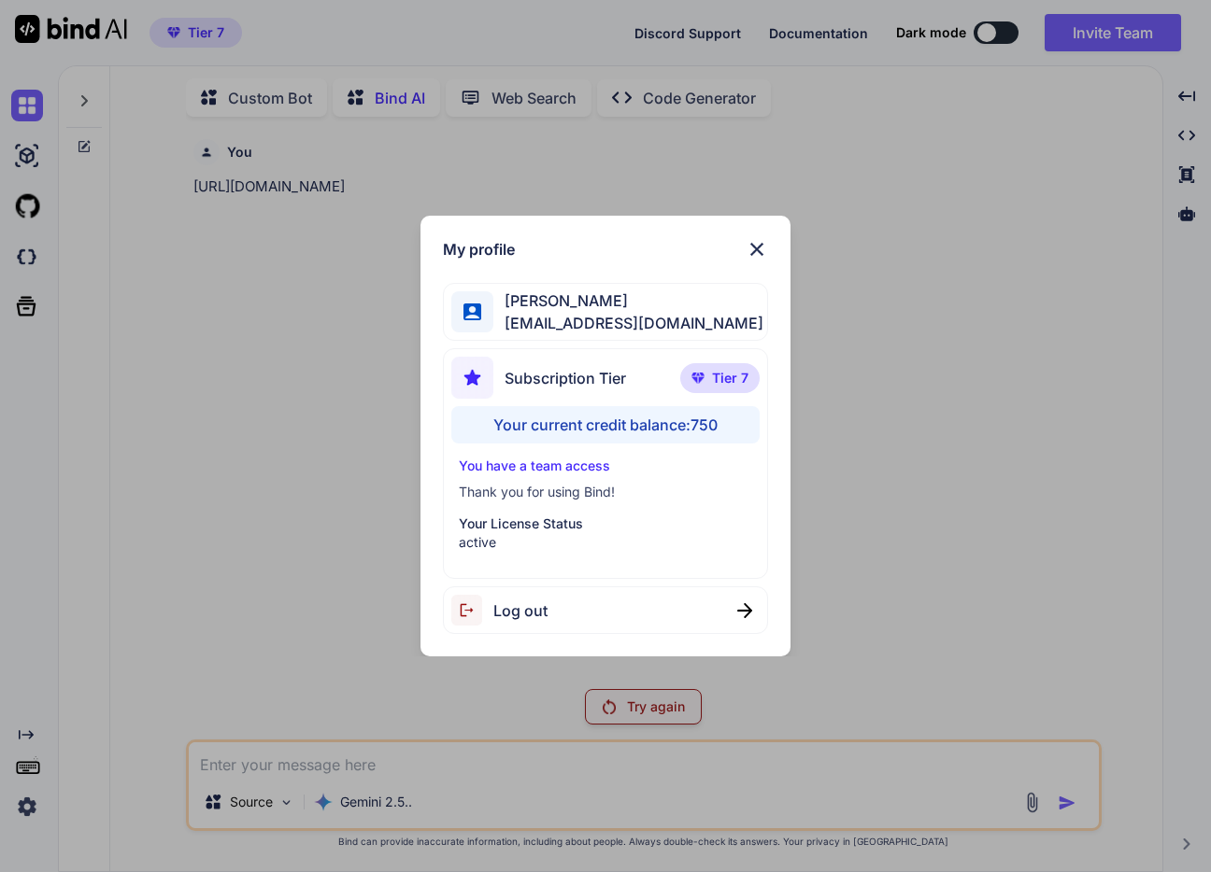
click at [524, 600] on span "Log out" at bounding box center [520, 611] width 54 height 22
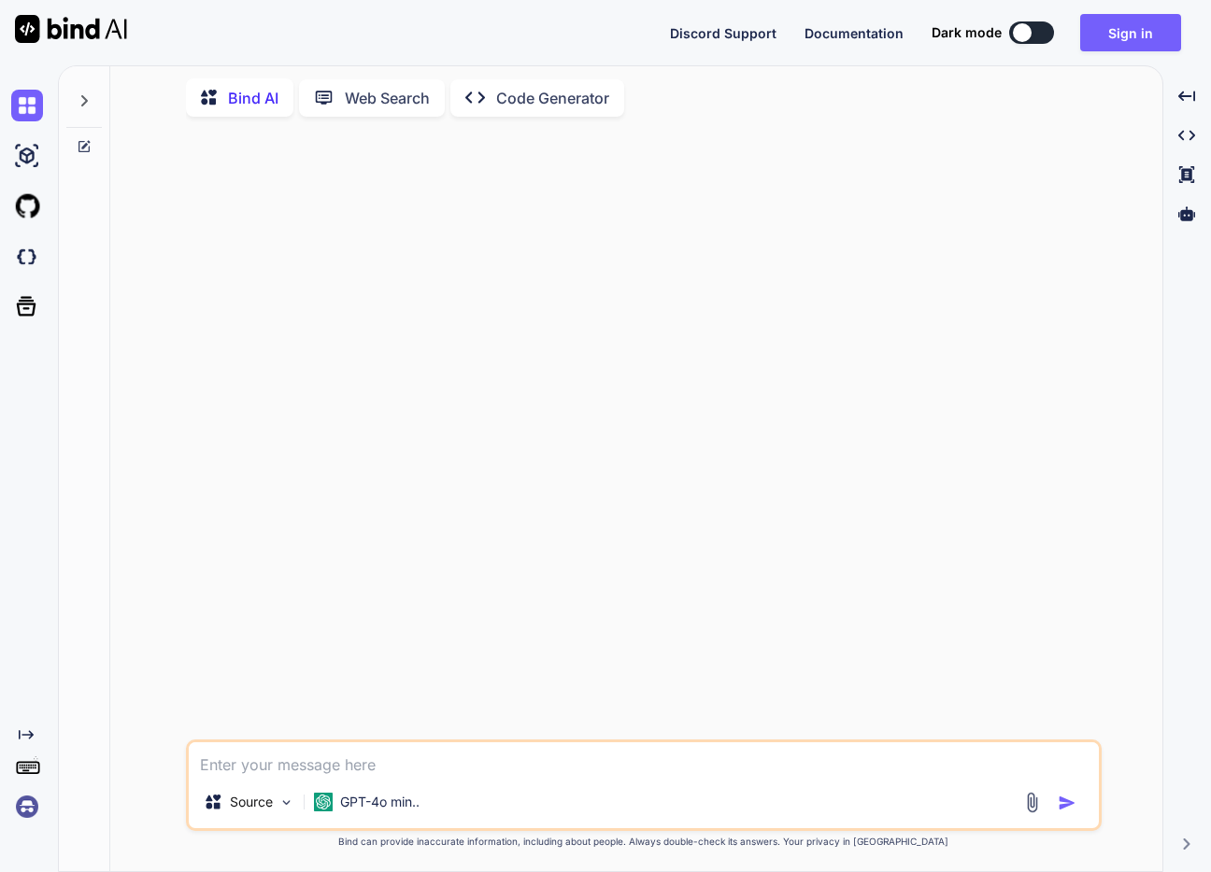
click at [24, 808] on img at bounding box center [27, 807] width 32 height 32
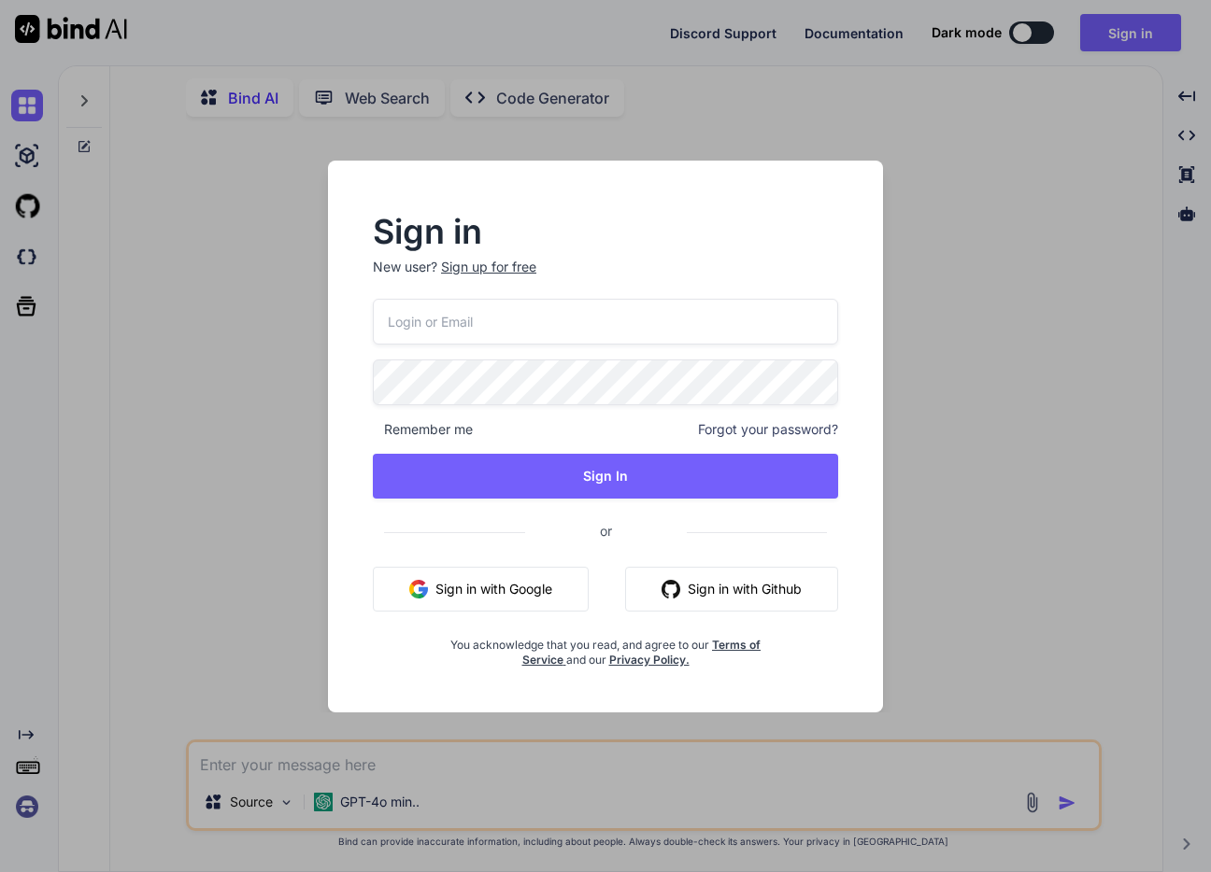
click at [550, 309] on input "email" at bounding box center [605, 322] width 465 height 46
click at [0, 872] on com-1password-button at bounding box center [0, 872] width 0 height 0
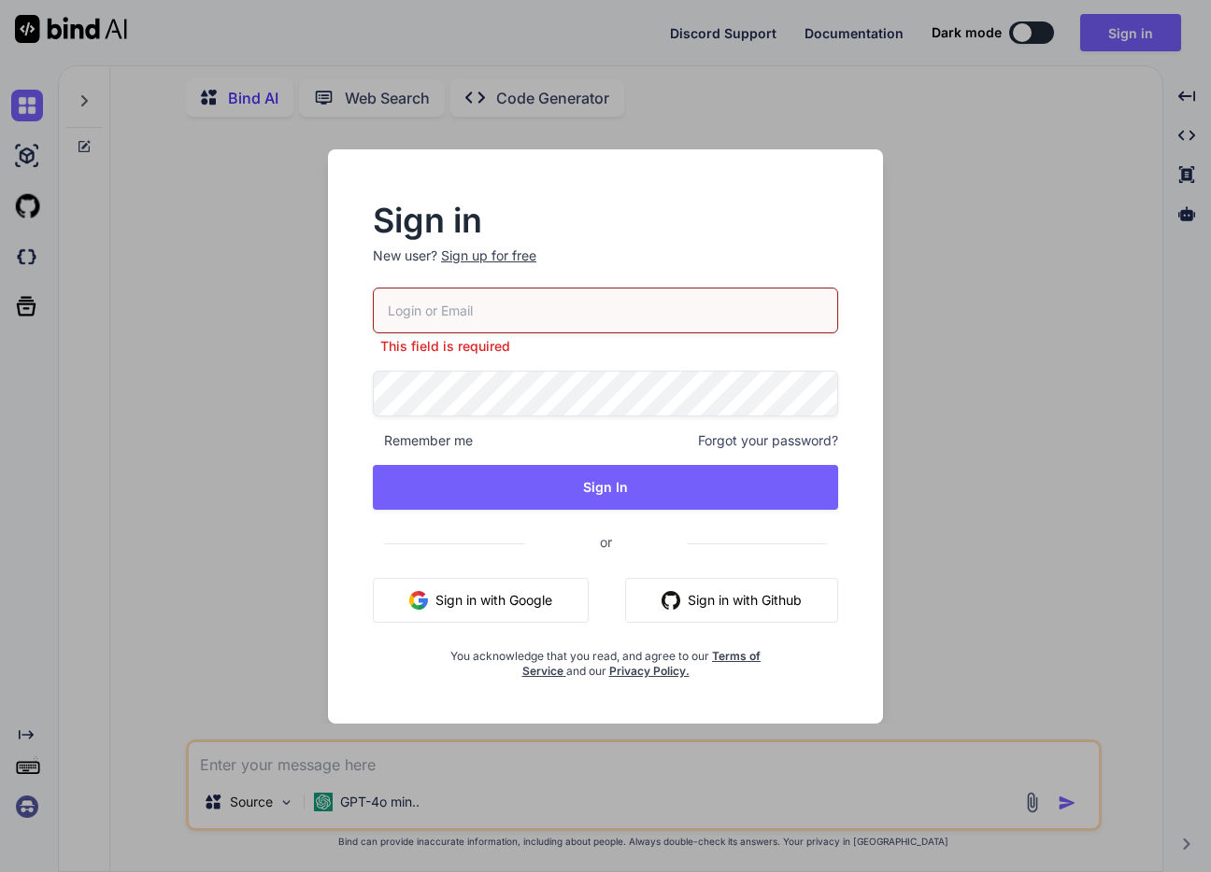
type input "yoshichika@seedstock.jp"
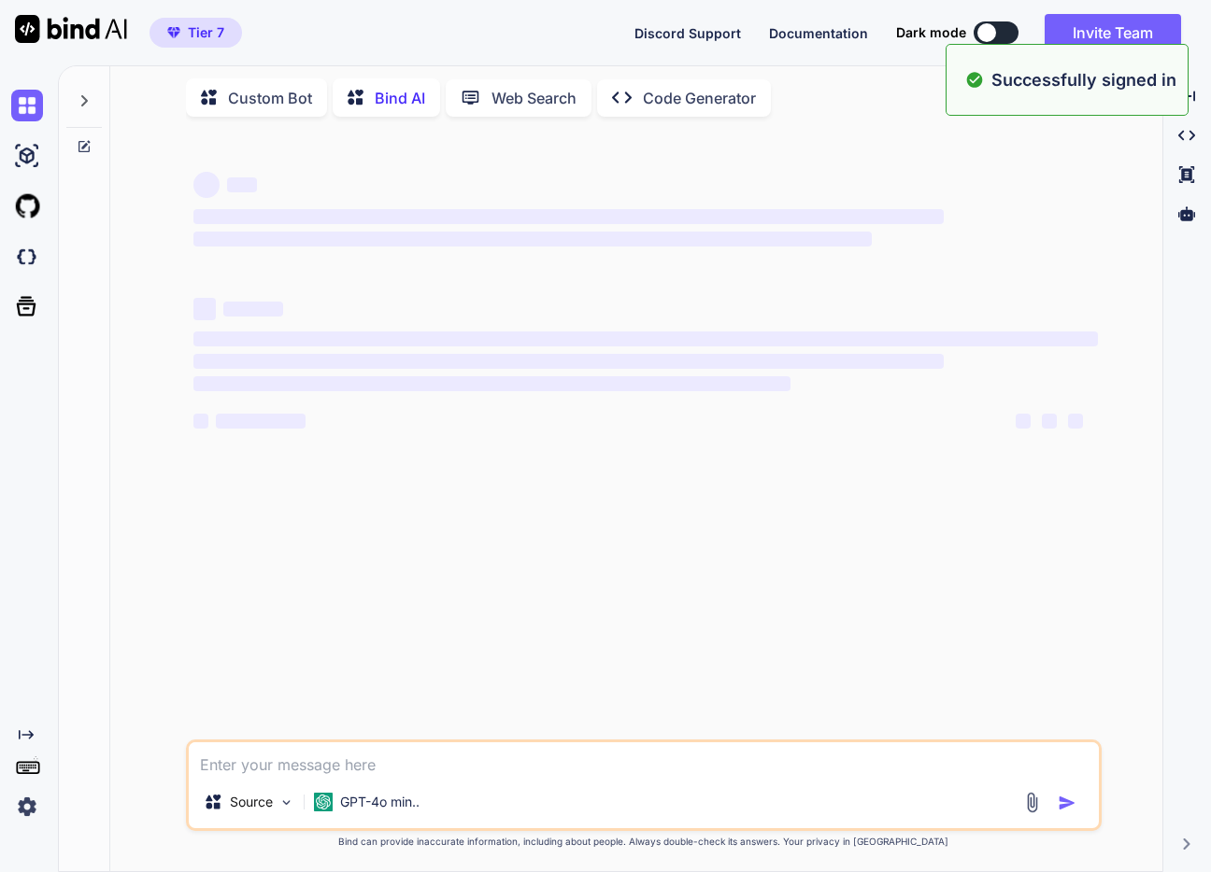
click at [517, 772] on textarea at bounding box center [644, 760] width 910 height 34
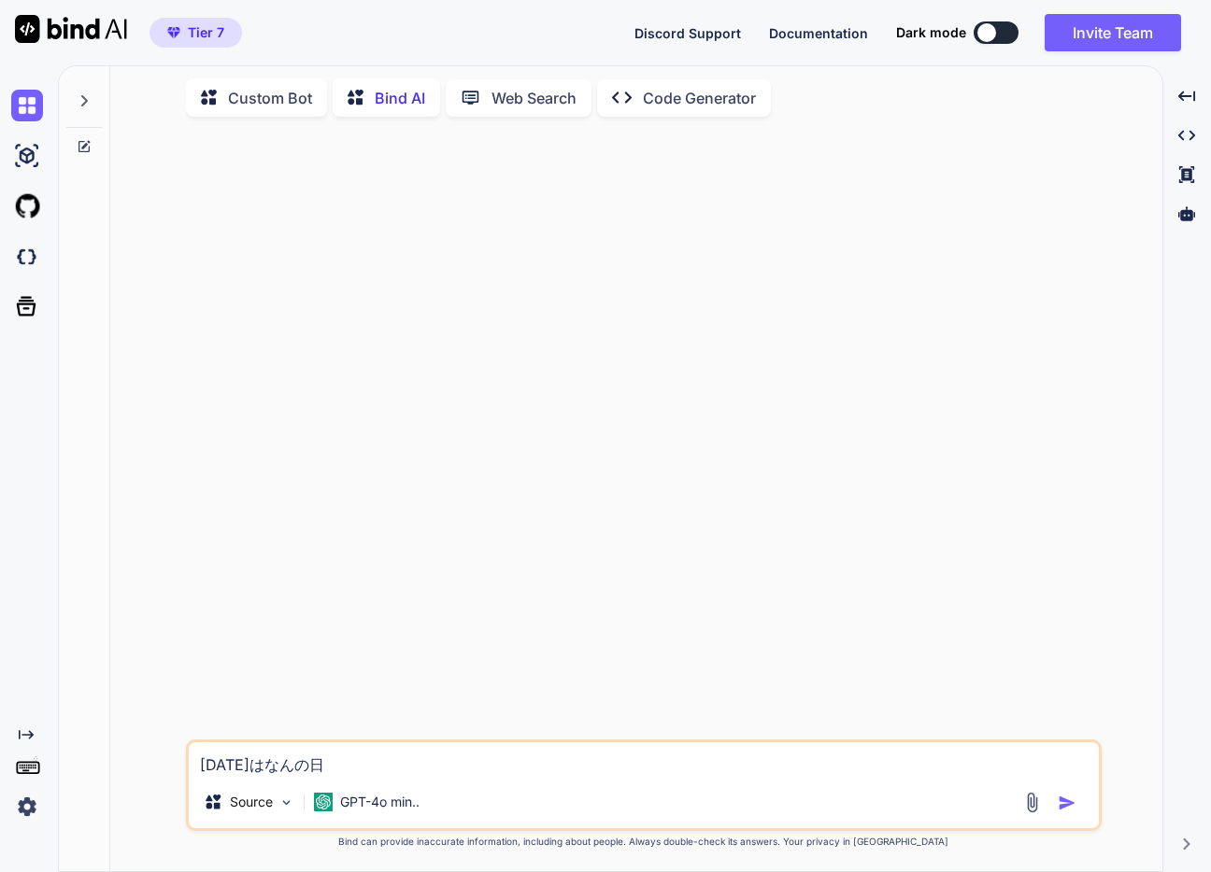
type textarea "今日はなんの日？"
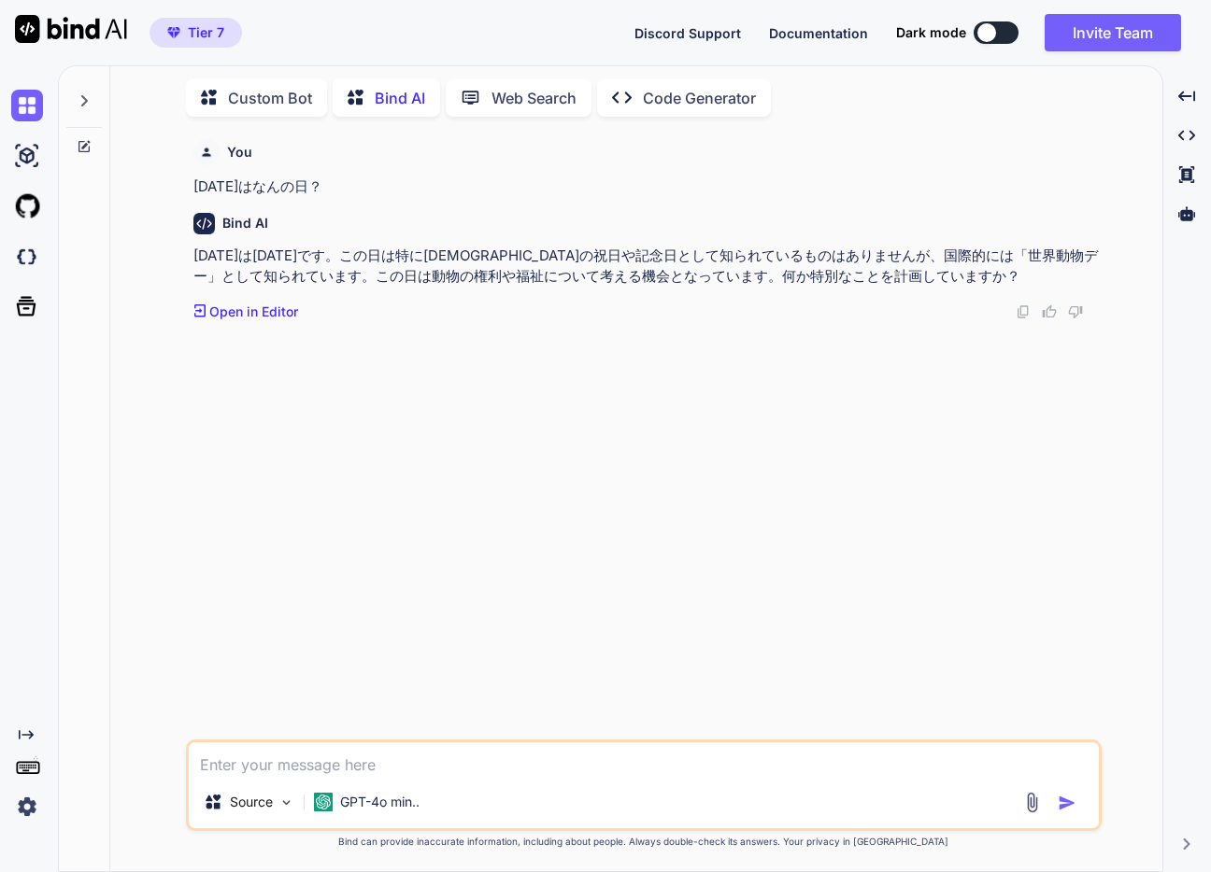
paste textarea "https://maps.app.goo.gl/gA2jkydUJReXYjpHA"
type textarea "https://maps.app.goo.gl/gA2jkydUJReXYjpHA"
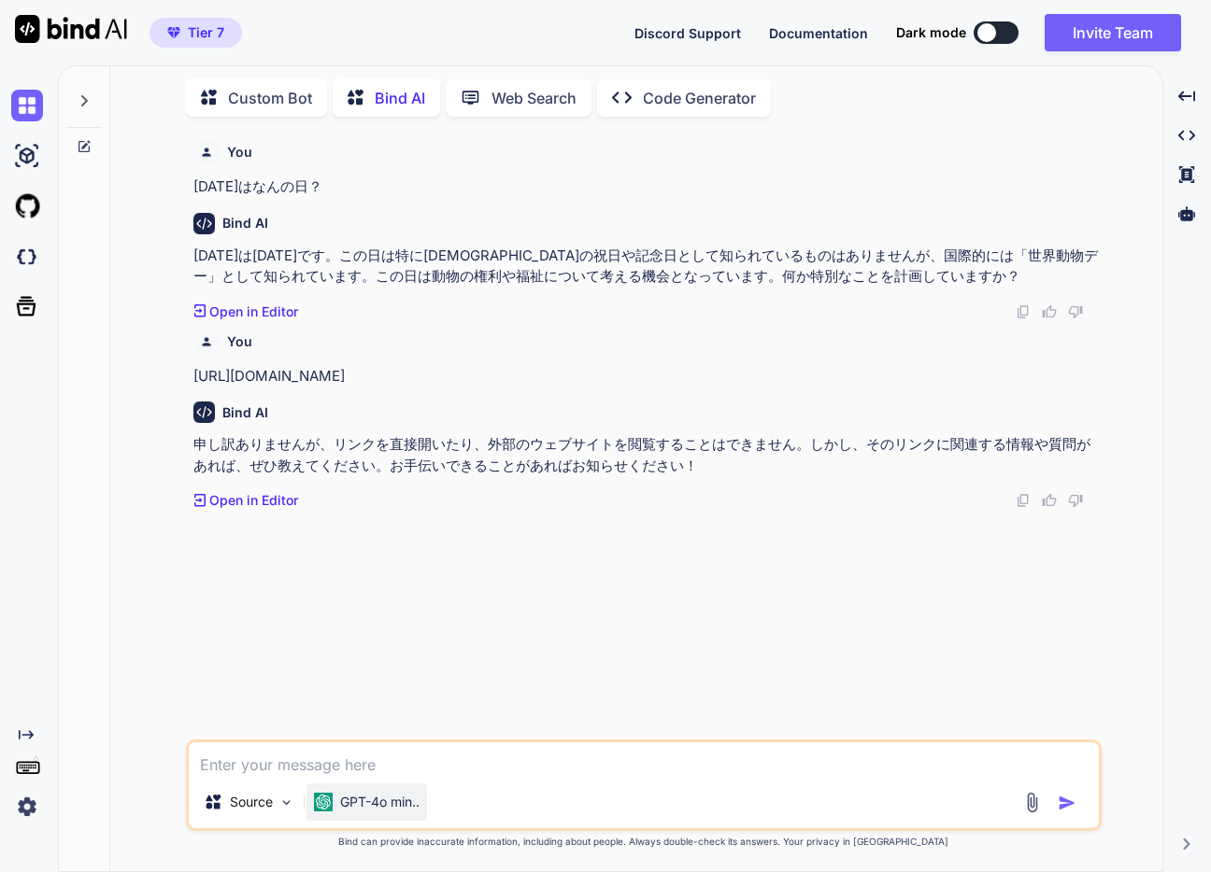
click at [413, 810] on p "GPT-4o min.." at bounding box center [379, 802] width 79 height 19
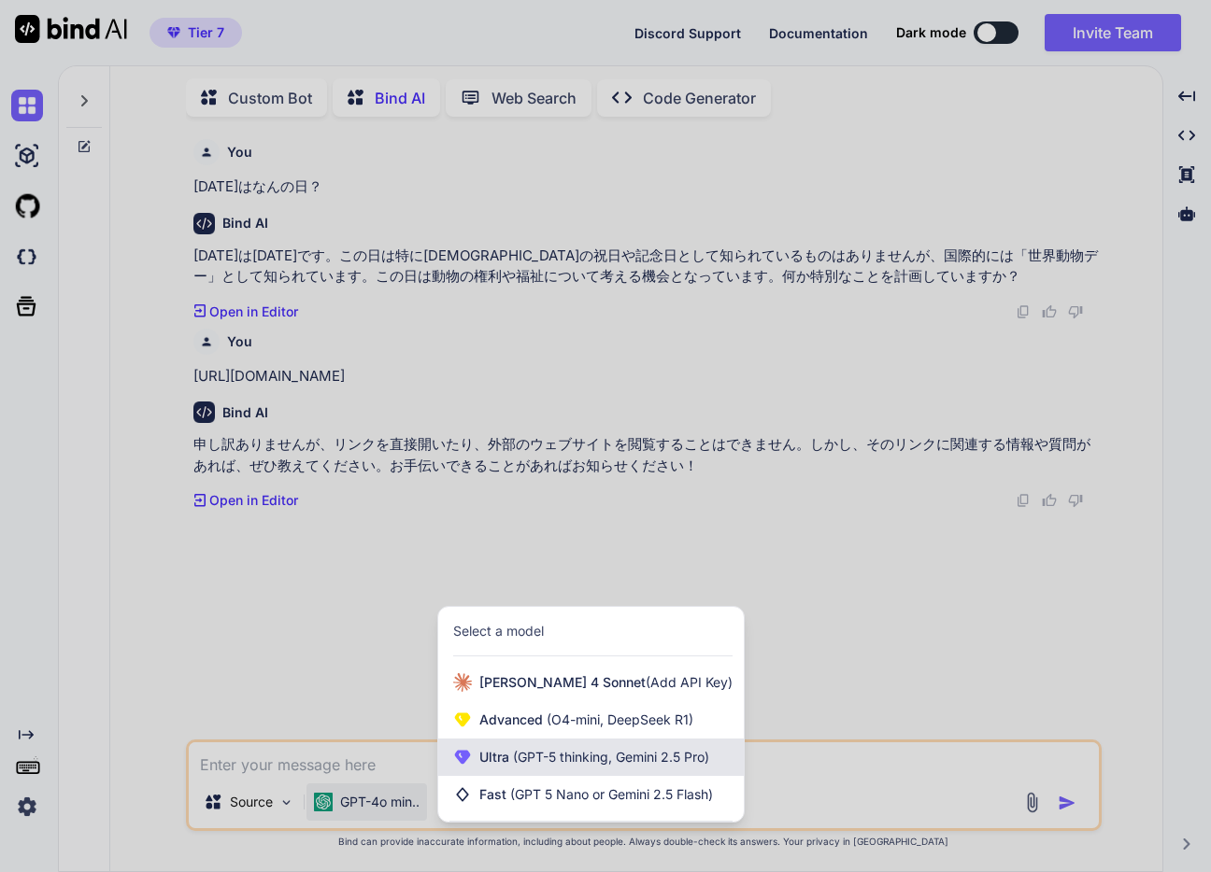
click at [570, 760] on span "(GPT-5 thinking, Gemini 2.5 Pro)" at bounding box center [609, 757] width 200 height 16
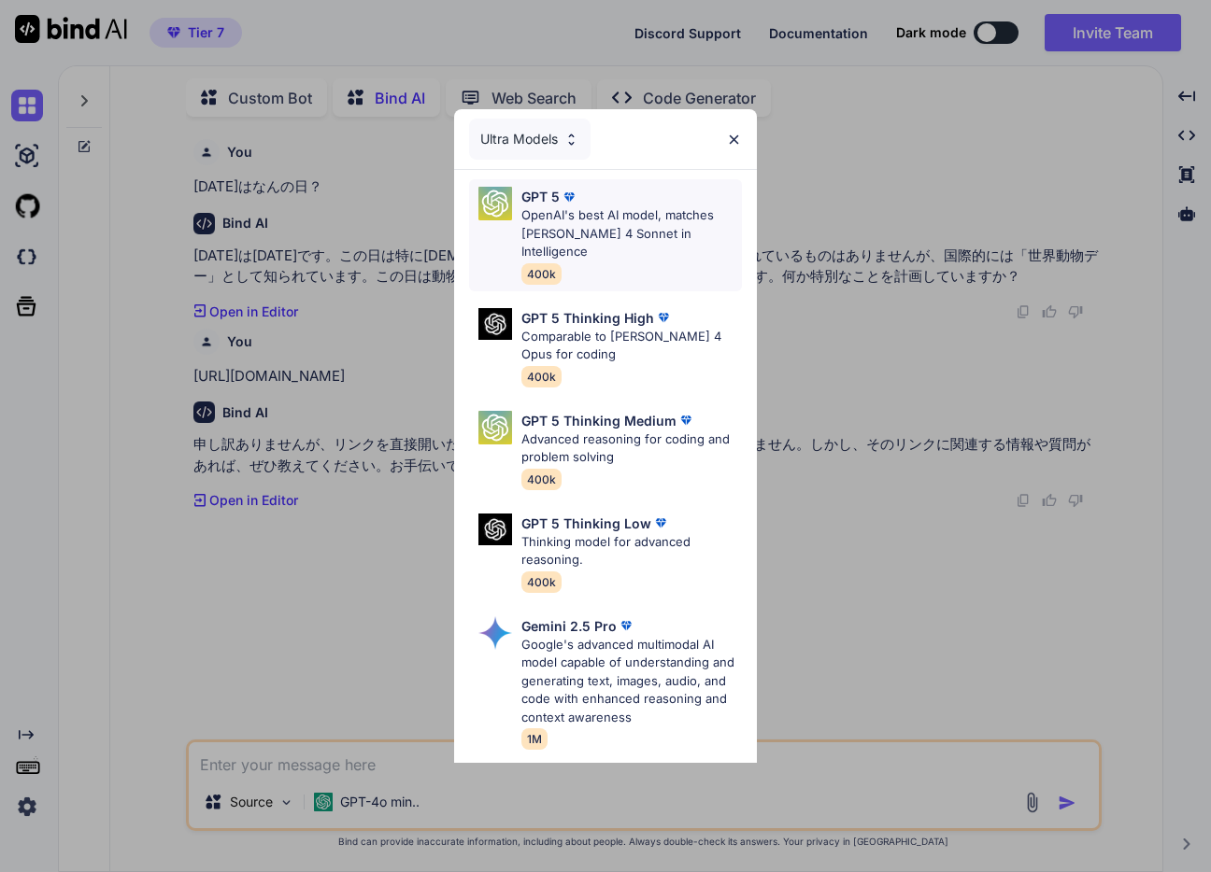
click at [681, 224] on p "OpenAI's best AI model, matches Claude 4 Sonnet in Intelligence" at bounding box center [631, 233] width 220 height 55
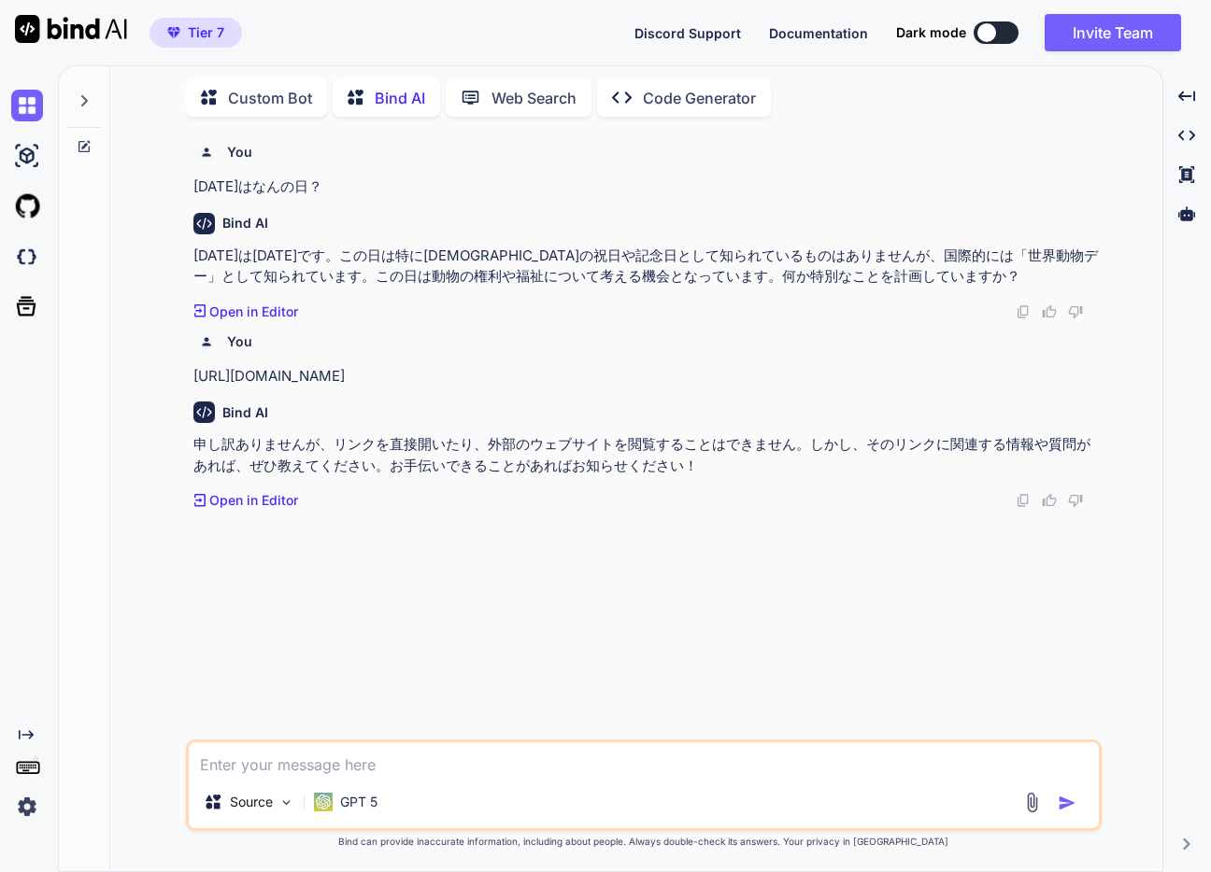
click at [527, 763] on textarea at bounding box center [644, 760] width 910 height 34
paste textarea "https://maps.app.goo.gl/gA2jkydUJReXYjpHA"
type textarea "https://maps.app.goo.gl/gA2jkydUJReXYjpHA"
click at [367, 808] on p "GPT 5" at bounding box center [358, 802] width 37 height 19
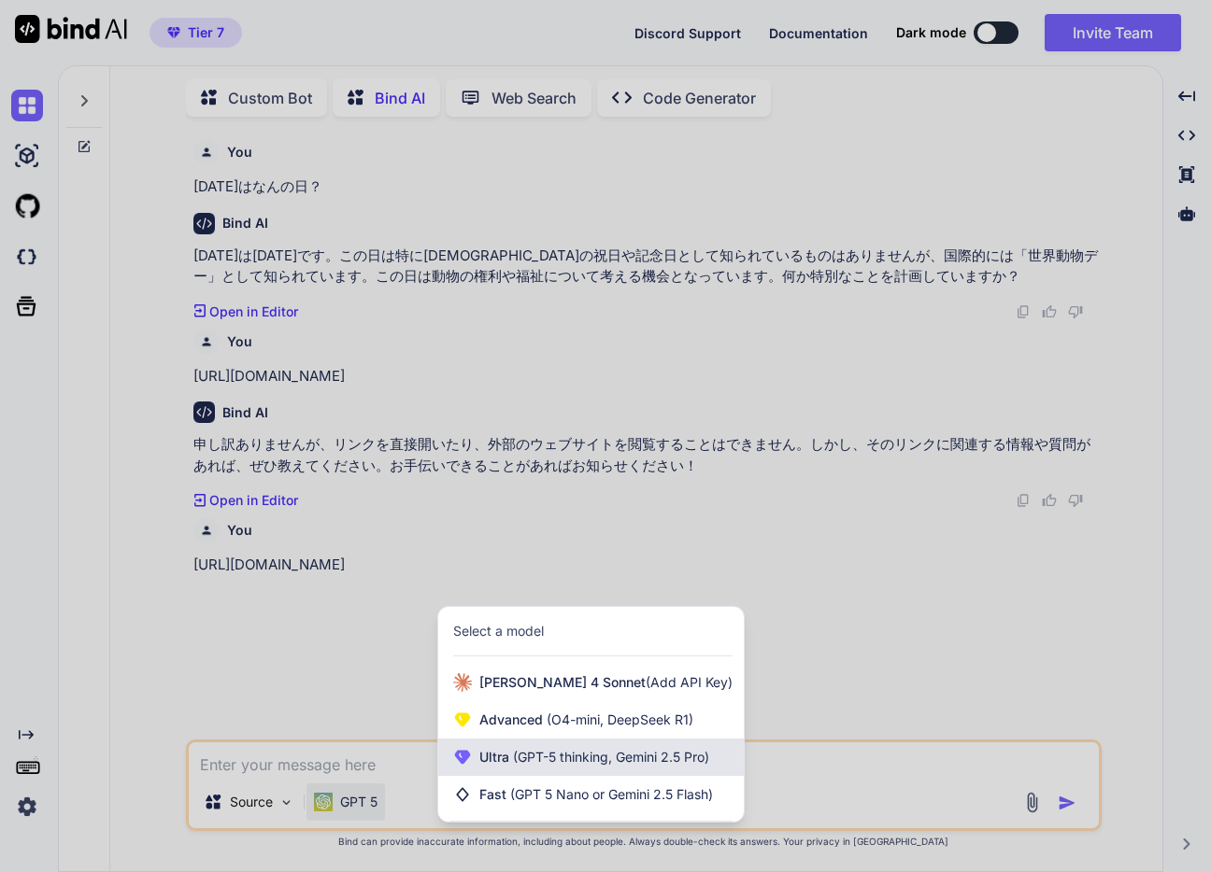
click at [673, 745] on div "Ultra (GPT-5 thinking, Gemini 2.5 Pro)" at bounding box center [590, 757] width 305 height 37
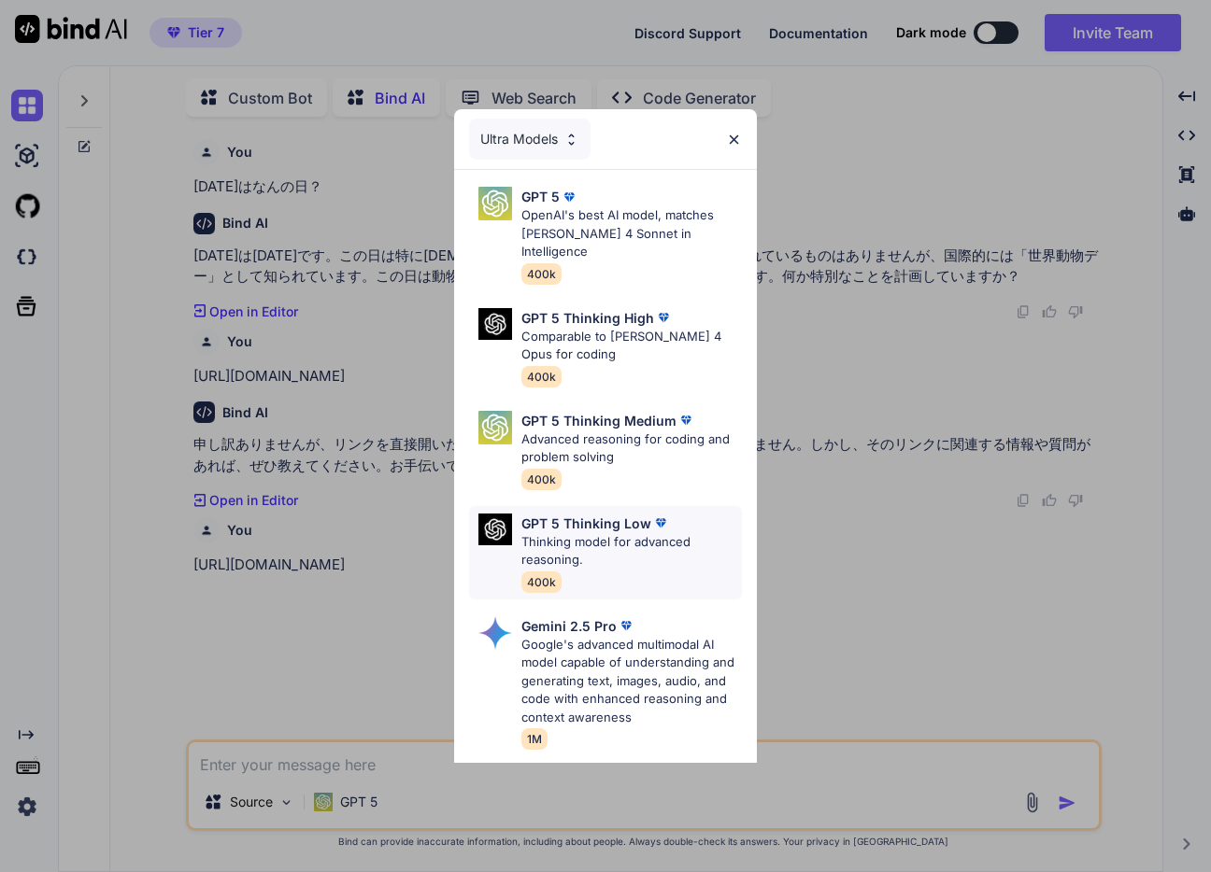
click at [584, 533] on p "Thinking model for advanced reasoning." at bounding box center [631, 551] width 220 height 36
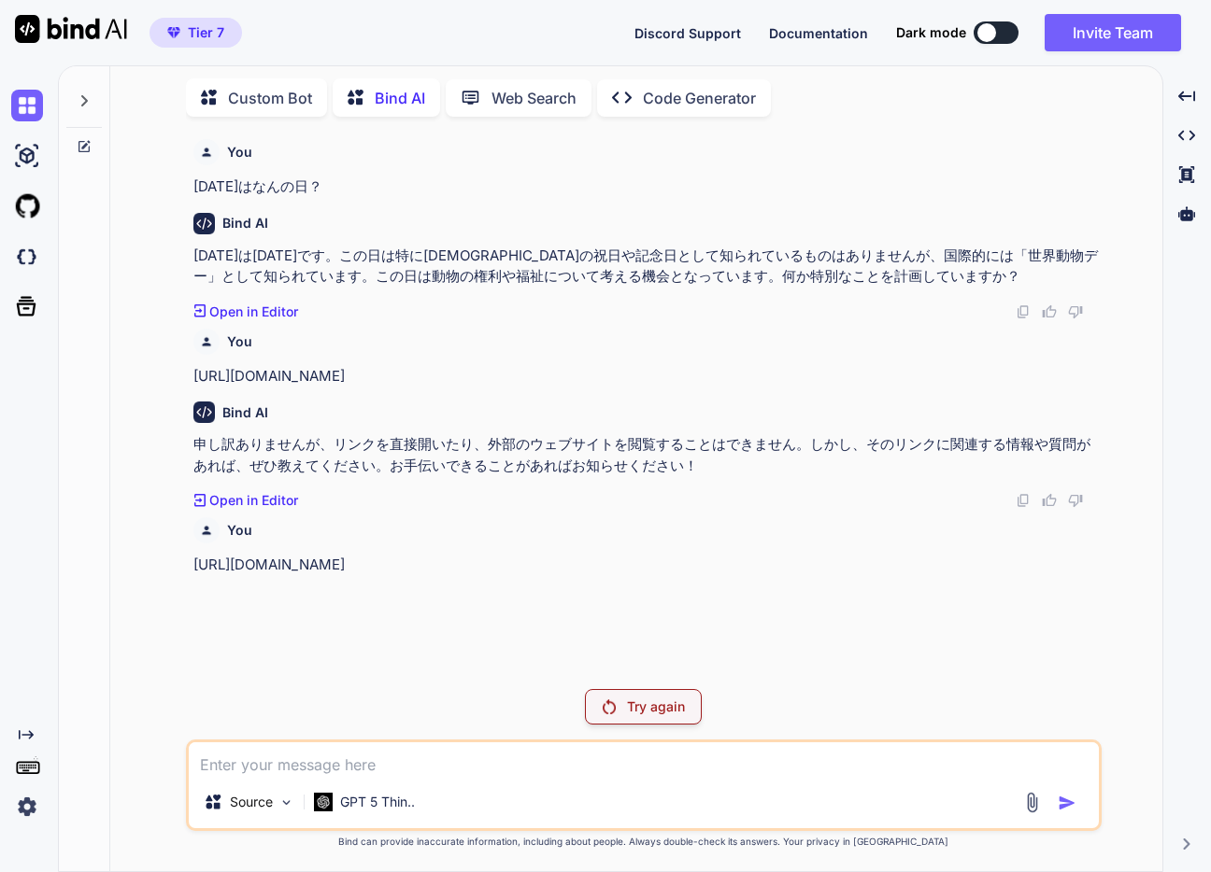
click at [464, 768] on textarea at bounding box center [644, 760] width 910 height 34
paste textarea "https://maps.app.goo.gl/gA2jkydUJReXYjpHA"
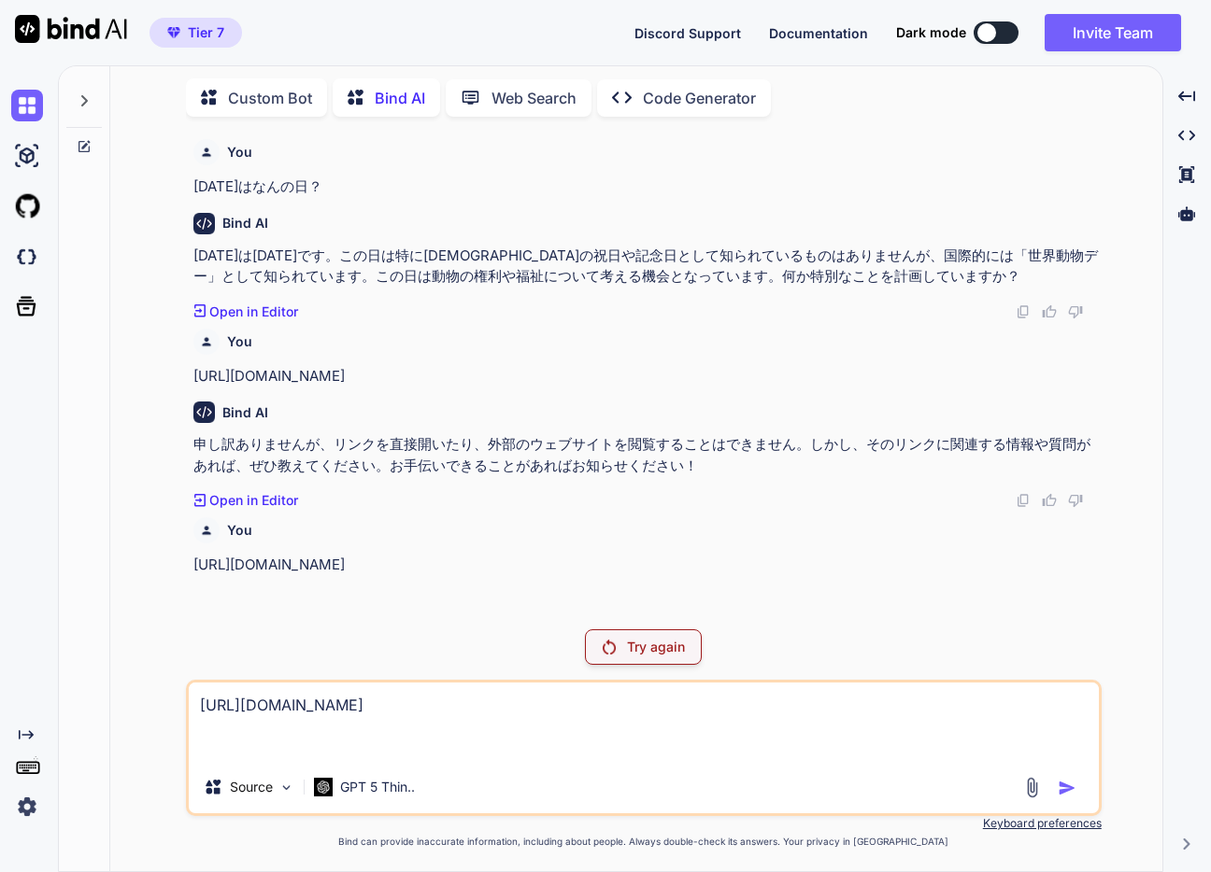
type textarea "https://maps.app.goo.gl/gA2jkydUJReXYjpHA"
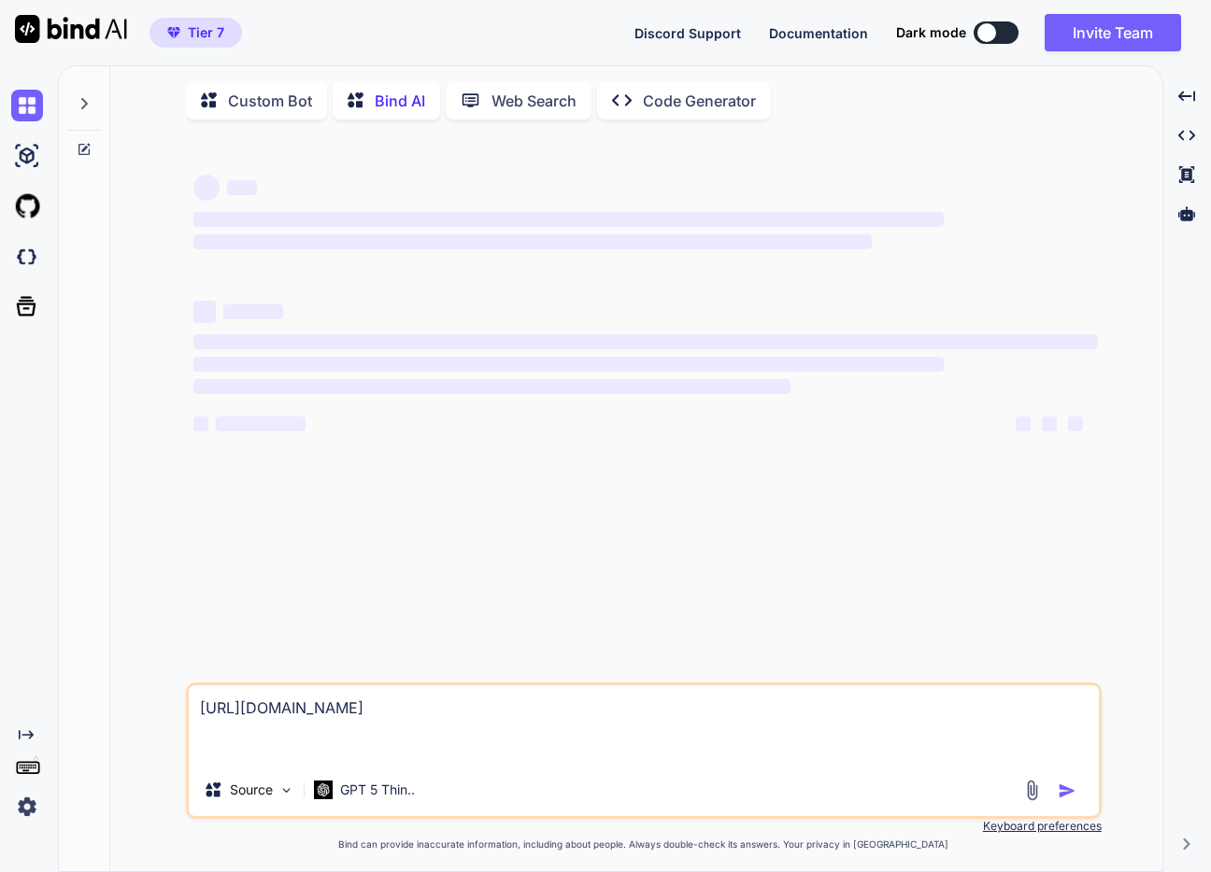
scroll to position [7, 0]
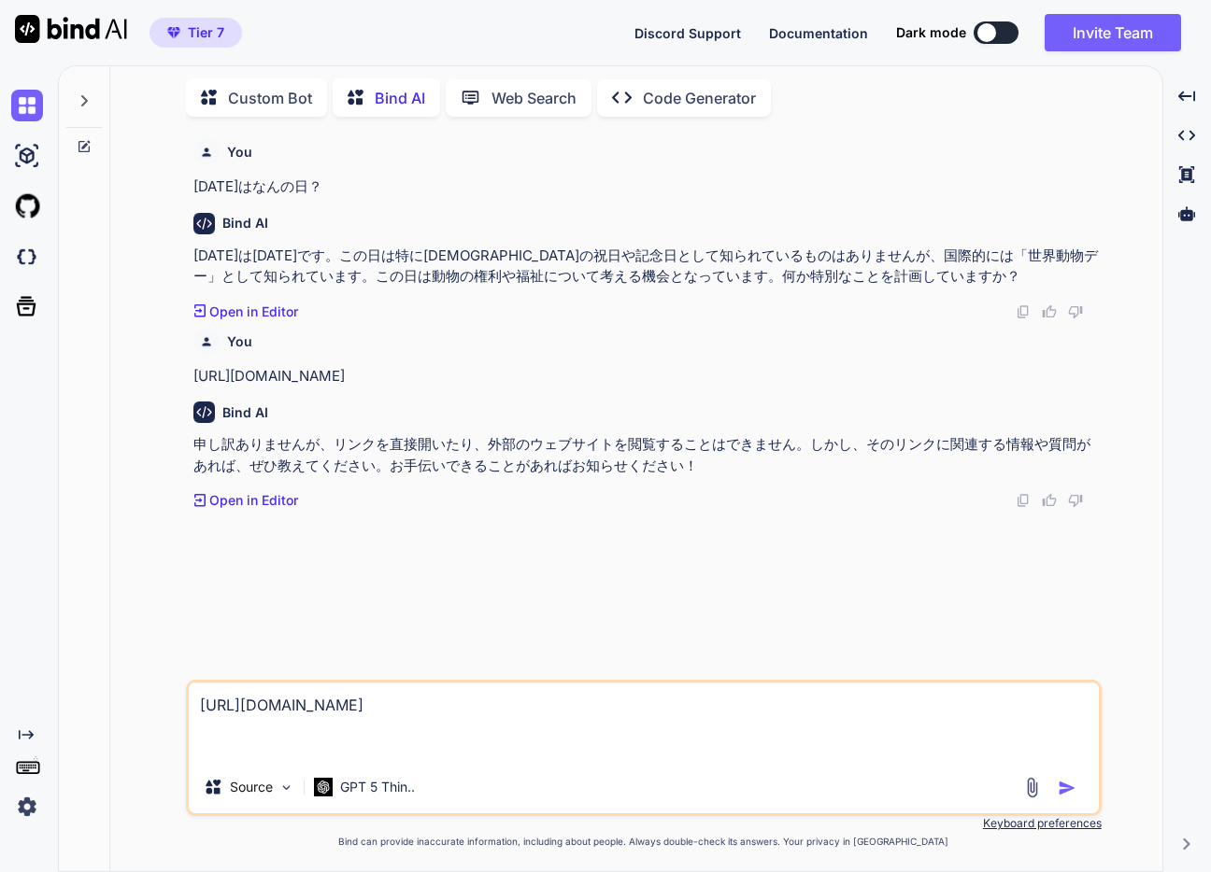
click at [602, 724] on textarea "[URL][DOMAIN_NAME]" at bounding box center [644, 722] width 910 height 78
type textarea "x"
type textarea "k"
type textarea "x"
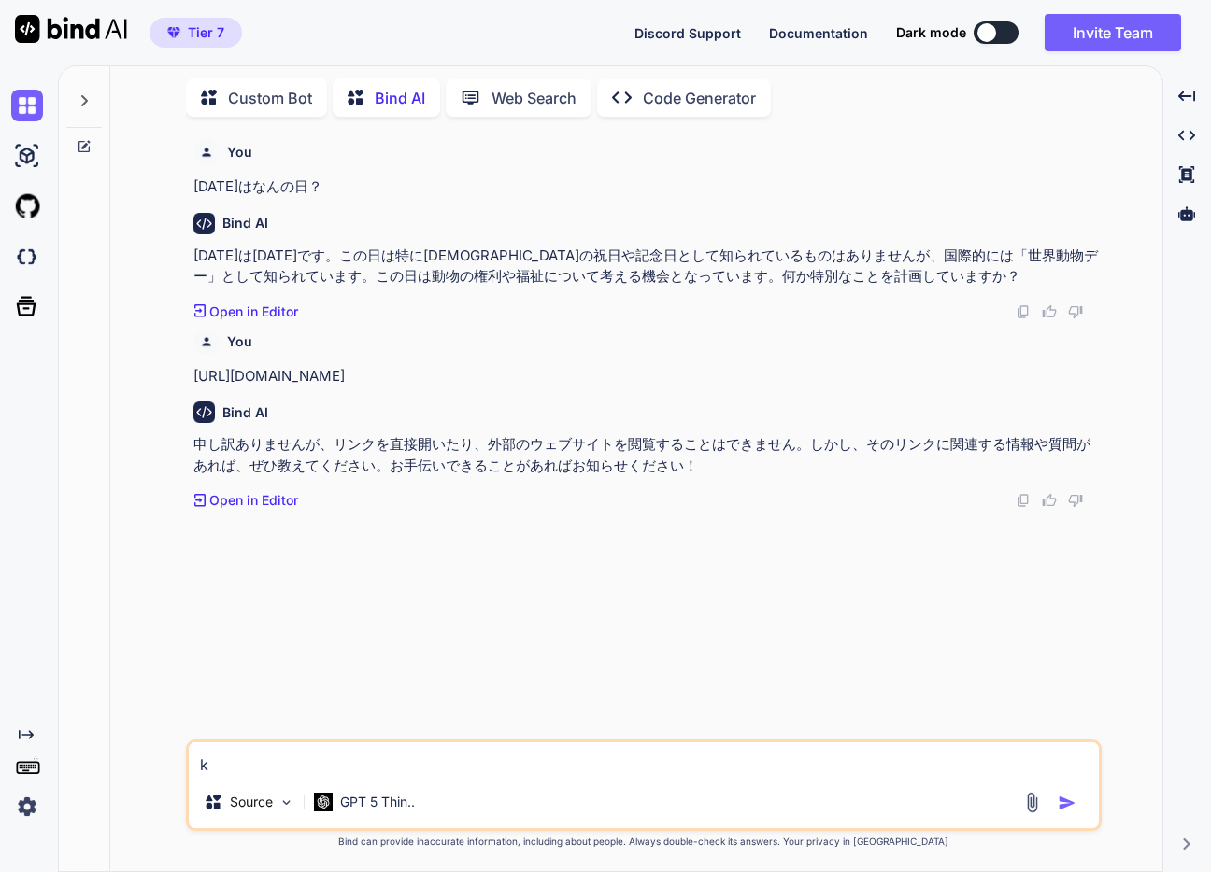
type textarea "ky"
type textarea "x"
type textarea "きょ"
type textarea "x"
type textarea "[DATE]"
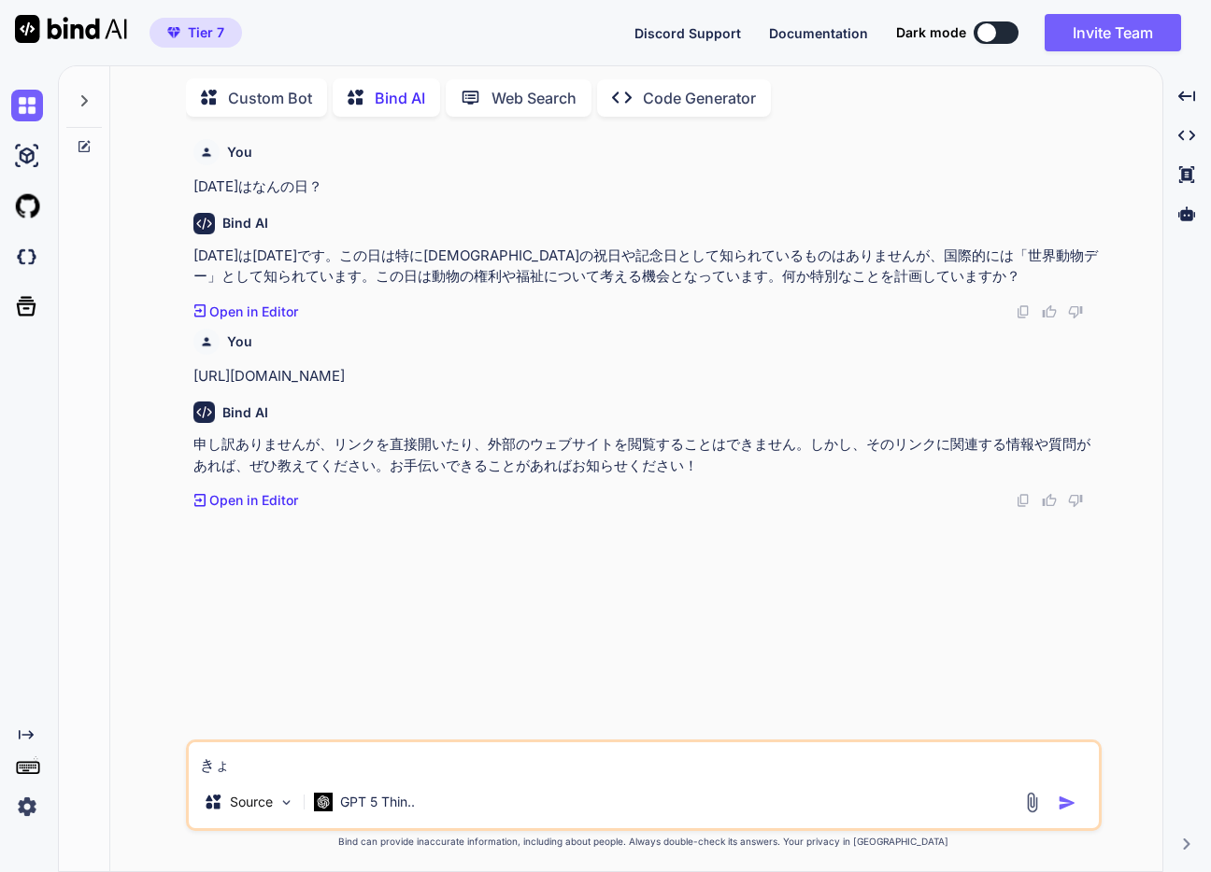
type textarea "x"
type textarea "[DATE]うh"
type textarea "x"
type textarea "[DATE]うは"
type textarea "x"
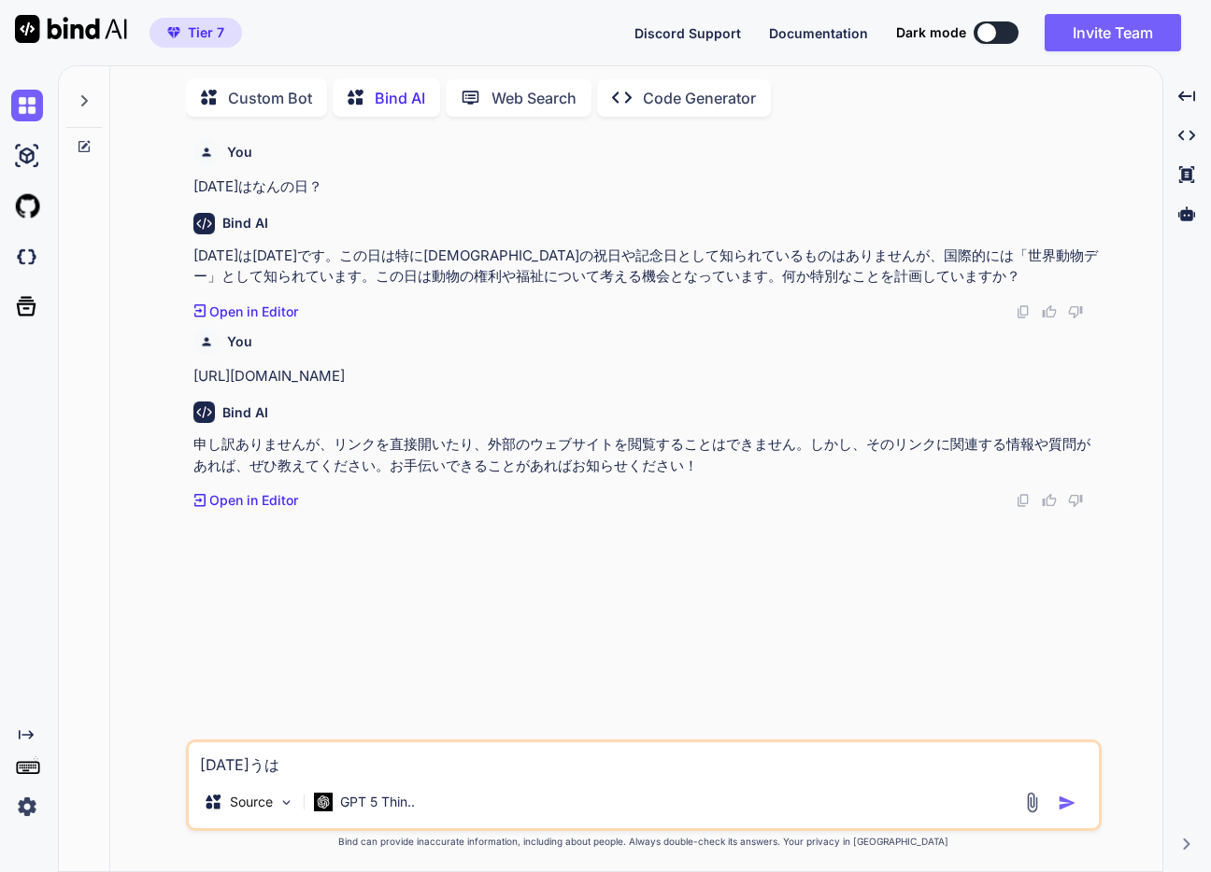
type textarea "[DATE]うはn"
type textarea "x"
type textarea "[DATE]うはん"
type textarea "x"
type textarea "[DATE]うはんn"
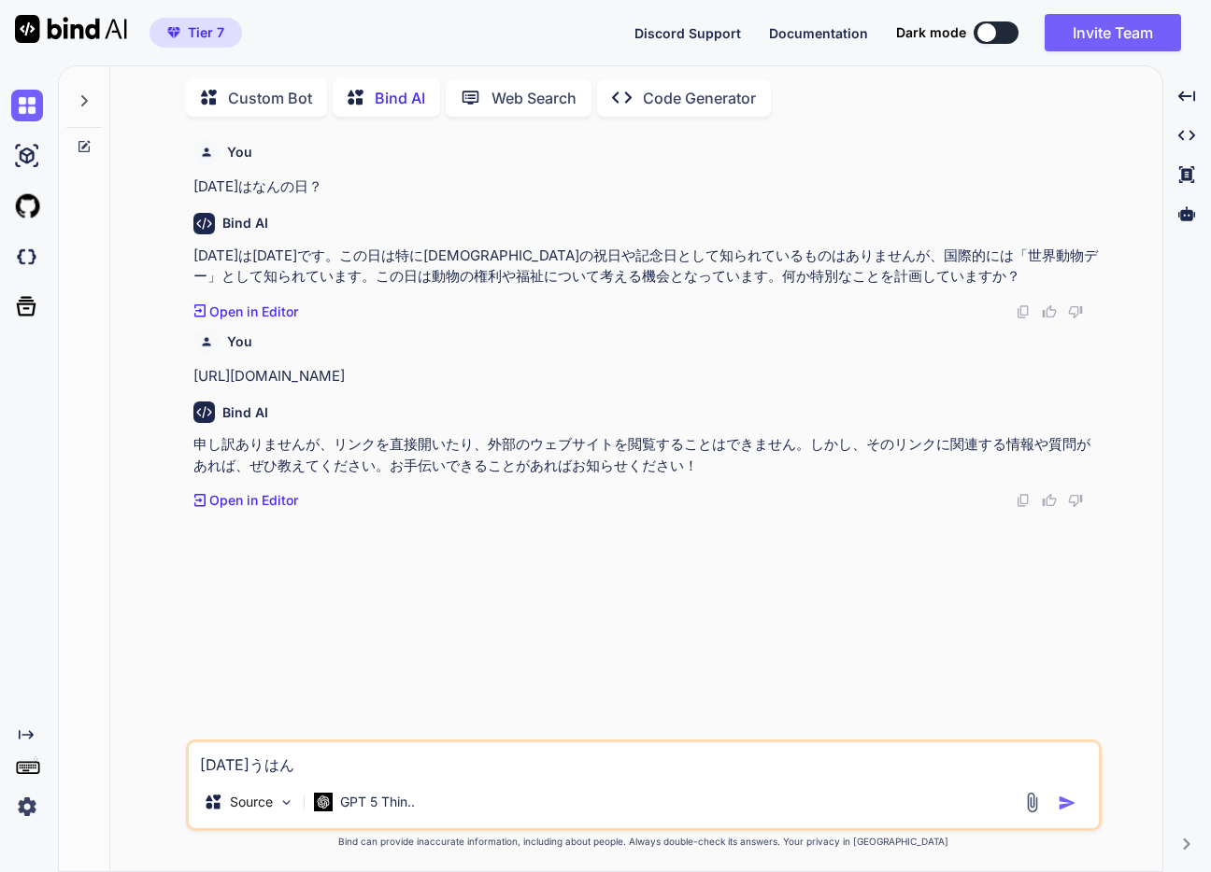
type textarea "x"
type textarea "[DATE]うはんの"
type textarea "x"
type textarea "[DATE]うはんのh"
type textarea "x"
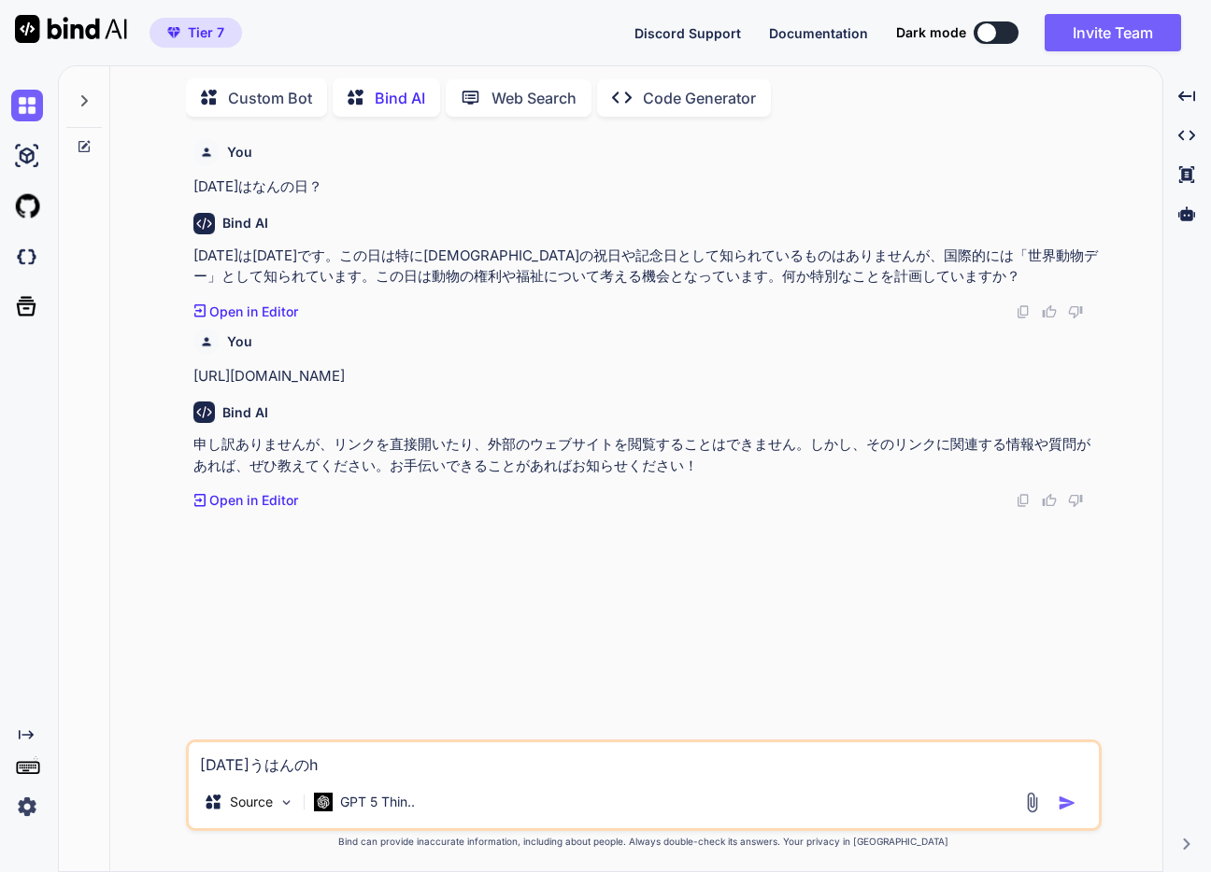
type textarea "きょううはんのひ"
type textarea "x"
type textarea "強雨半の日"
type textarea "x"
type textarea "強雨半の日？"
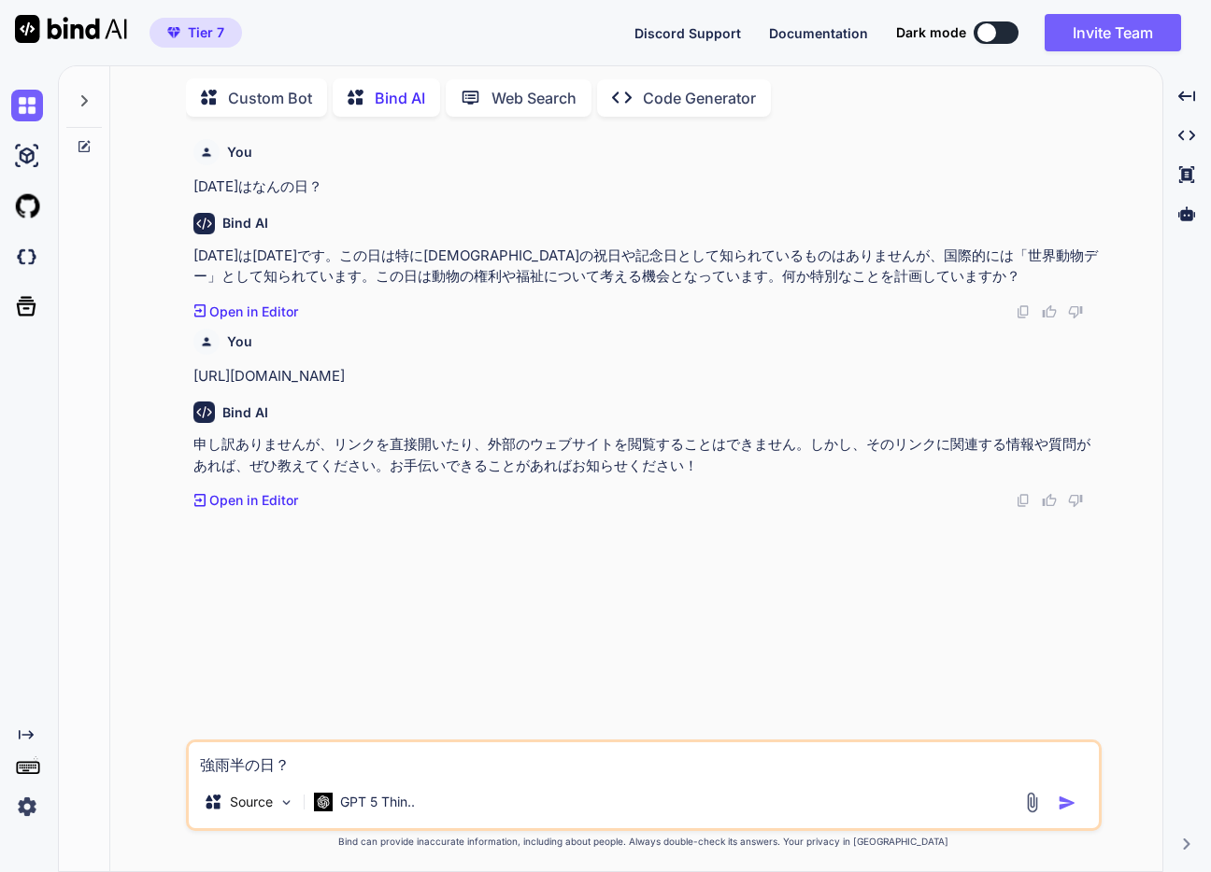
type textarea "x"
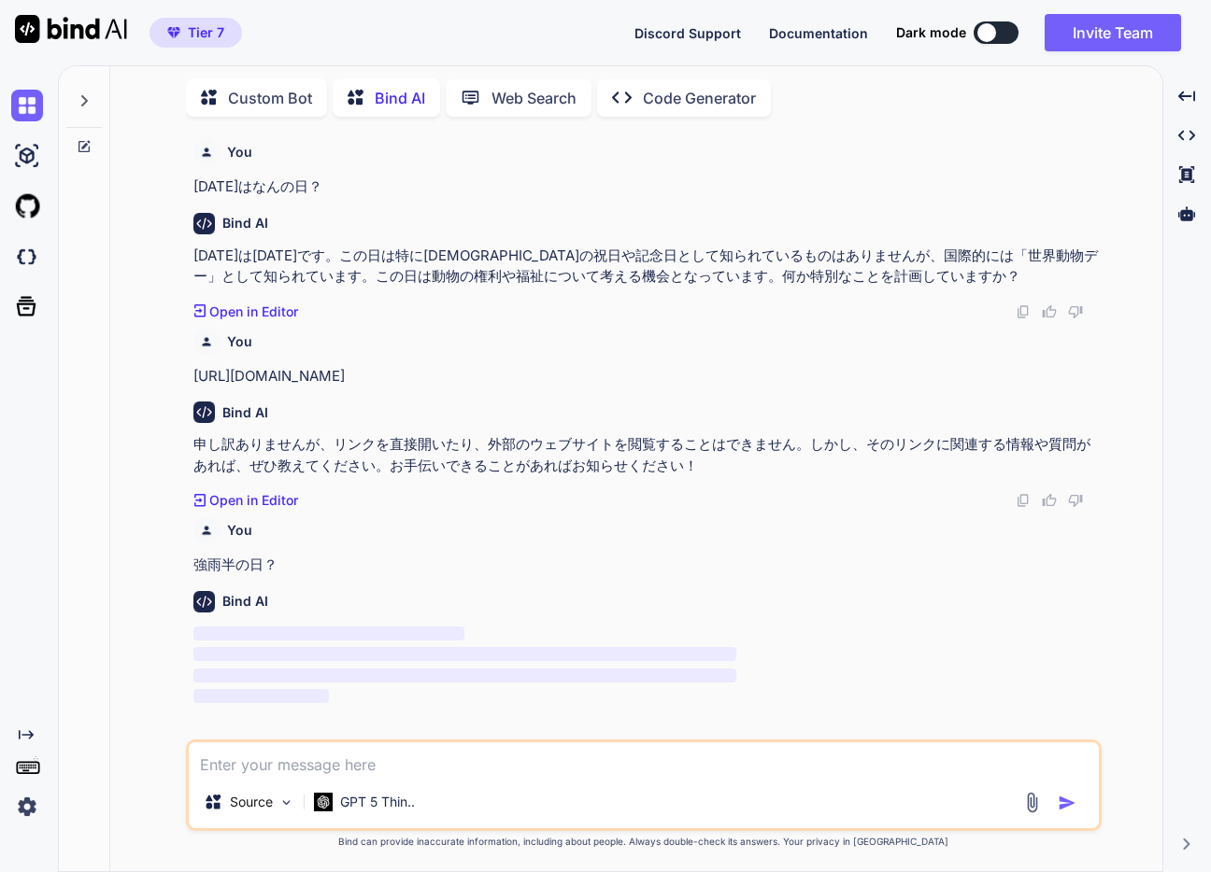
type textarea "x"
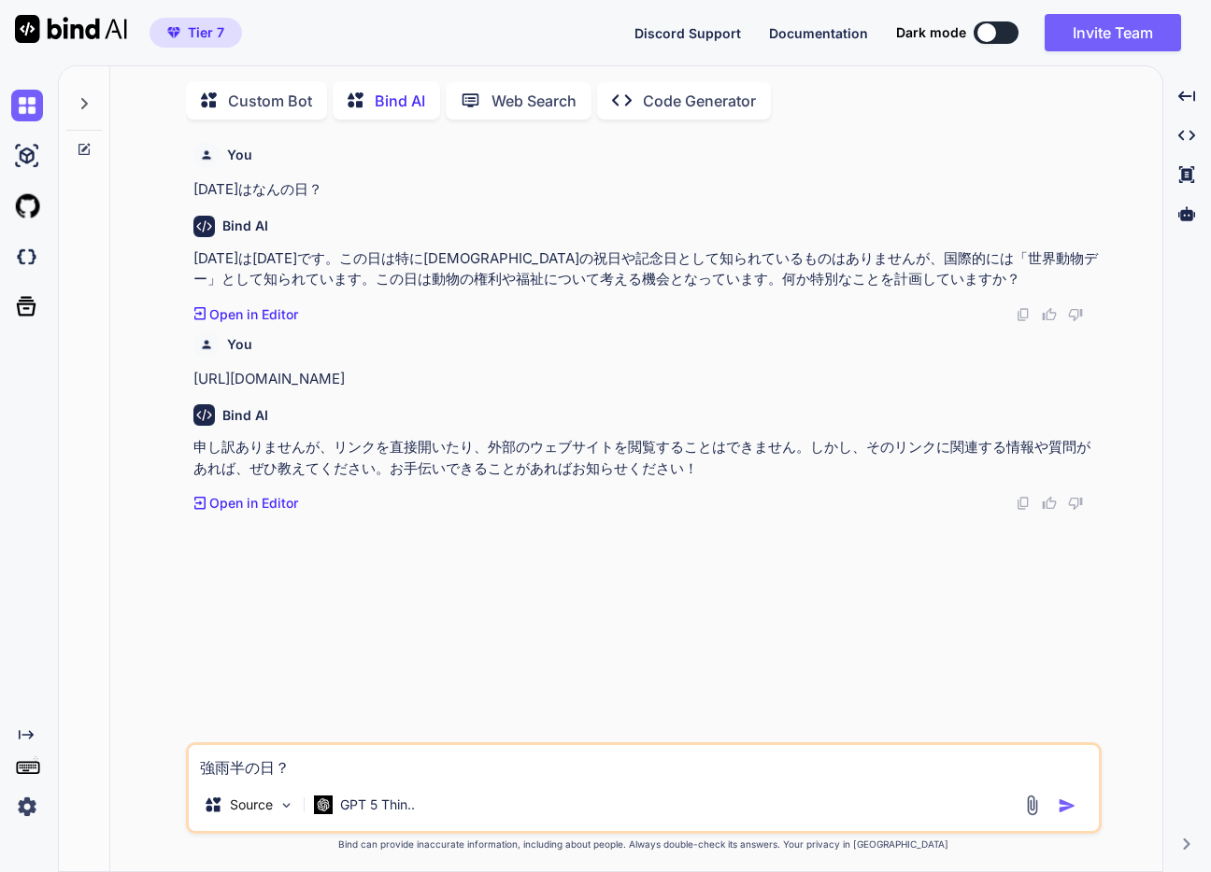
scroll to position [7, 0]
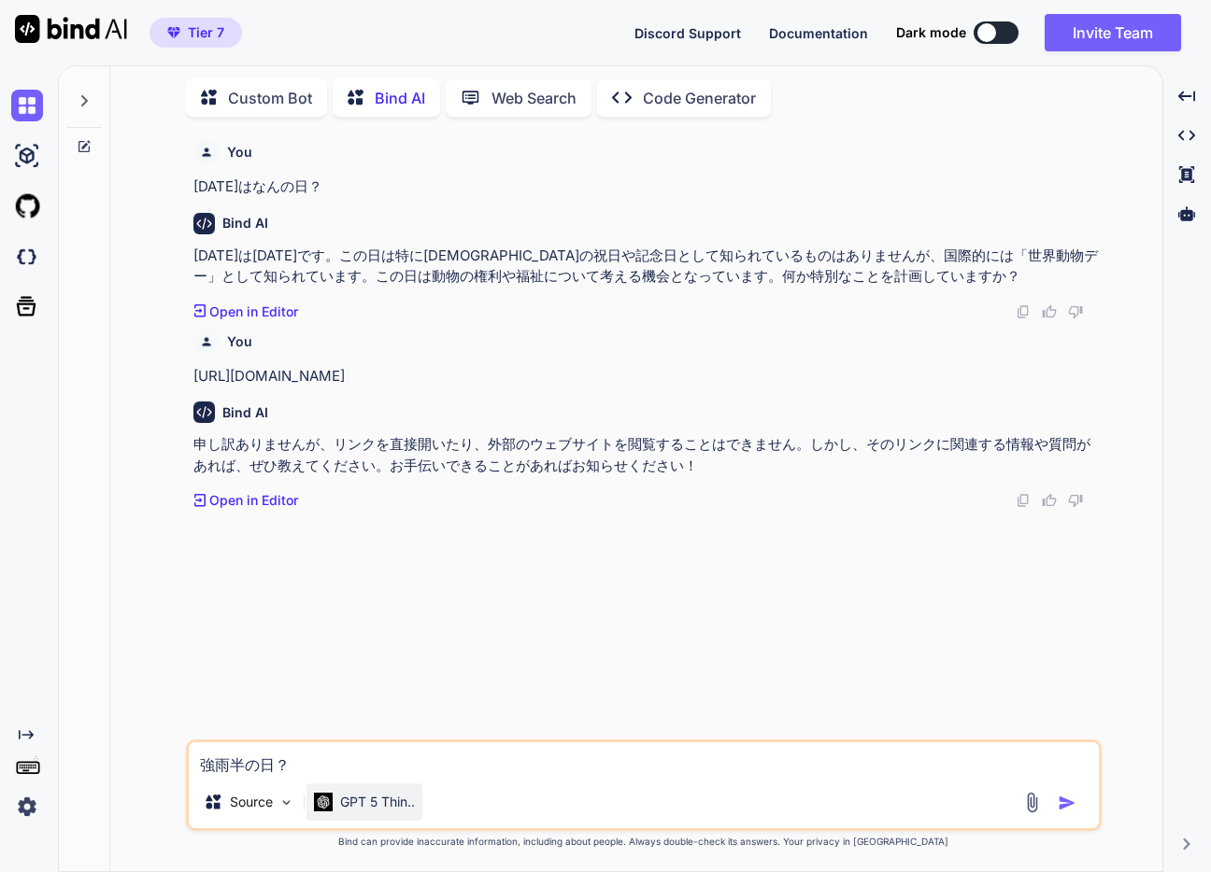
click at [350, 788] on div "GPT 5 Thin.." at bounding box center [364, 802] width 116 height 37
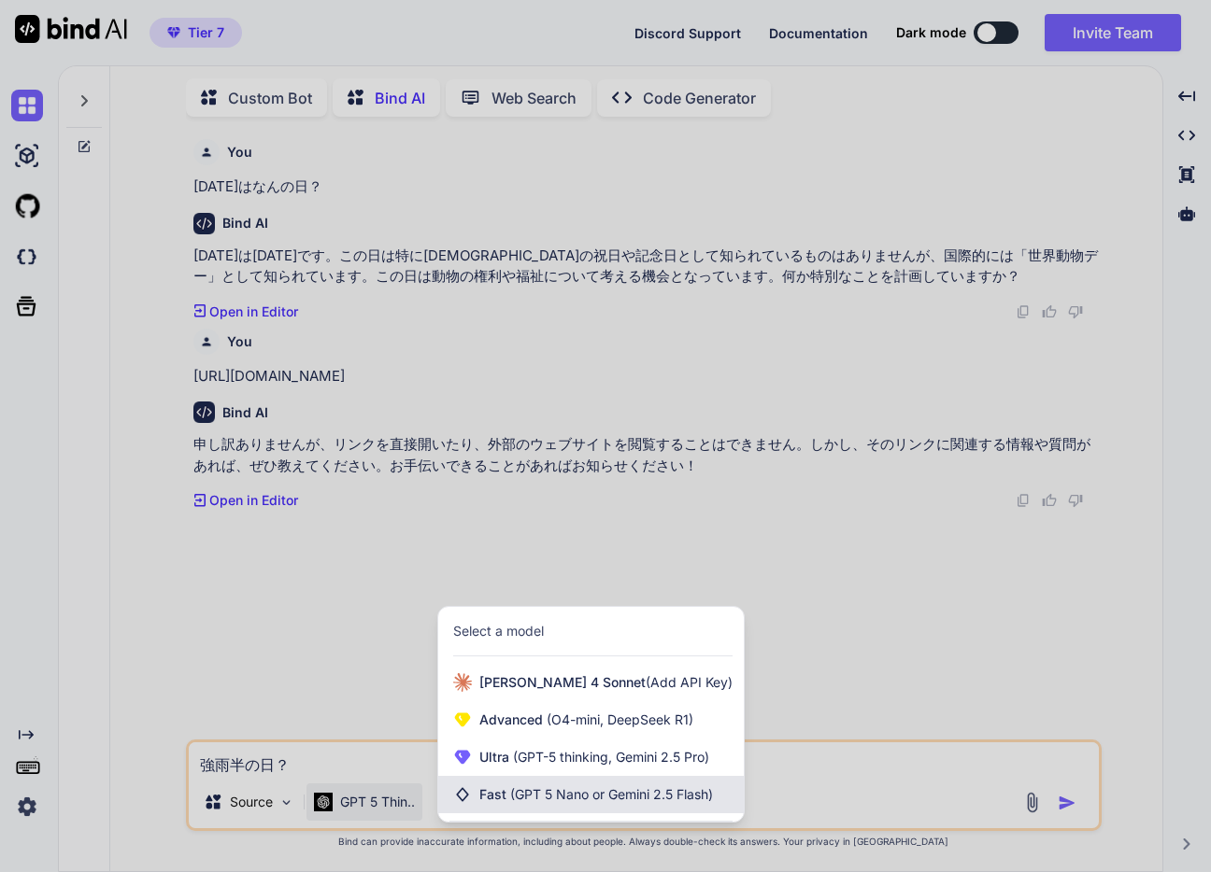
click at [606, 783] on div "Fast (GPT 5 Nano or Gemini 2.5 Flash)" at bounding box center [590, 794] width 305 height 37
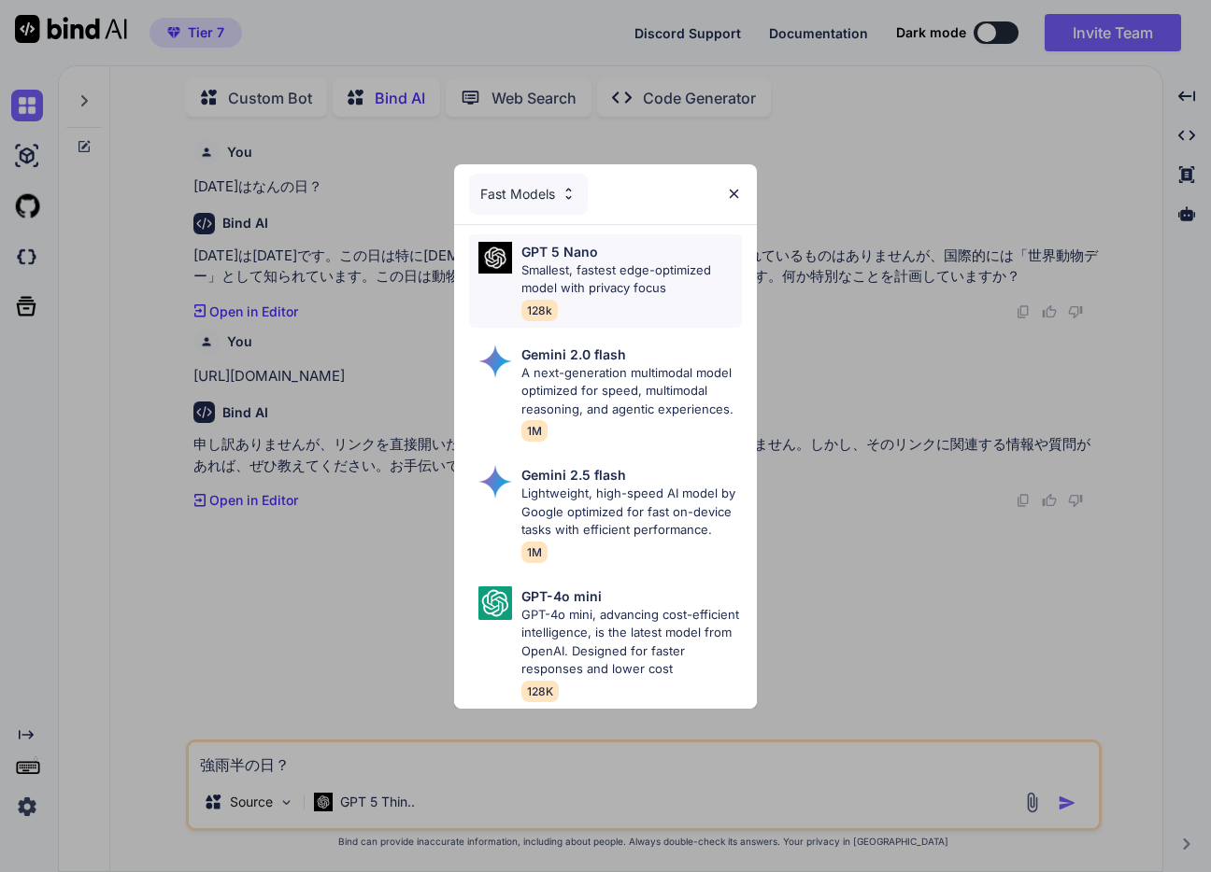
click at [574, 294] on p "Smallest, fastest edge-optimized model with privacy focus" at bounding box center [631, 280] width 220 height 36
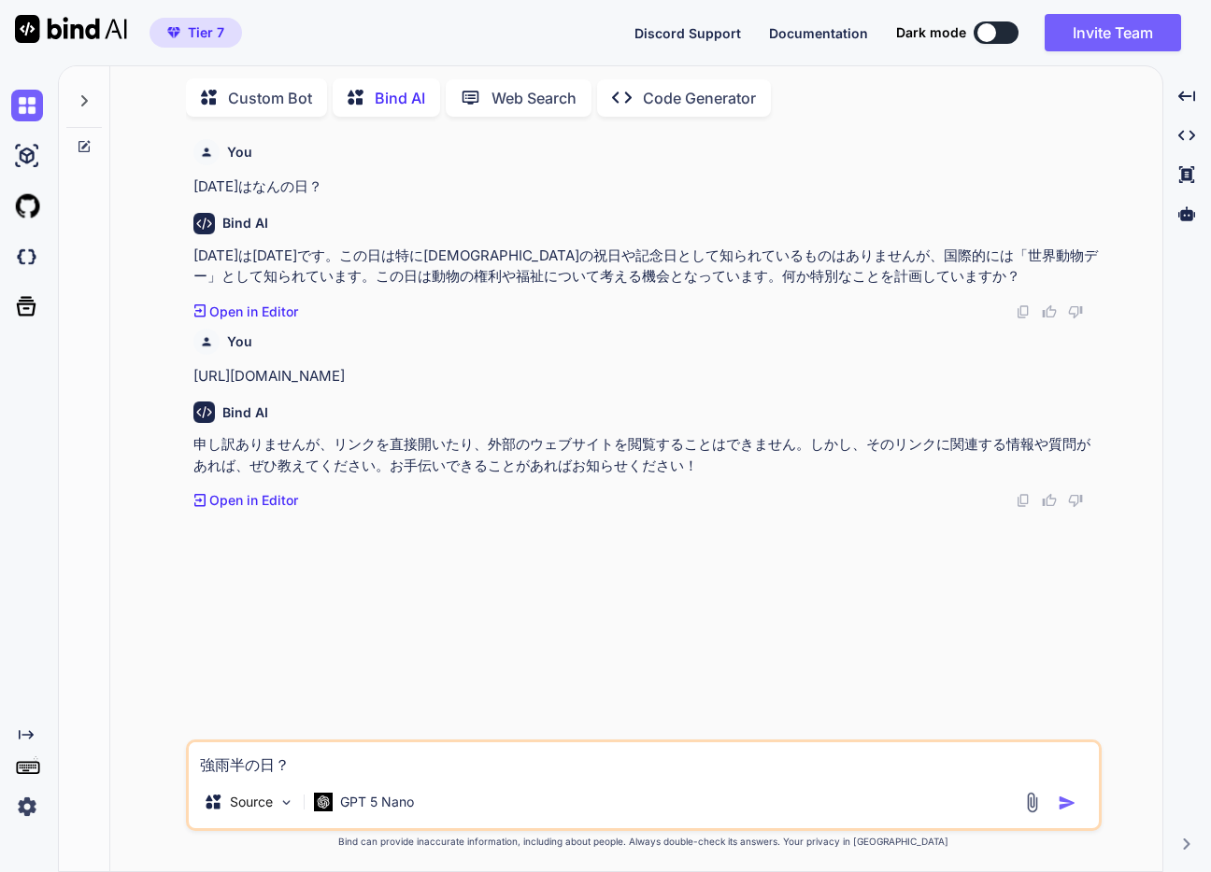
click at [1069, 804] on img "button" at bounding box center [1066, 803] width 19 height 19
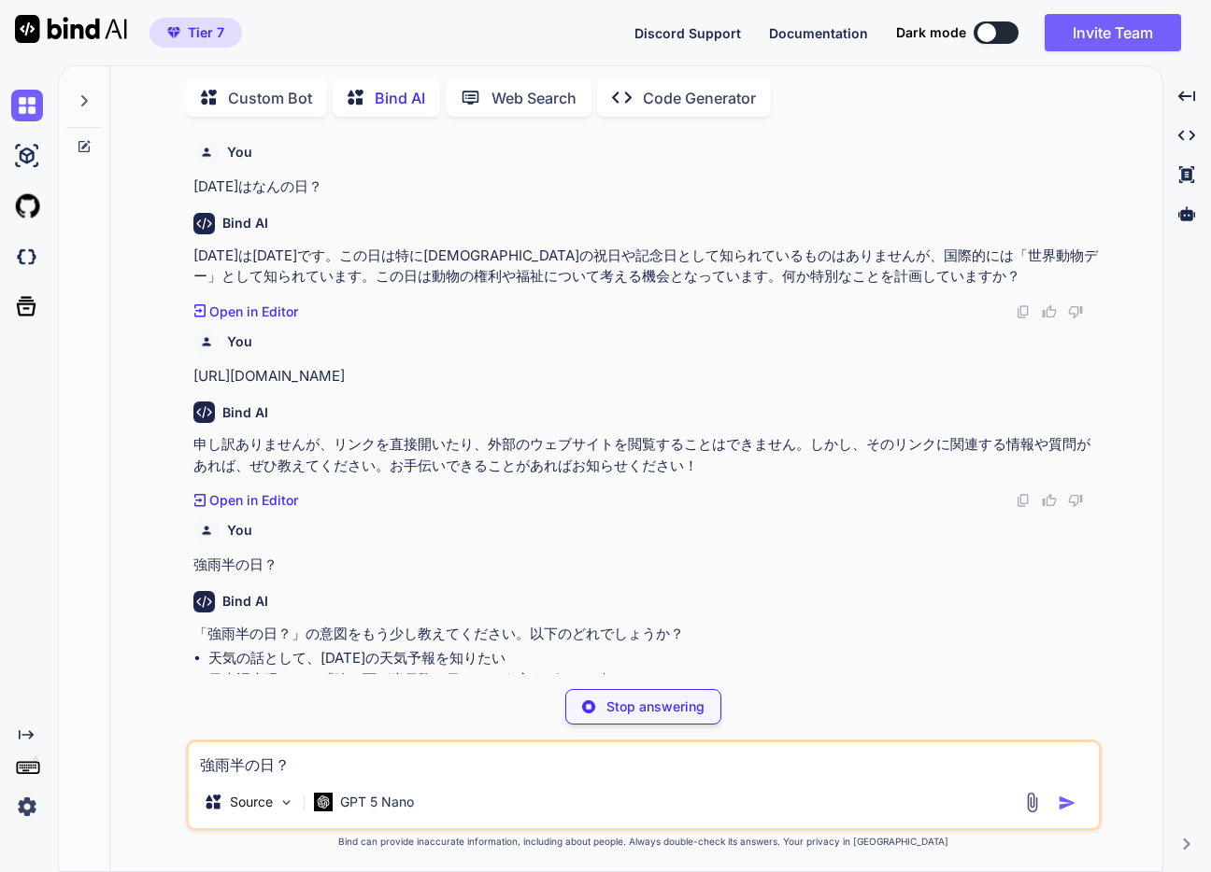
type textarea "x"
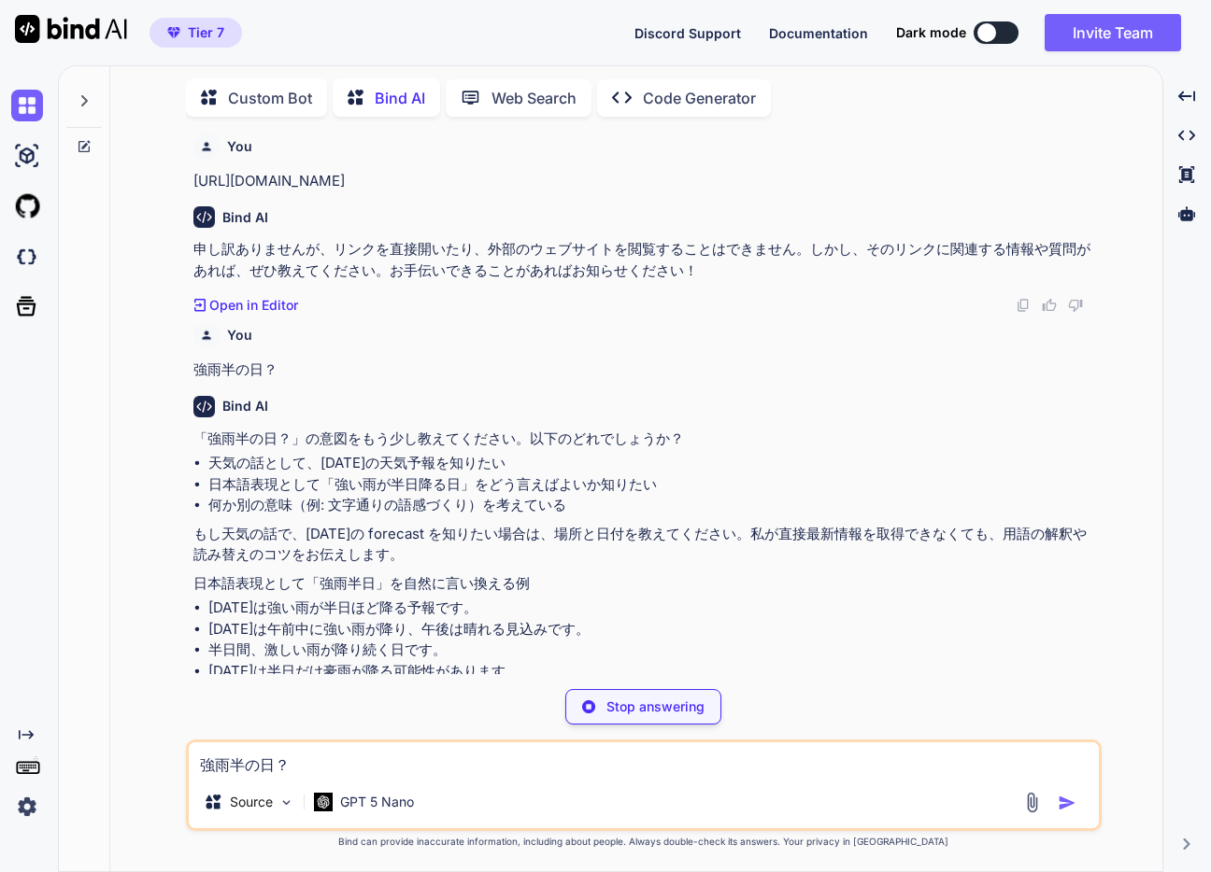
scroll to position [200, 0]
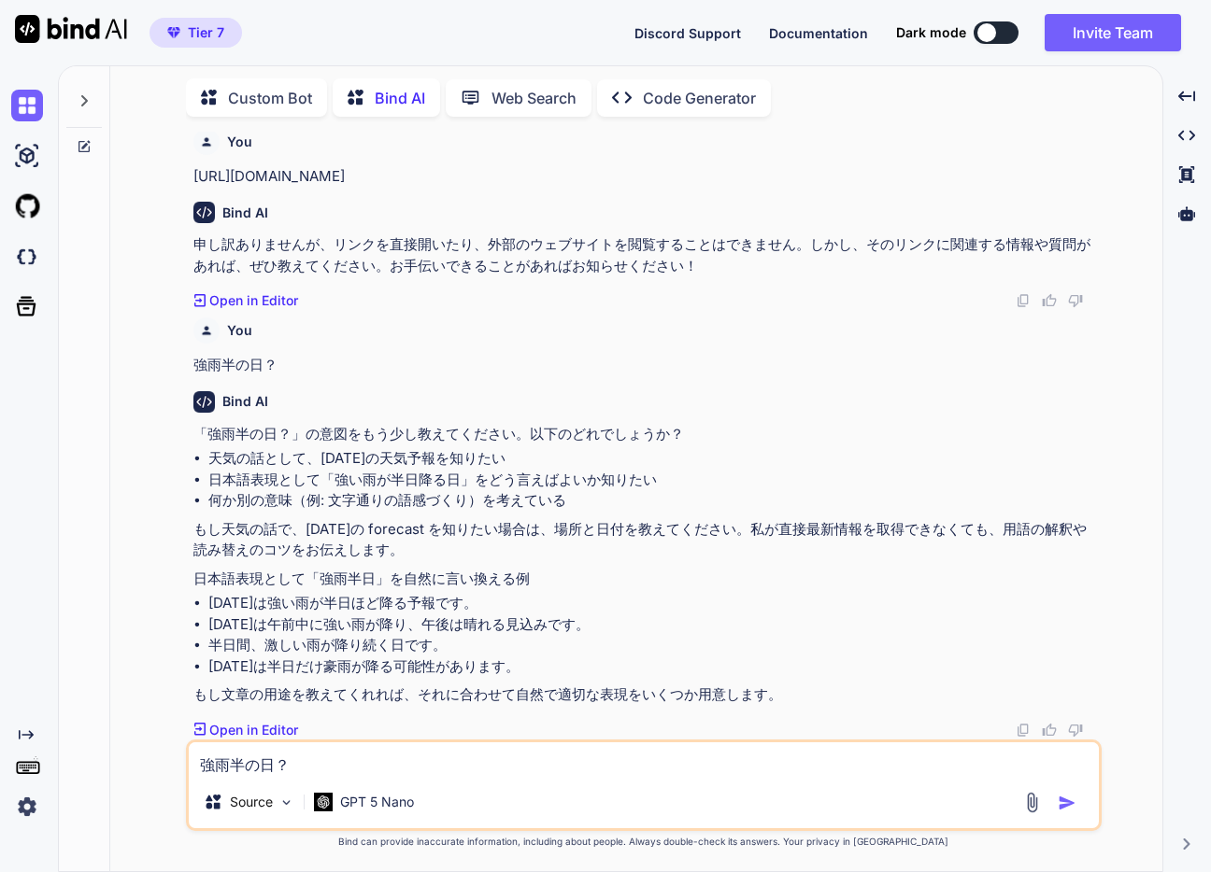
click at [655, 763] on textarea "強雨半の日？" at bounding box center [644, 760] width 910 height 34
paste textarea "[URL][DOMAIN_NAME]"
type textarea "[URL][DOMAIN_NAME]"
type textarea "x"
type textarea "[URL][DOMAIN_NAME]"
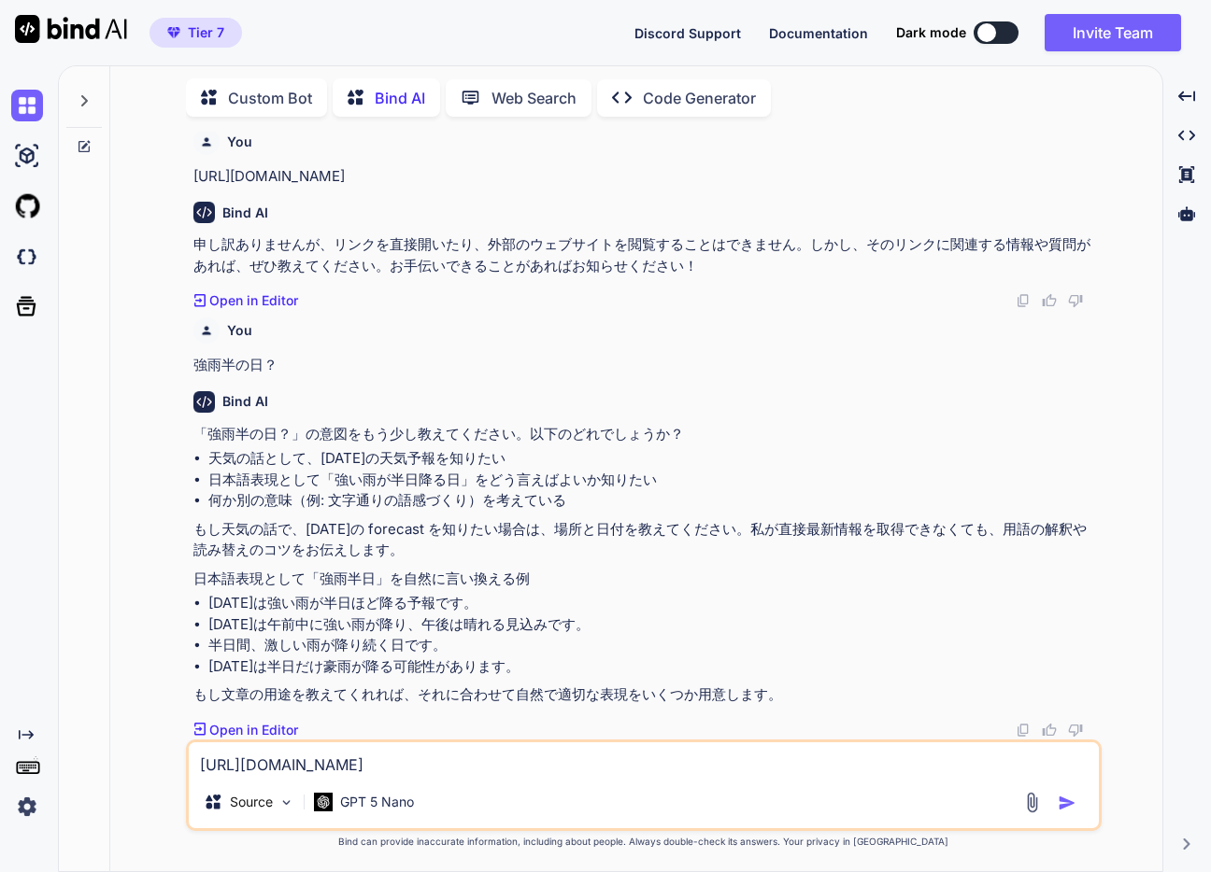
click at [1068, 803] on img "button" at bounding box center [1066, 803] width 19 height 19
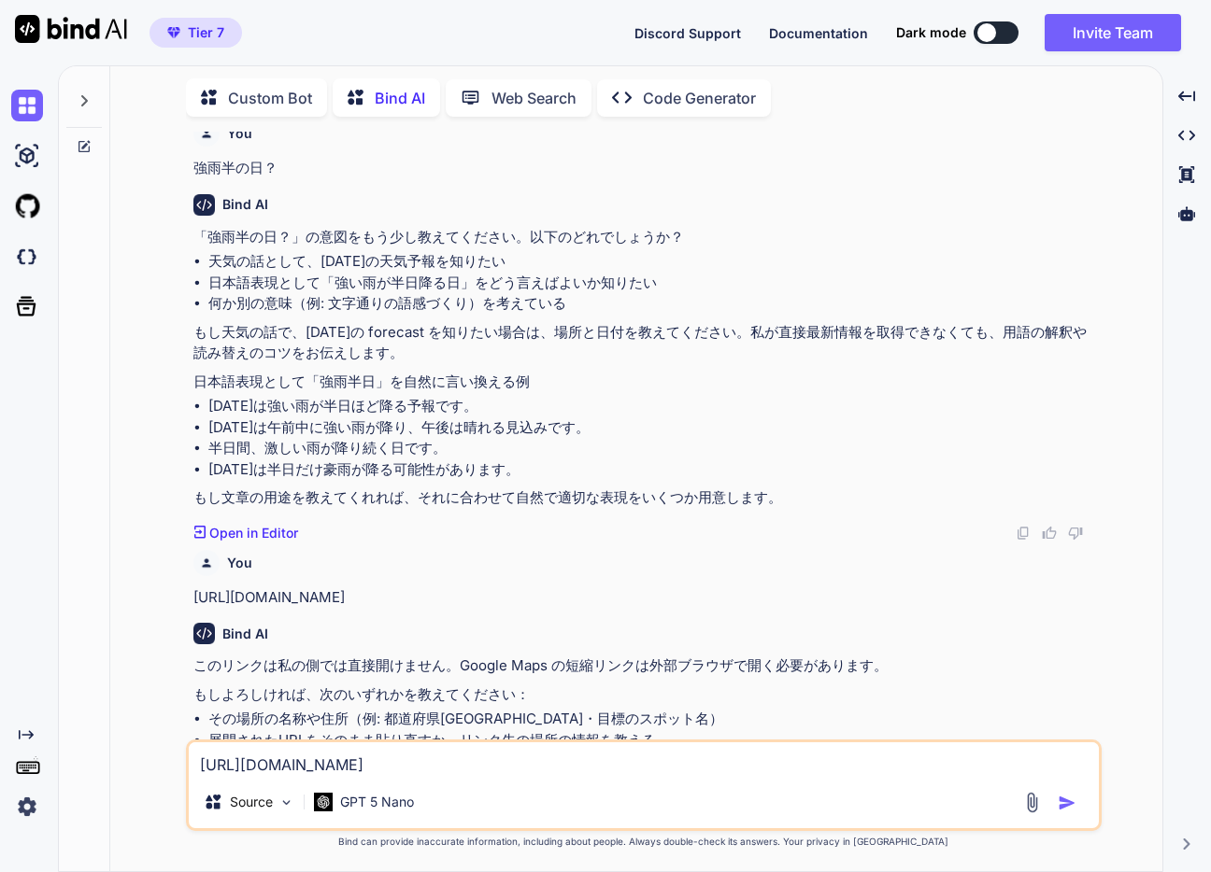
scroll to position [608, 0]
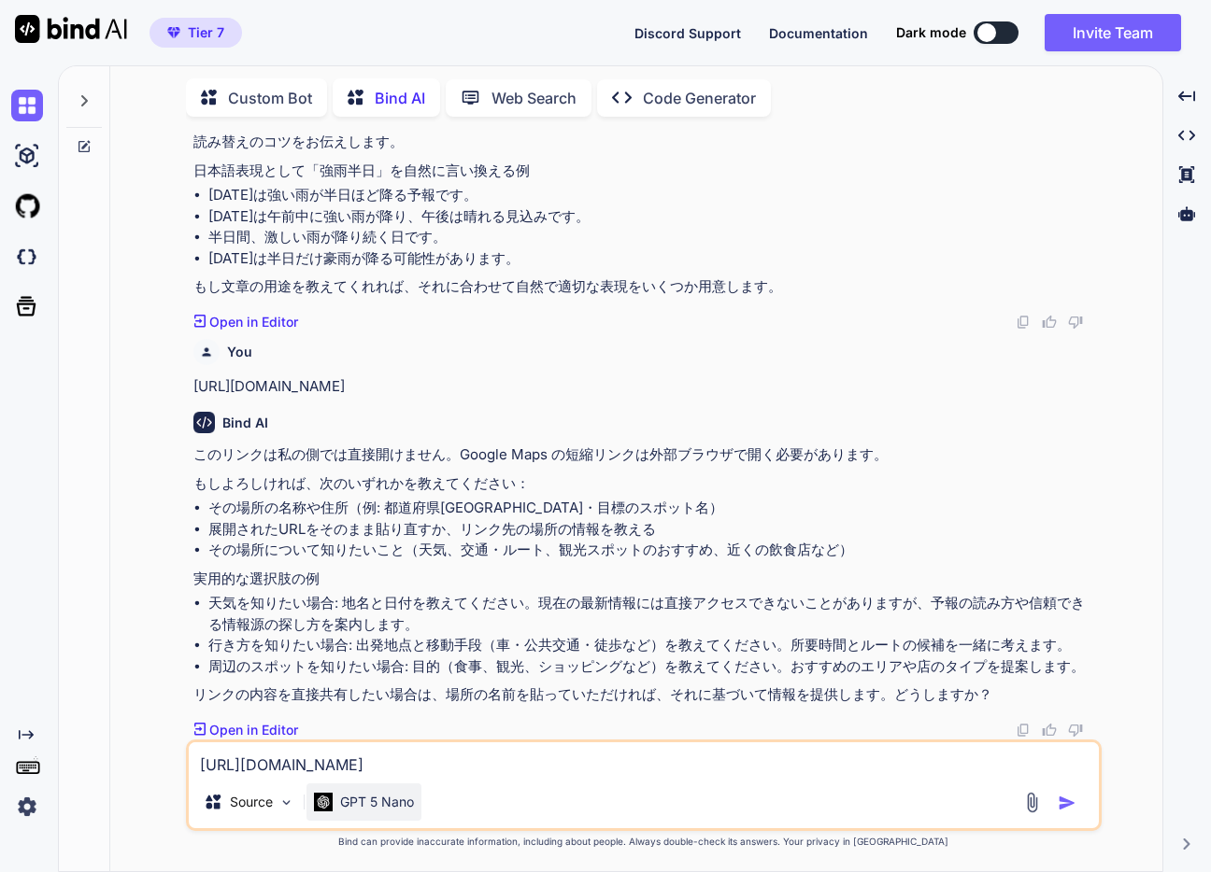
click at [394, 793] on p "GPT 5 Nano" at bounding box center [377, 802] width 74 height 19
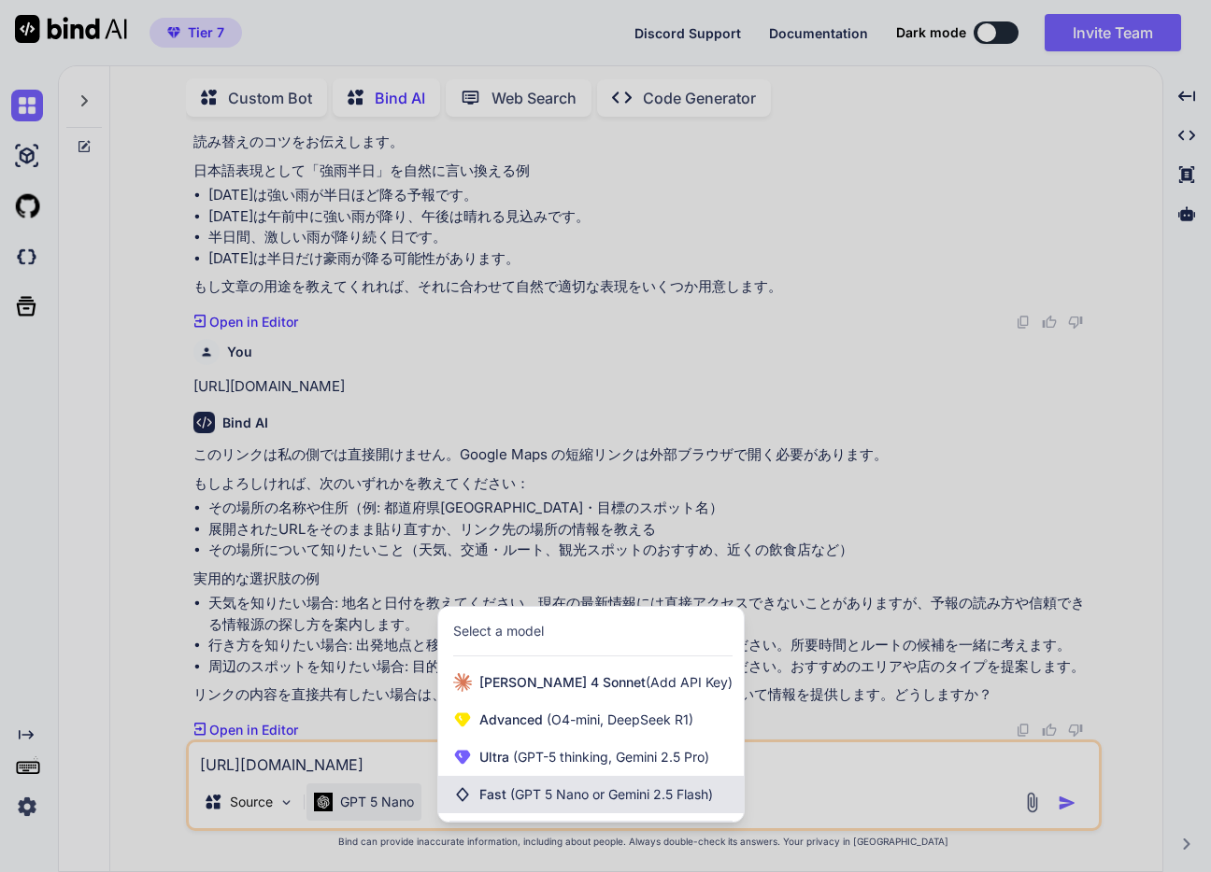
click at [546, 798] on span "(GPT 5 Nano or Gemini 2.5 Flash)" at bounding box center [611, 795] width 203 height 16
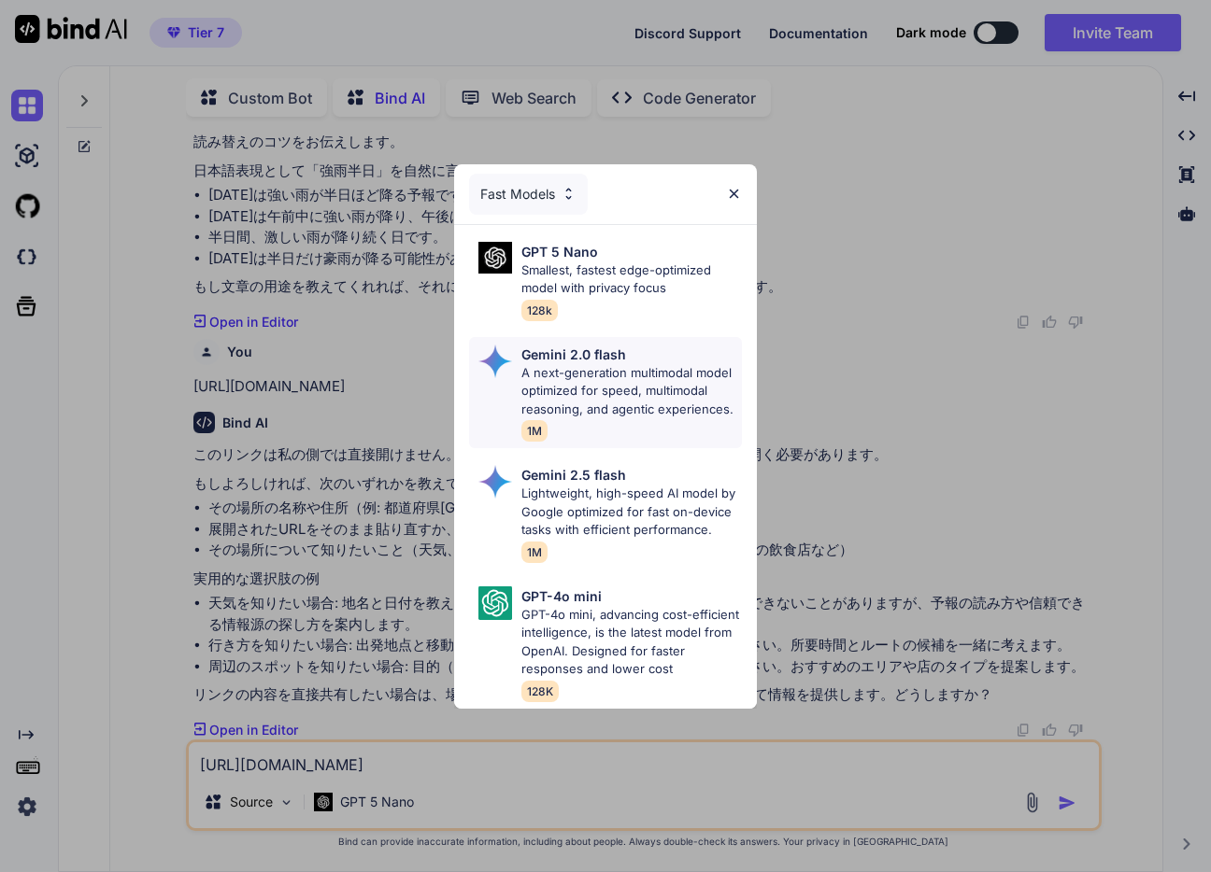
click at [606, 373] on p "A next-generation multimodal model optimized for speed, multimodal reasoning, a…" at bounding box center [631, 391] width 220 height 55
type textarea "x"
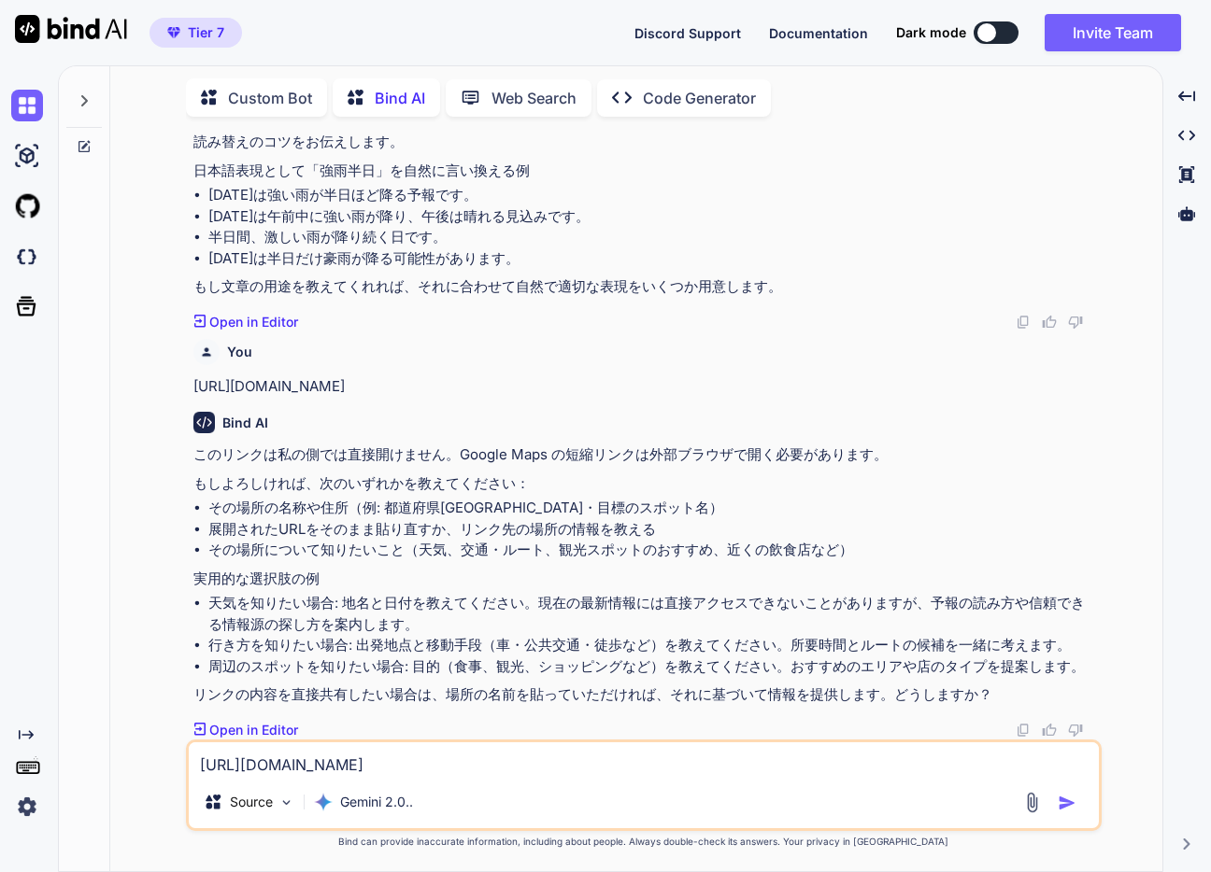
click at [496, 761] on textarea "[URL][DOMAIN_NAME]" at bounding box center [644, 760] width 910 height 34
paste textarea "[URL][DOMAIN_NAME]"
type textarea "[URL][DOMAIN_NAME]"
type textarea "x"
type textarea "[URL][DOMAIN_NAME]"
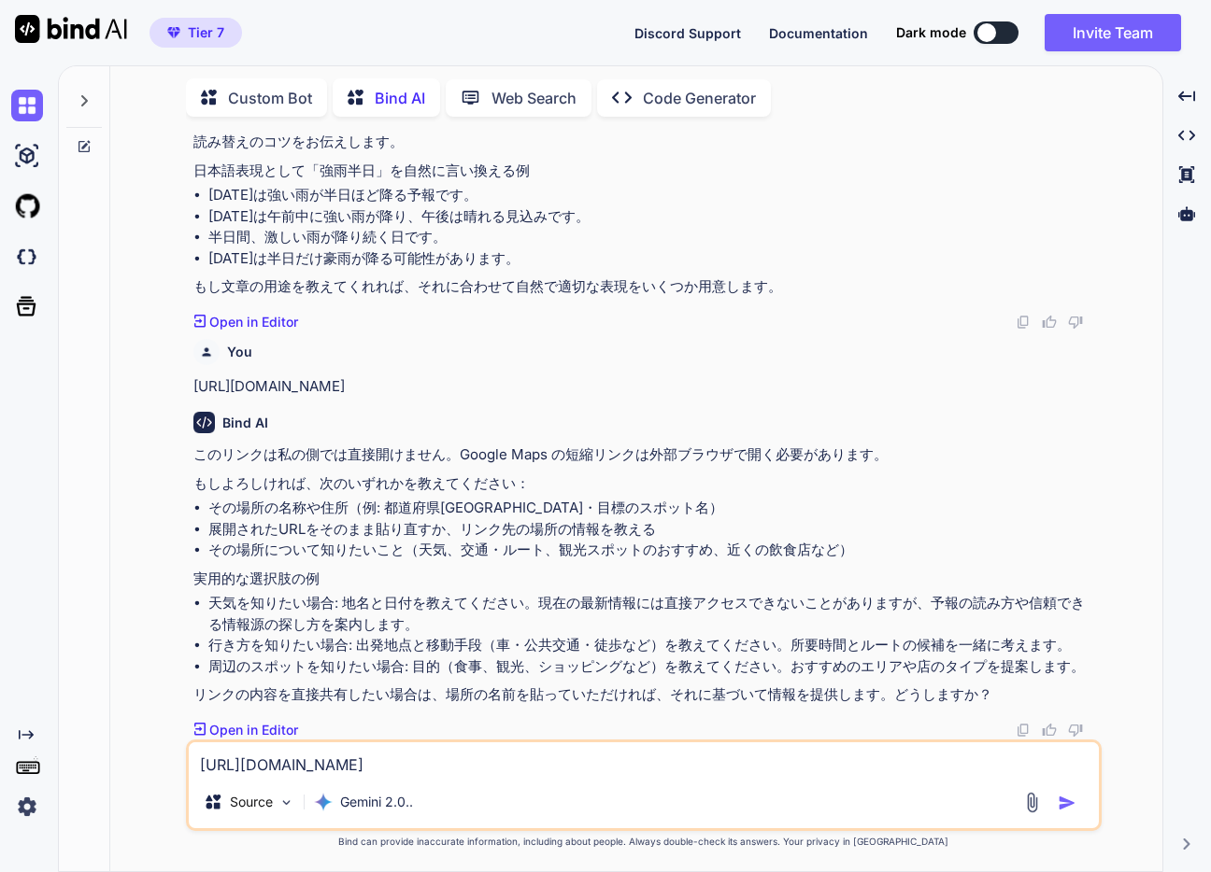
click at [1066, 802] on img "button" at bounding box center [1066, 803] width 19 height 19
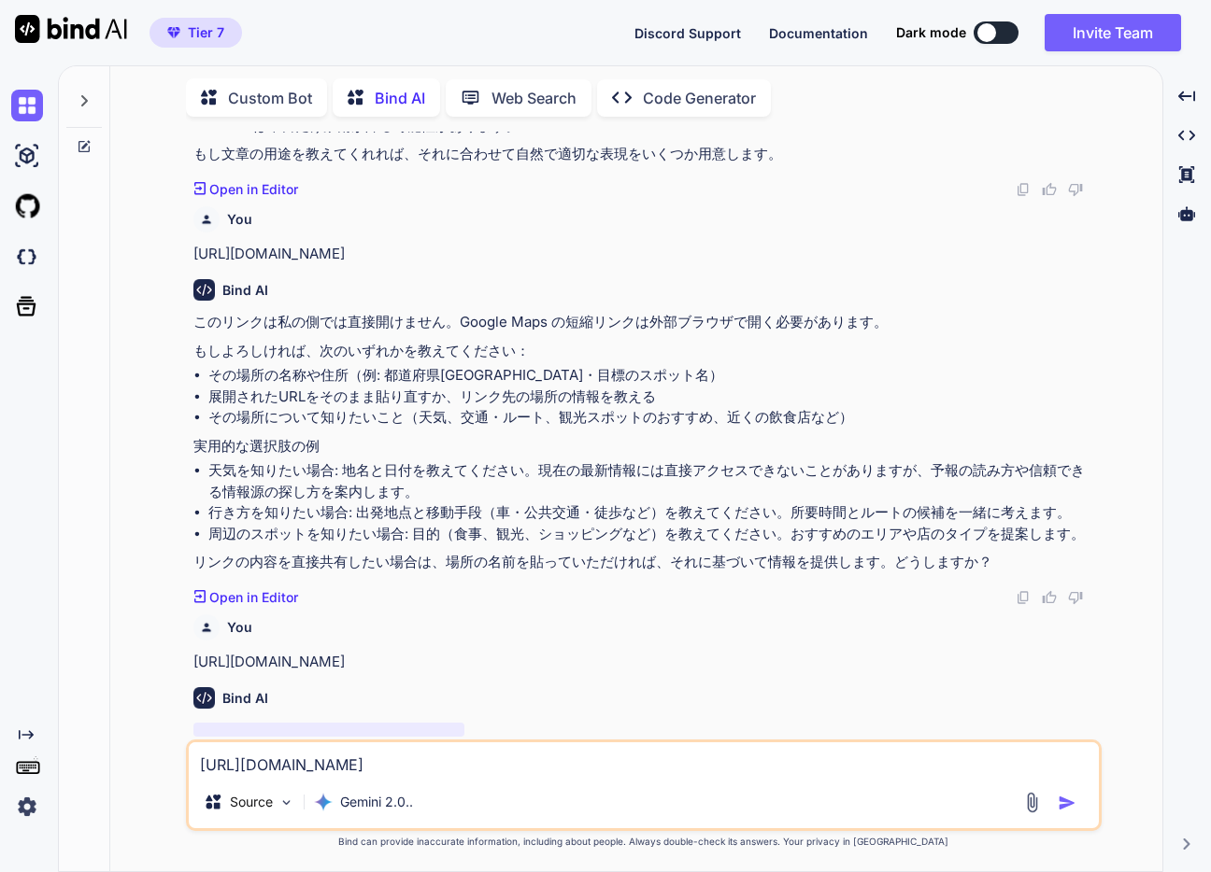
scroll to position [805, 0]
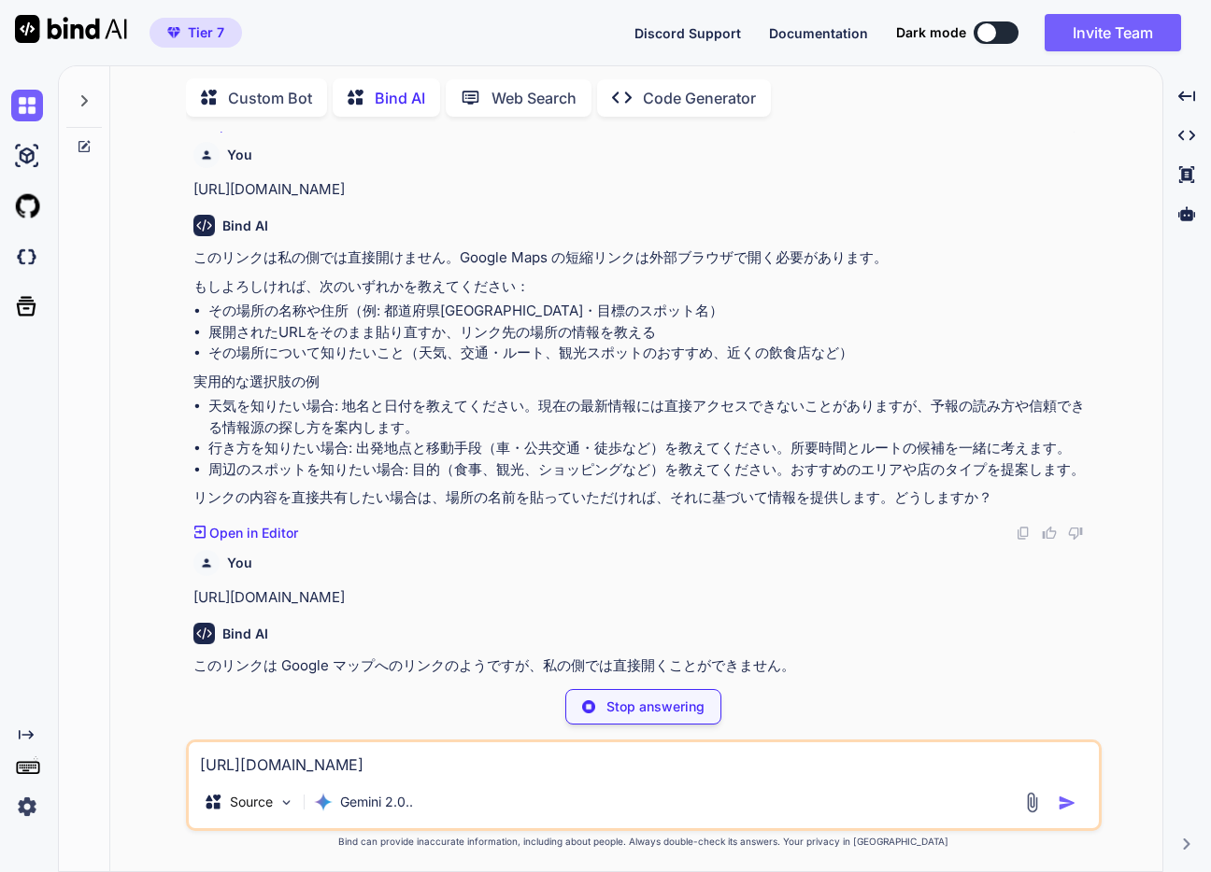
type textarea "x"
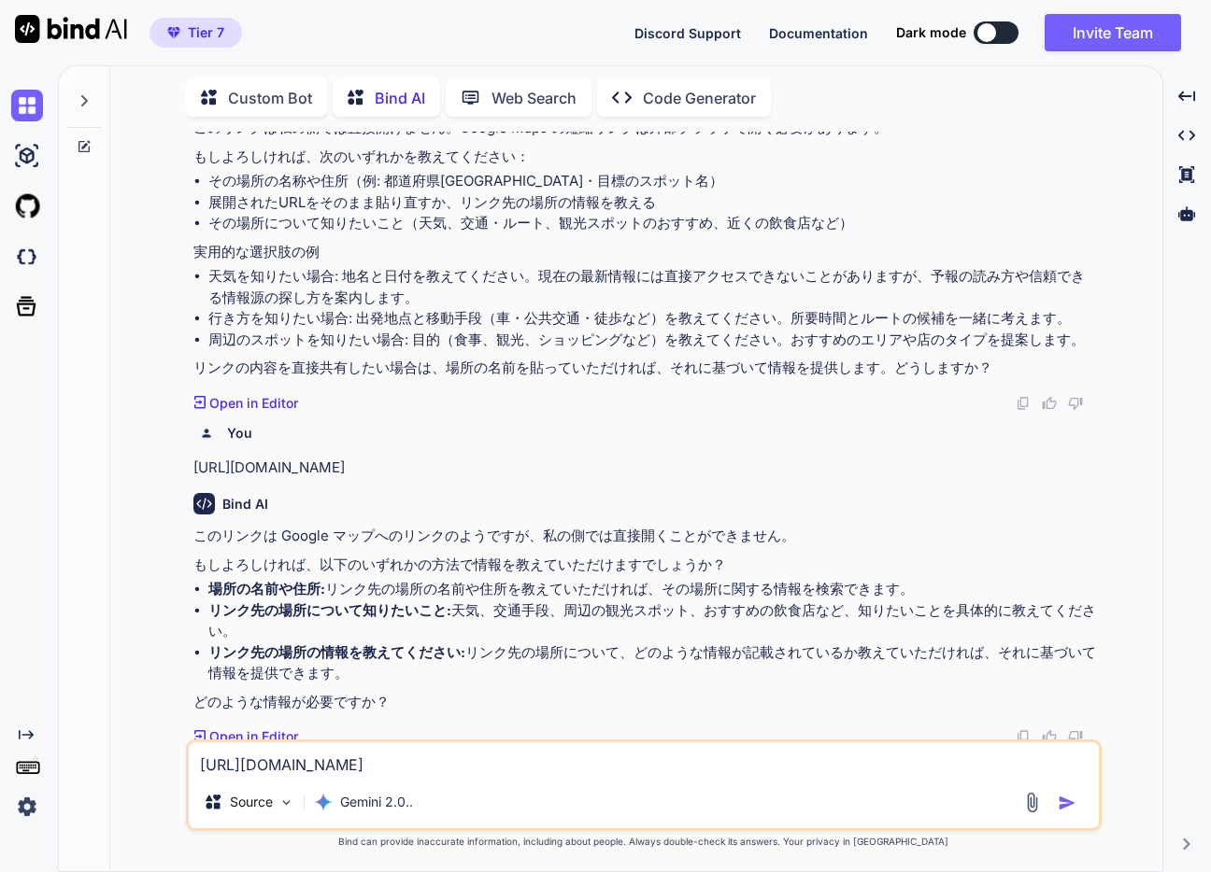
scroll to position [942, 0]
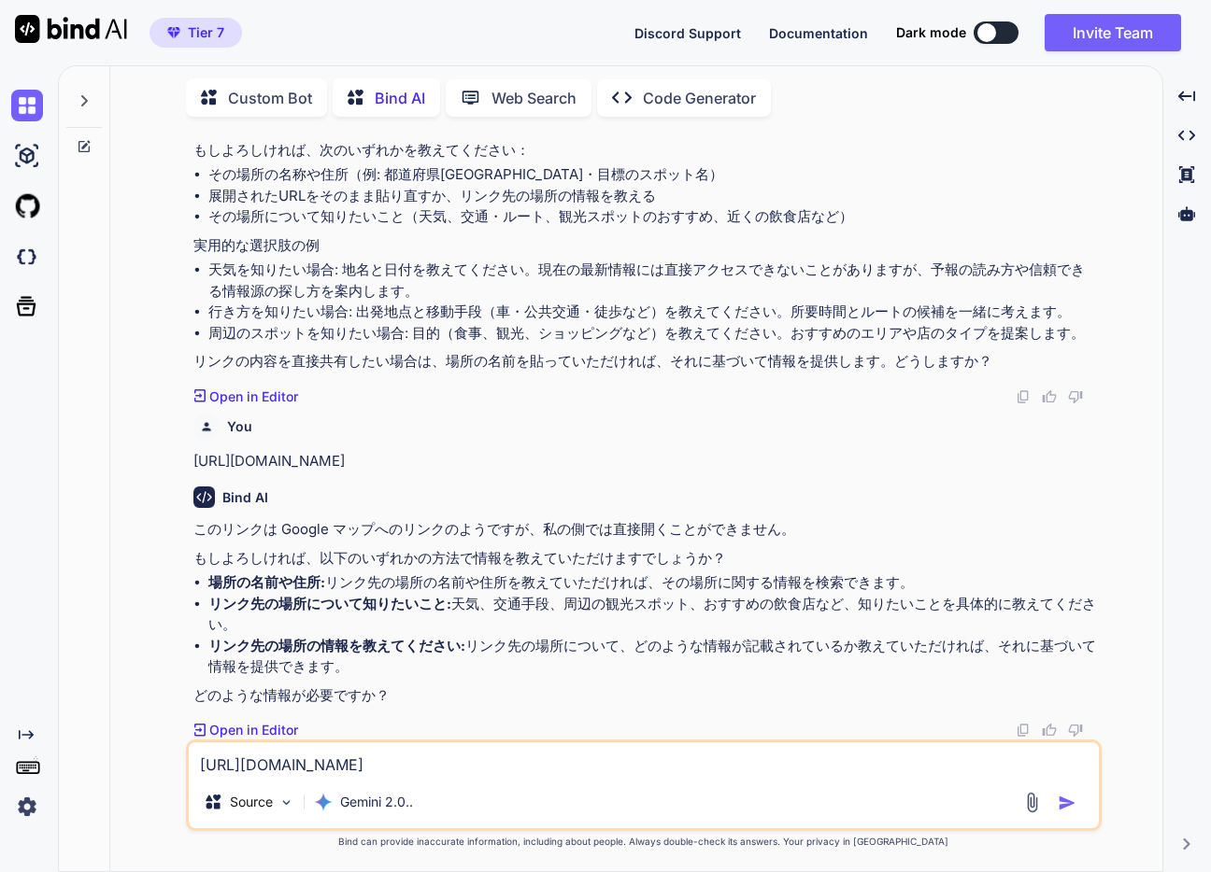
click at [430, 760] on textarea "[URL][DOMAIN_NAME]" at bounding box center [644, 760] width 910 height 34
type textarea "こ"
type textarea "歯根膜炎の治療方法について教えて。"
click at [364, 805] on p "Gemini 2.0.." at bounding box center [376, 802] width 73 height 19
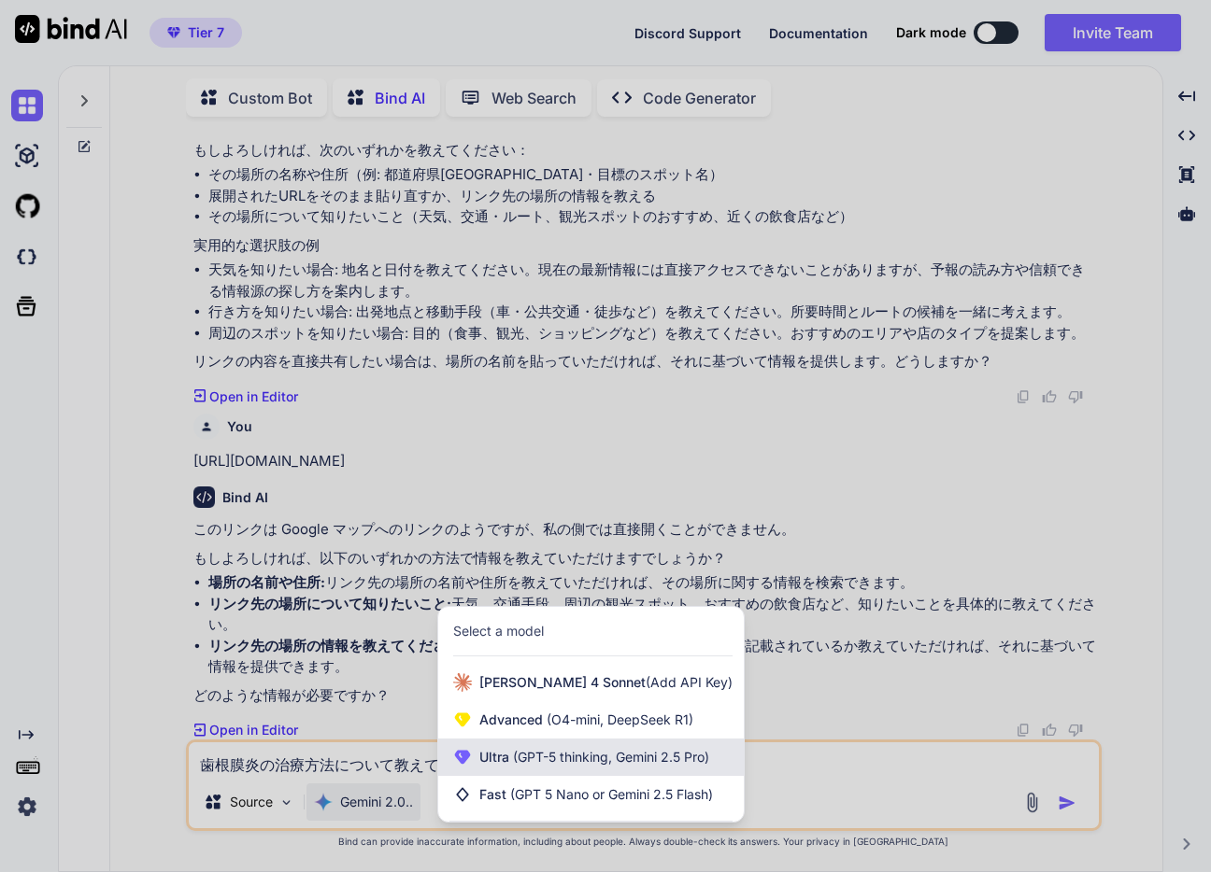
click at [602, 750] on span "(GPT-5 thinking, Gemini 2.5 Pro)" at bounding box center [609, 757] width 200 height 16
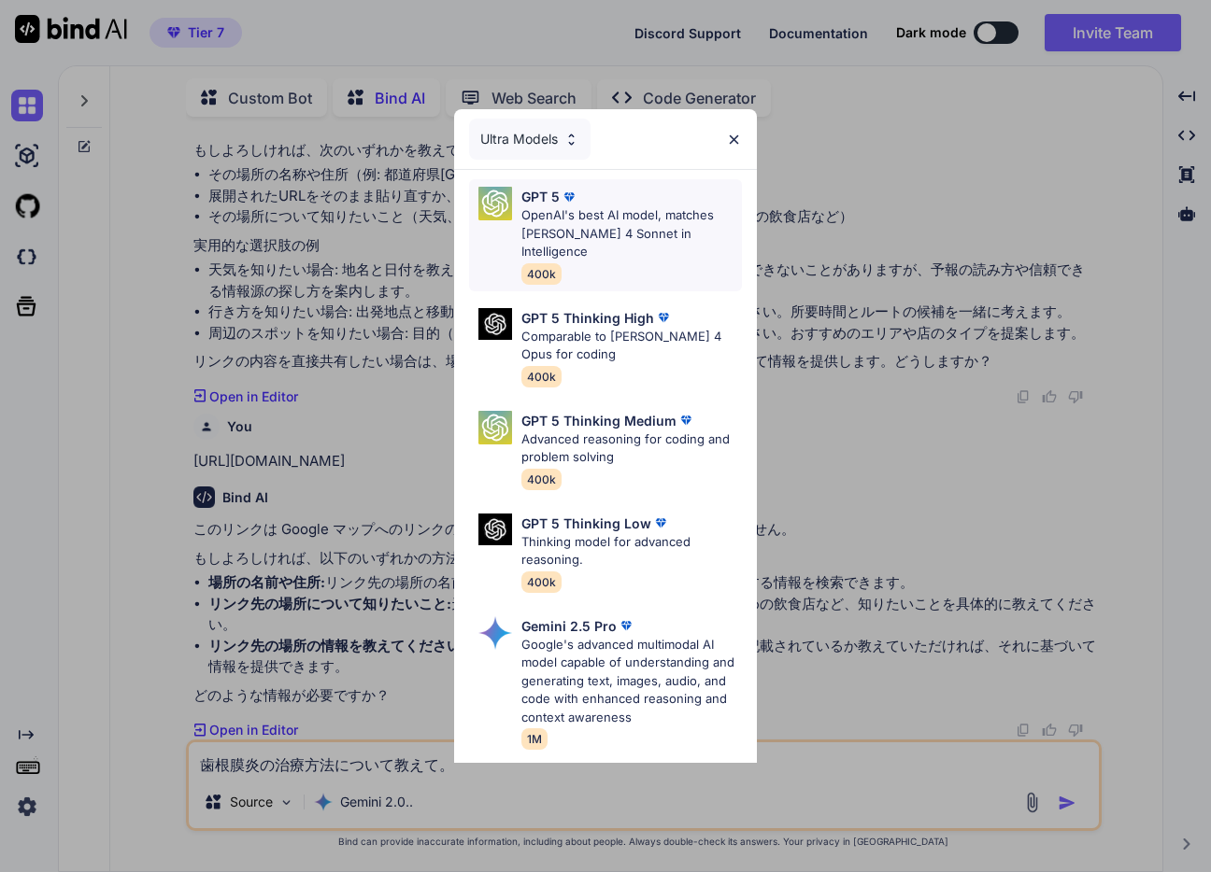
click at [663, 228] on p "OpenAI's best AI model, matches [PERSON_NAME] 4 Sonnet in Intelligence" at bounding box center [631, 233] width 220 height 55
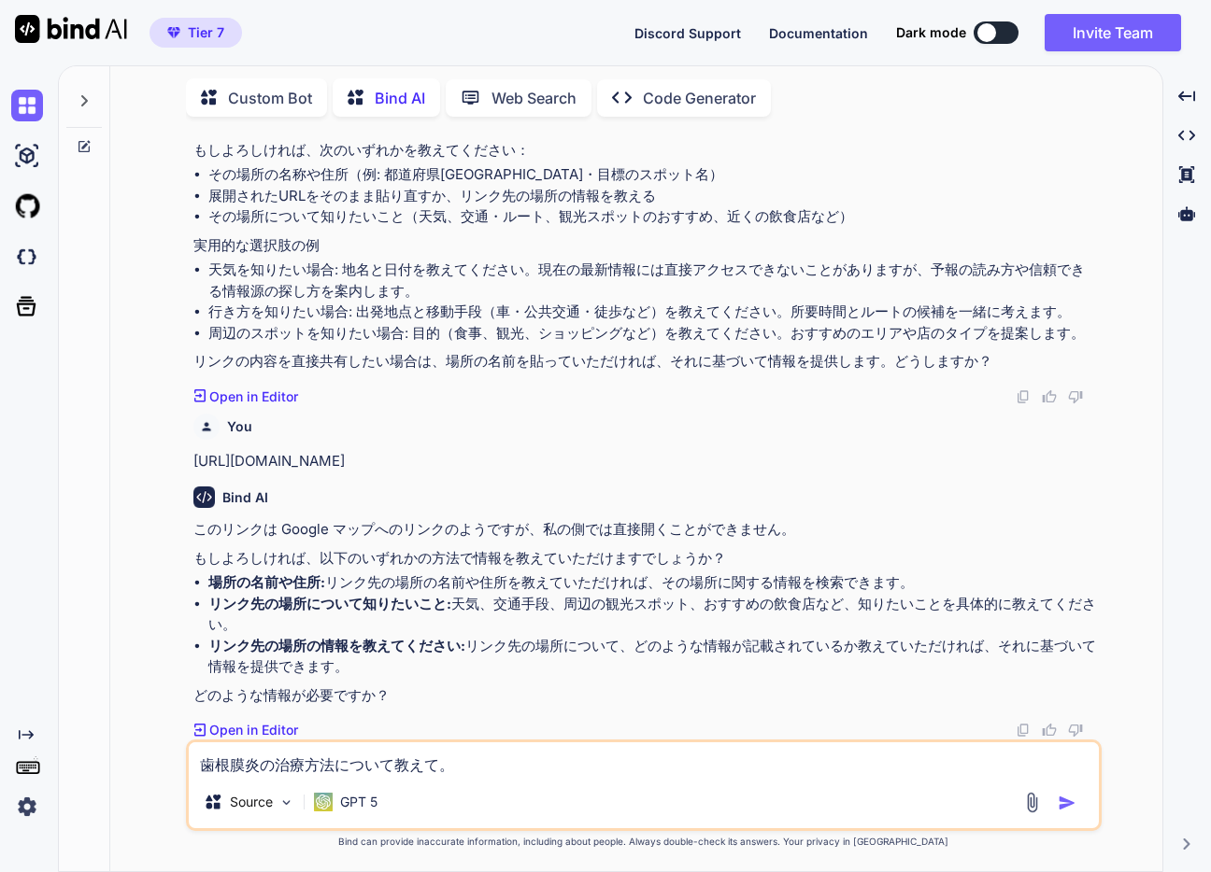
click at [1077, 795] on button "button" at bounding box center [1070, 803] width 26 height 19
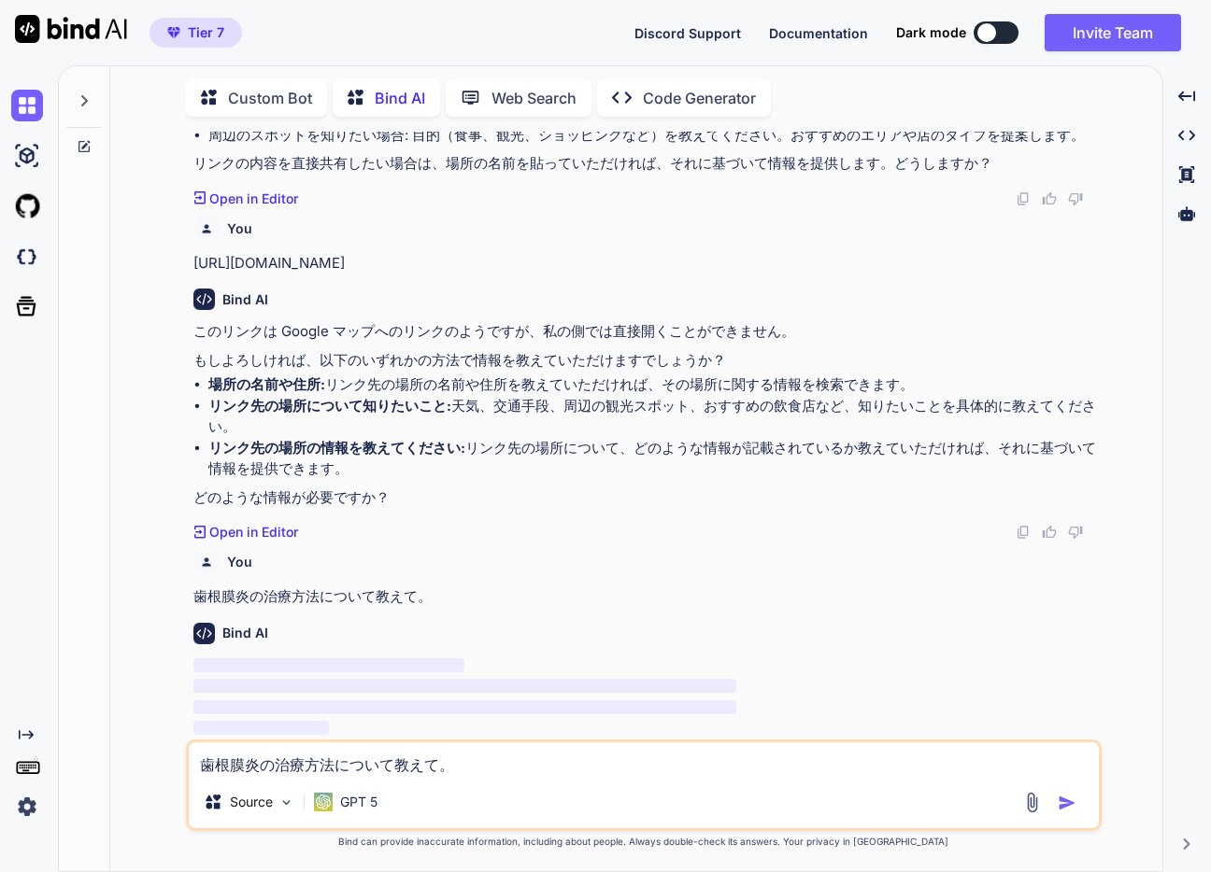
scroll to position [1073, 0]
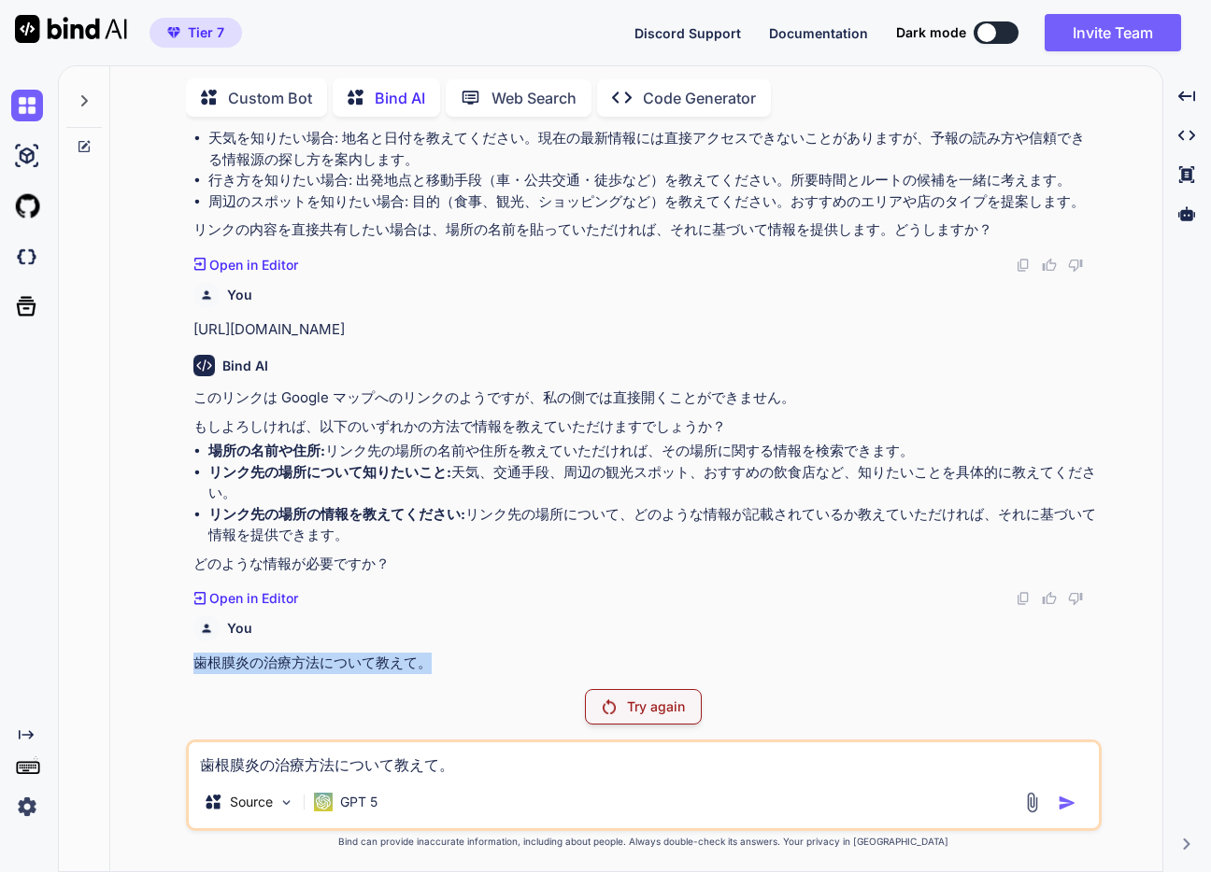
drag, startPoint x: 193, startPoint y: 662, endPoint x: 471, endPoint y: 662, distance: 277.4
click at [471, 662] on p "歯根膜炎の治療方法について教えて。" at bounding box center [645, 663] width 904 height 21
copy p "歯根膜炎の治療方法について教えて。"
click at [78, 23] on img at bounding box center [71, 29] width 112 height 28
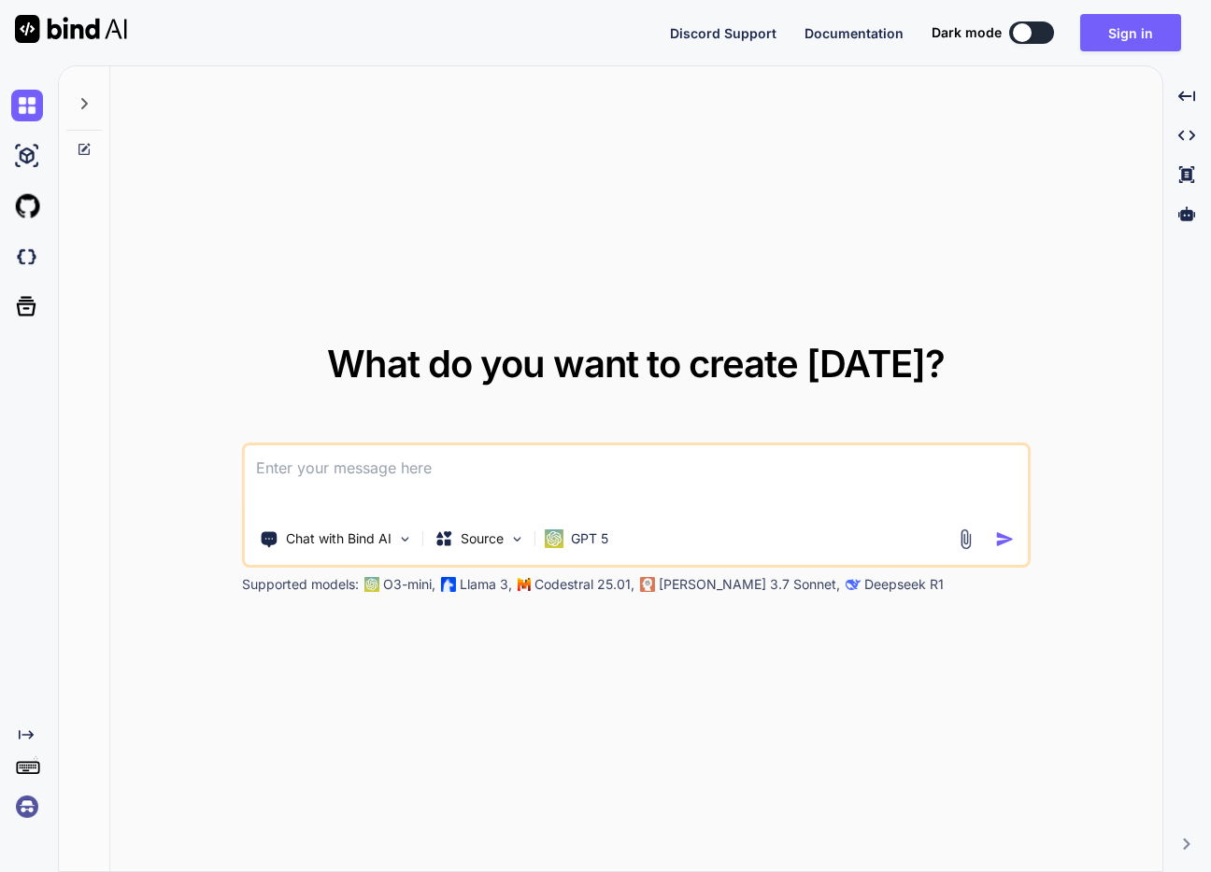
click at [1082, 336] on div "What do you want to create [DATE]? Chat with Bind AI Source GPT 5 Supported mod…" at bounding box center [636, 469] width 1052 height 807
click at [20, 812] on img at bounding box center [27, 807] width 32 height 32
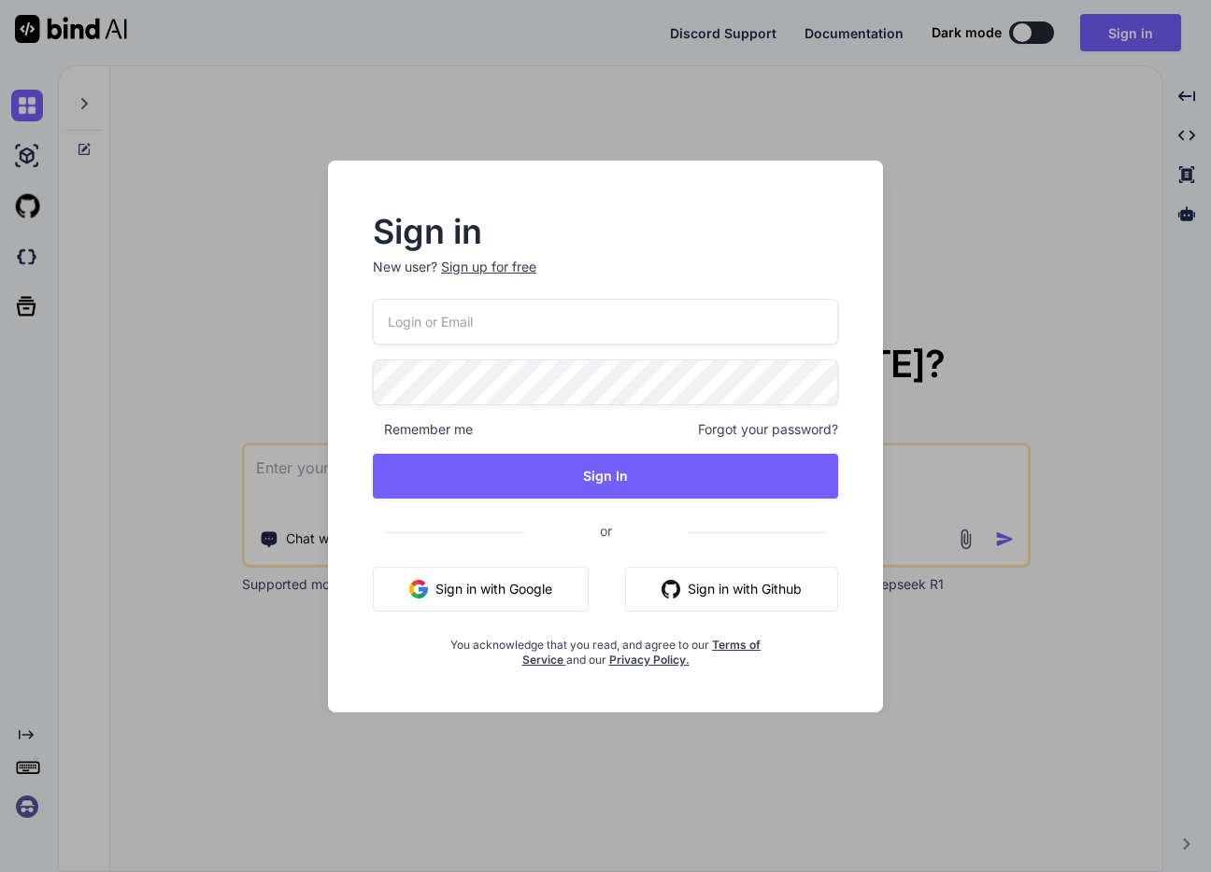
click at [556, 314] on input "email" at bounding box center [605, 322] width 465 height 46
type input "[EMAIL_ADDRESS][DOMAIN_NAME]"
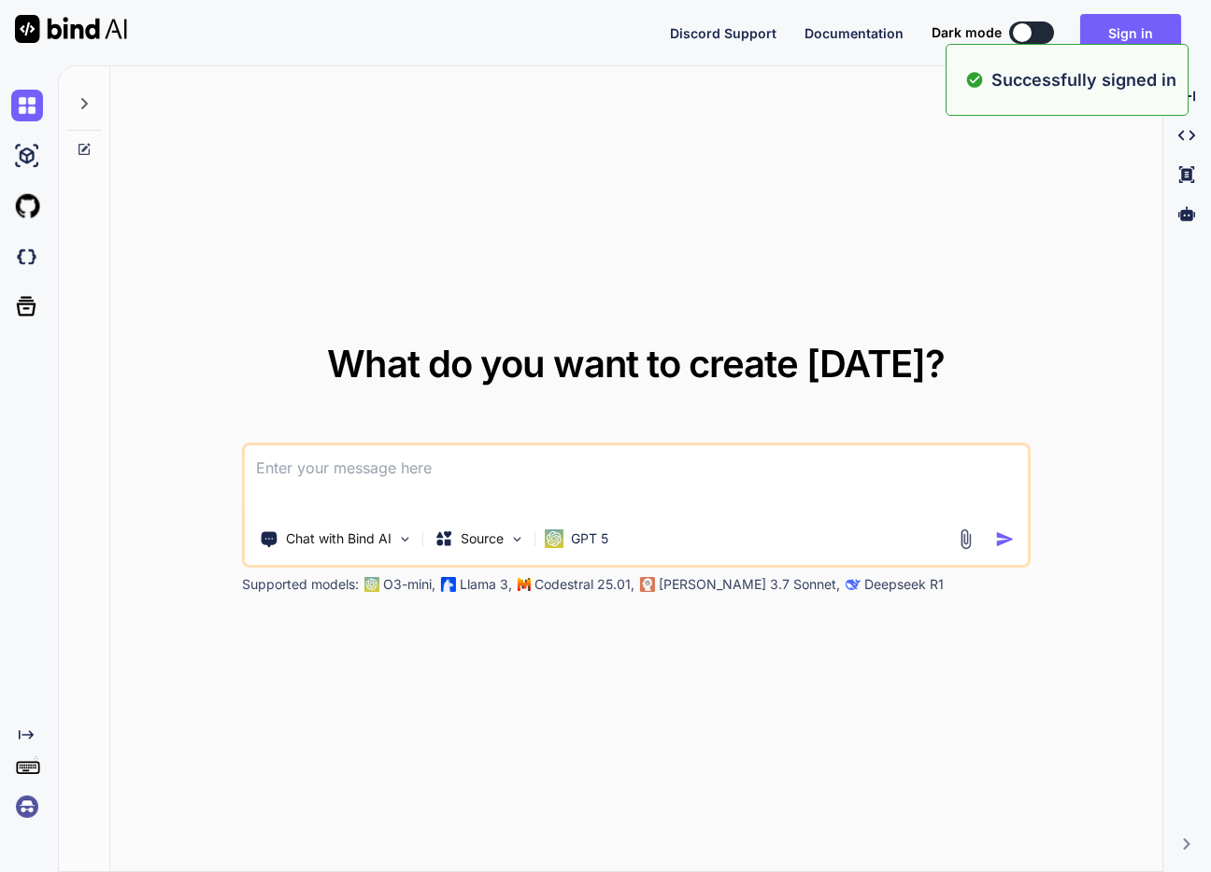
click at [538, 481] on textarea at bounding box center [636, 480] width 783 height 69
paste textarea "歯根膜炎の治療方法について教えて。"
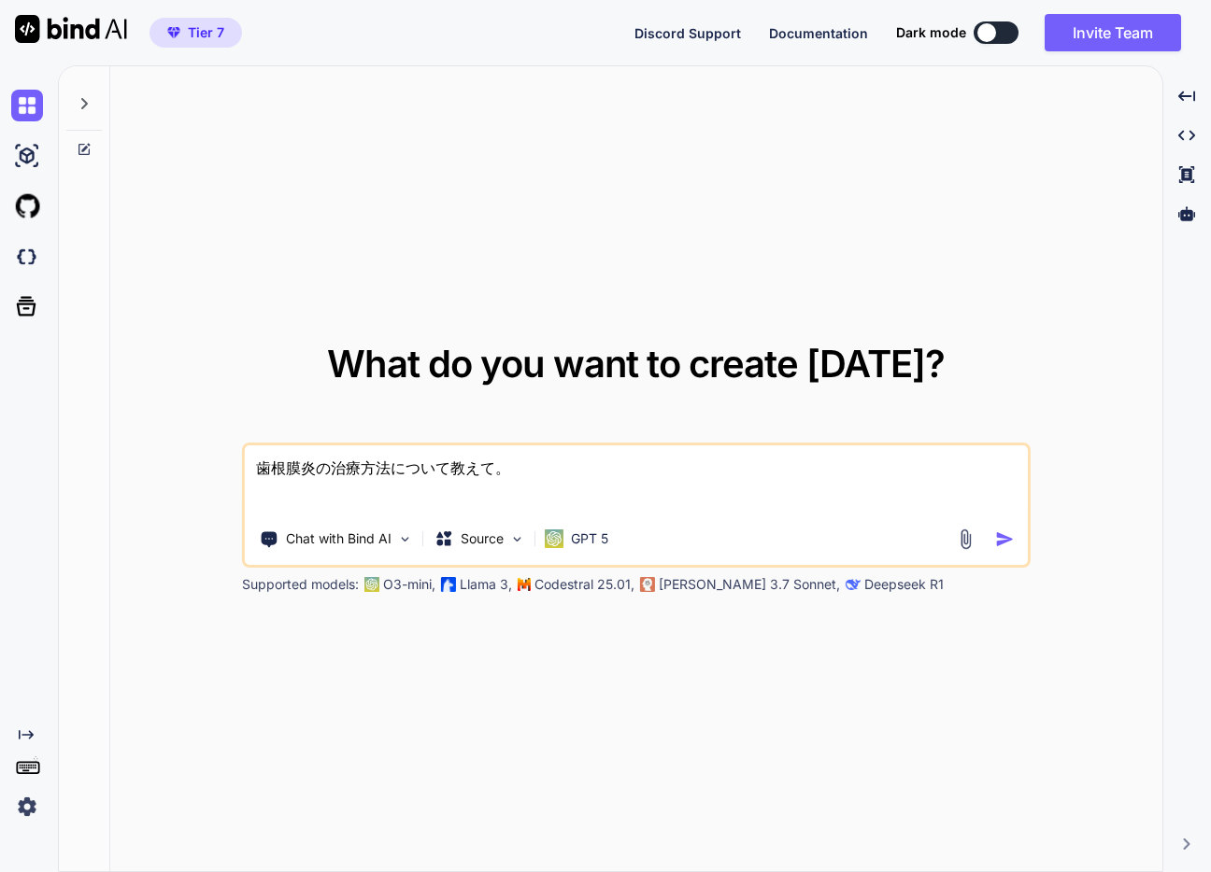
type textarea "歯根膜炎の治療方法について教えて。"
click at [999, 536] on img "button" at bounding box center [1005, 540] width 20 height 20
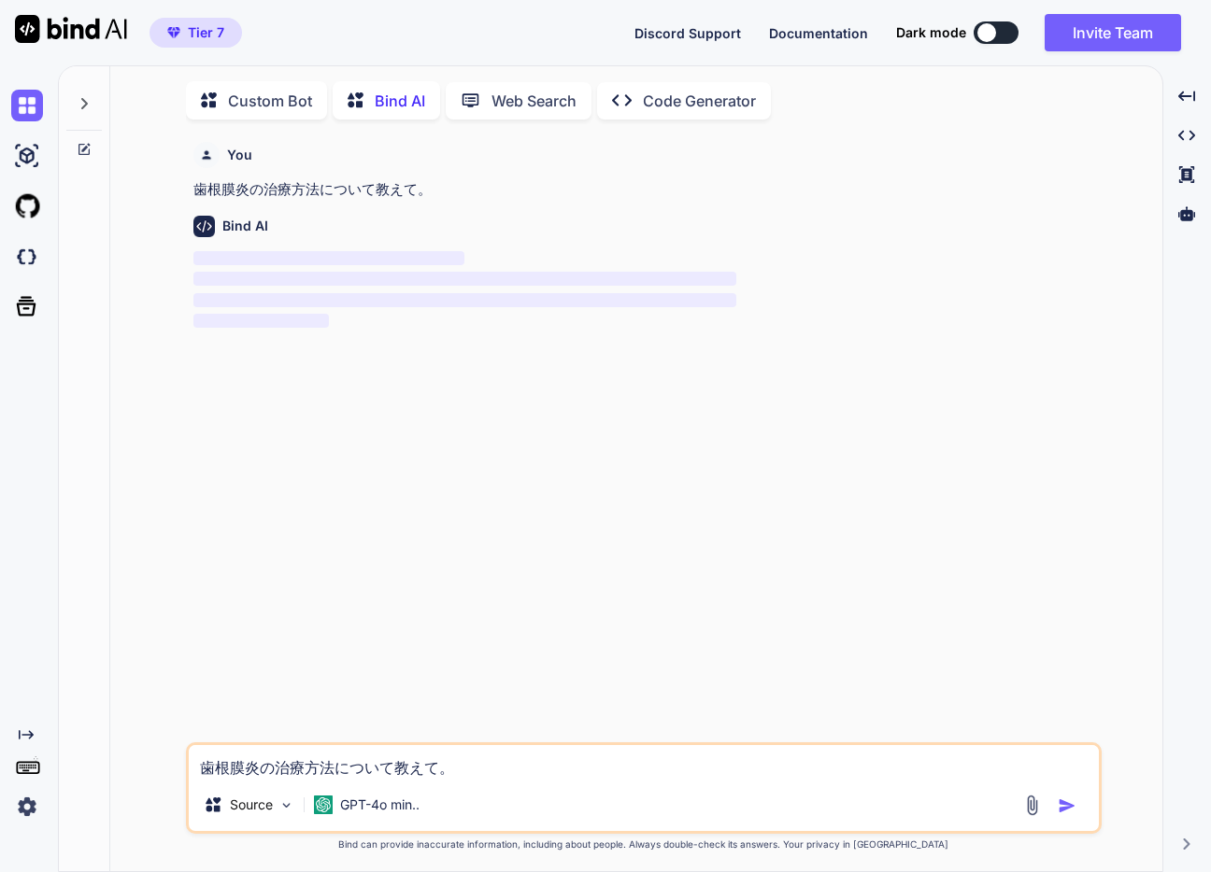
scroll to position [7, 0]
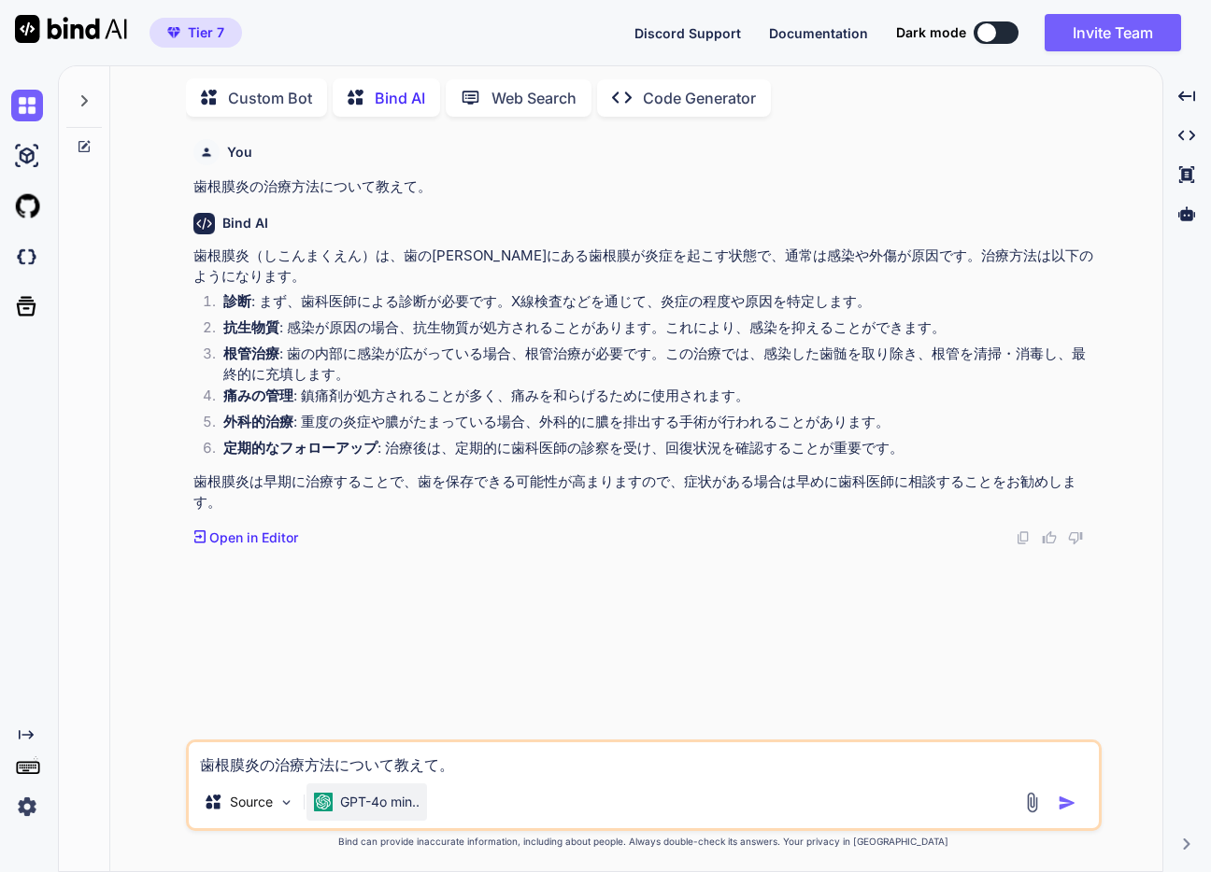
click at [402, 817] on div "GPT-4o min.." at bounding box center [366, 802] width 120 height 37
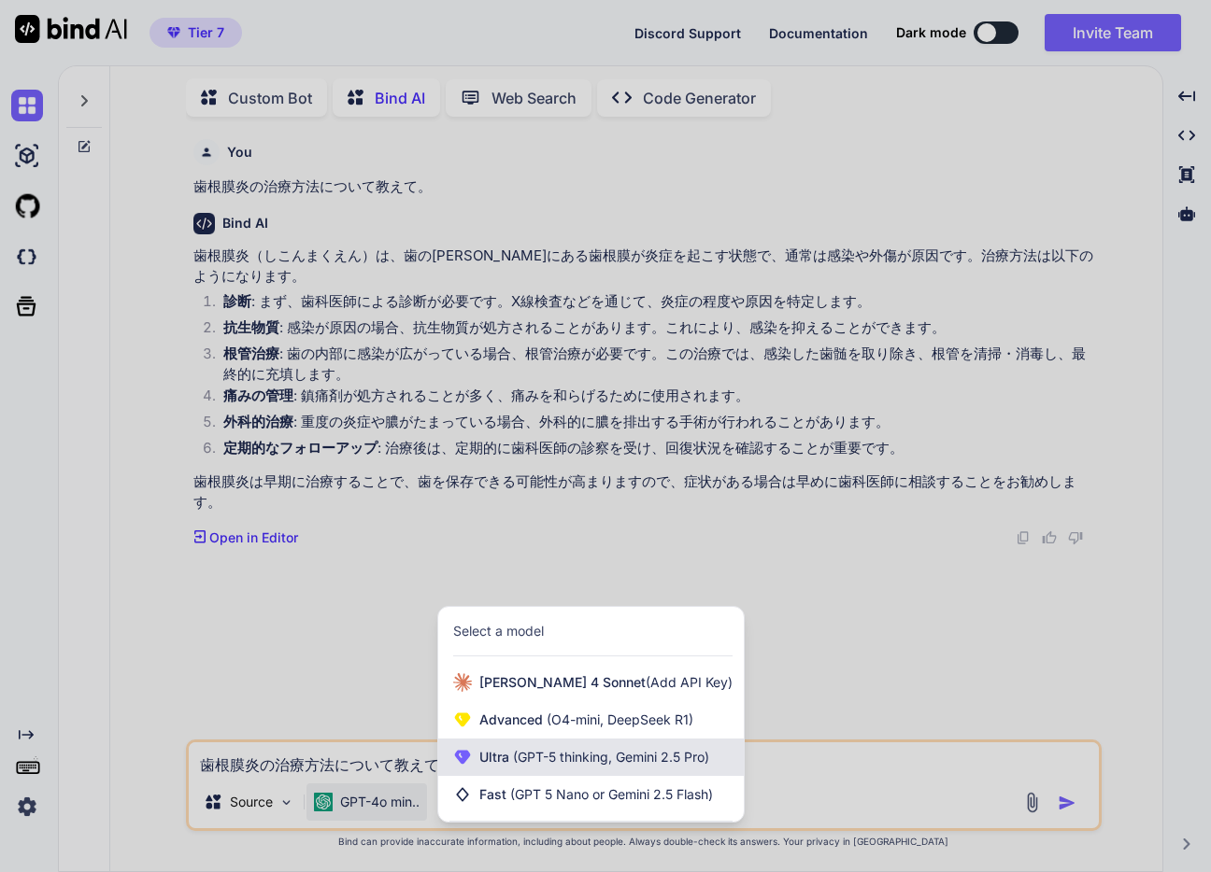
click at [556, 767] on div "Ultra (GPT-5 thinking, Gemini 2.5 Pro)" at bounding box center [590, 757] width 305 height 37
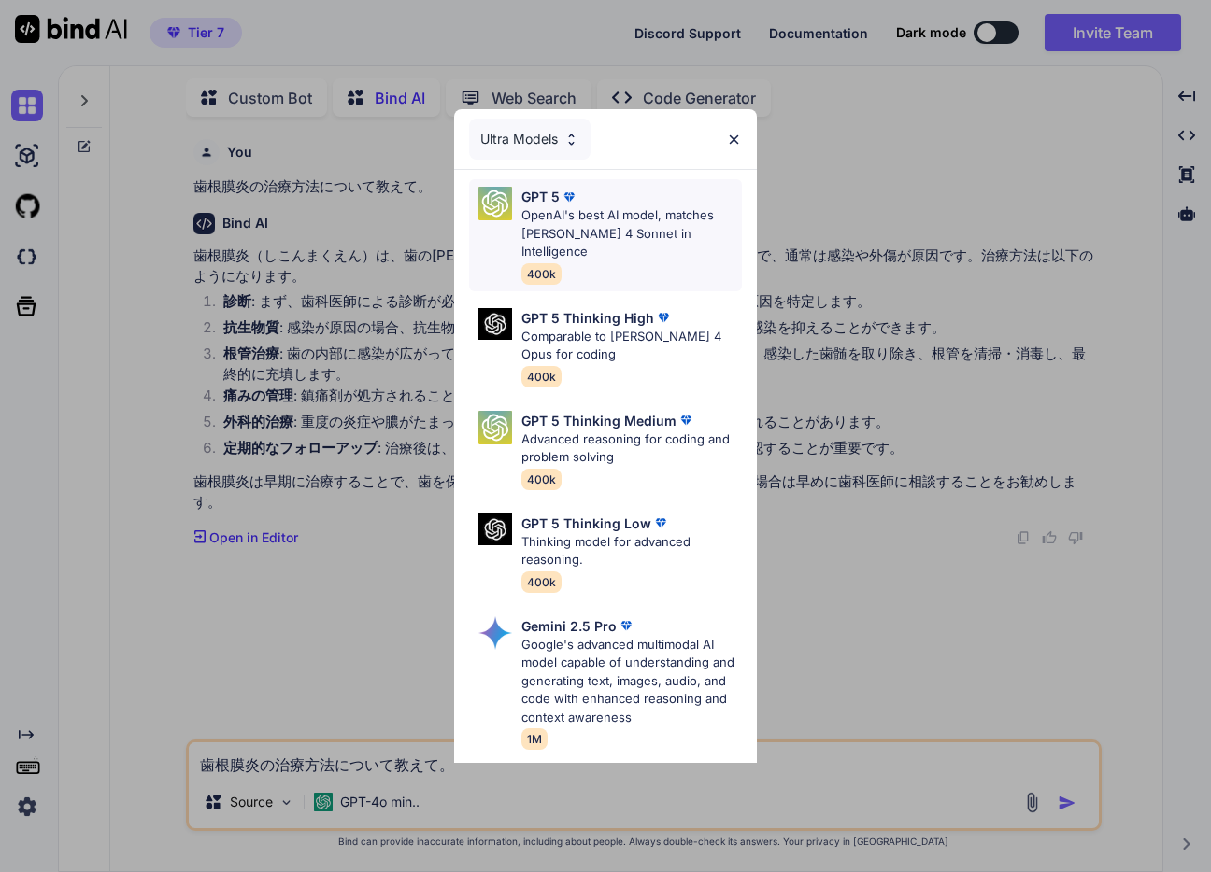
click at [598, 203] on div "GPT 5" at bounding box center [631, 197] width 220 height 20
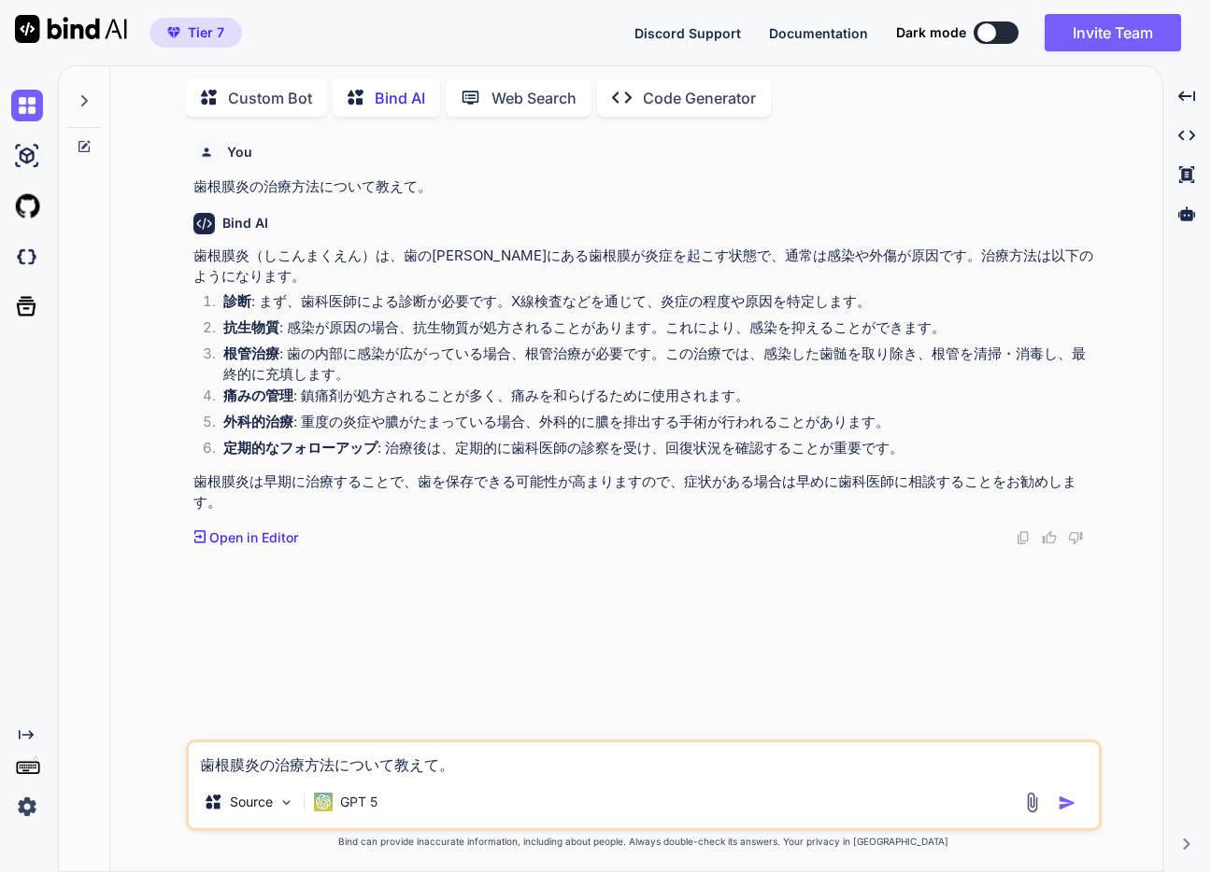
click at [1067, 810] on img "button" at bounding box center [1066, 803] width 19 height 19
click at [361, 813] on div "GPT 5" at bounding box center [345, 802] width 78 height 37
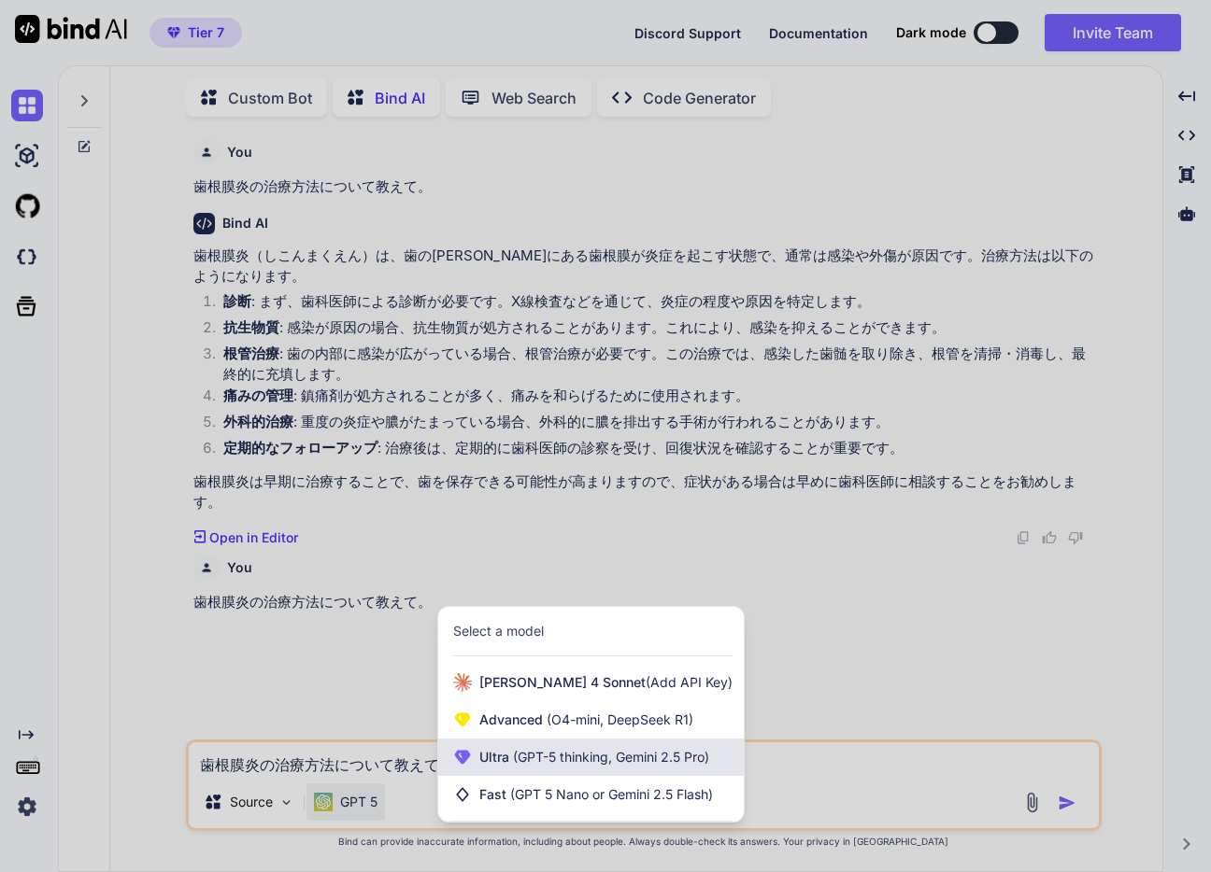
click at [597, 750] on span "(GPT-5 thinking, Gemini 2.5 Pro)" at bounding box center [609, 757] width 200 height 16
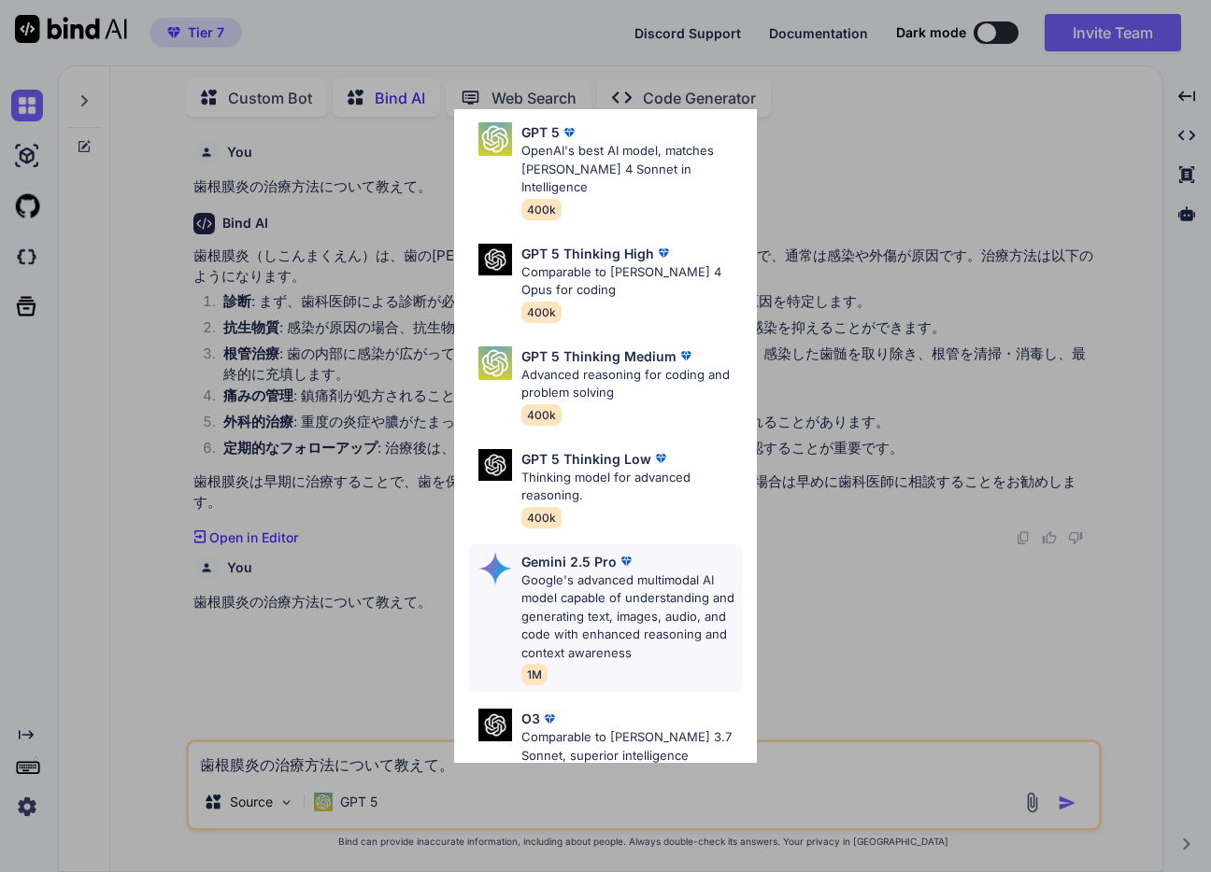
scroll to position [267, 0]
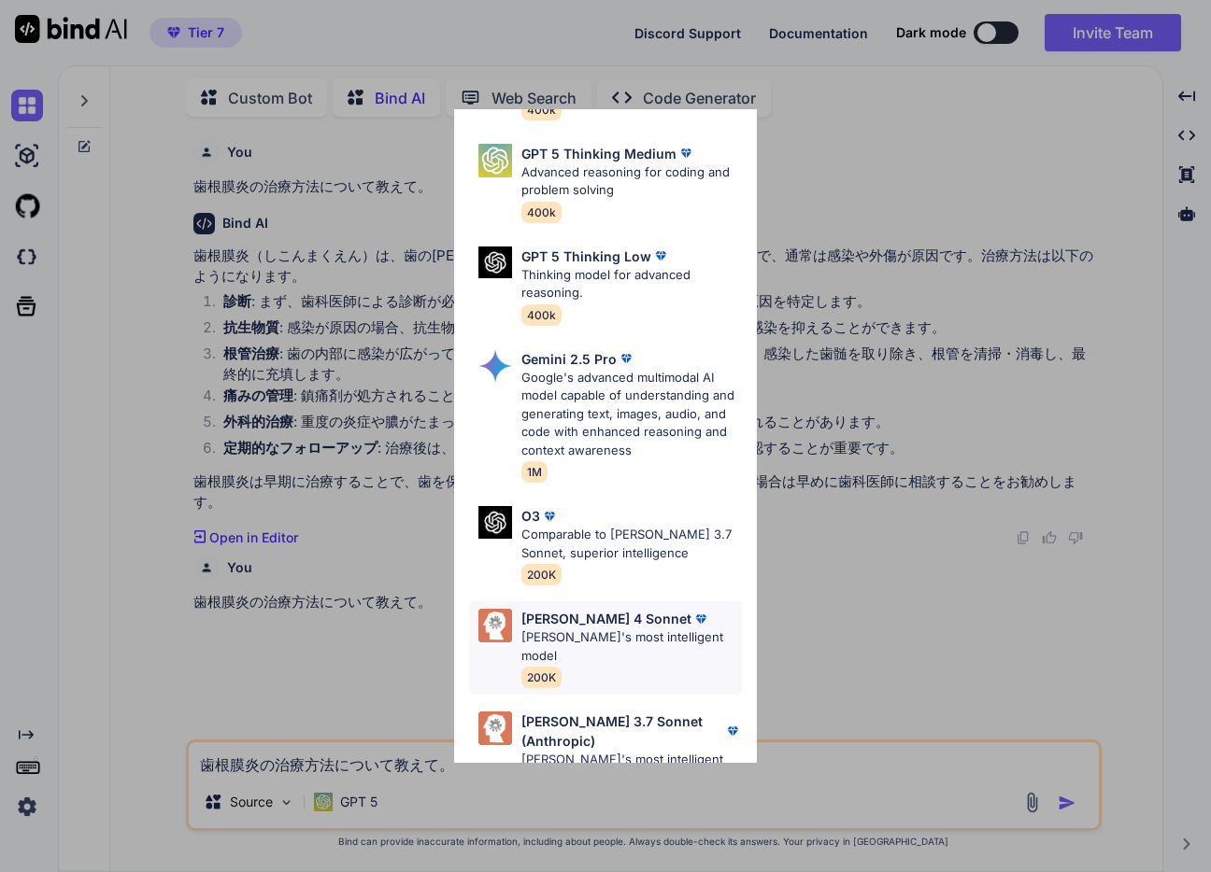
click at [610, 629] on p "[PERSON_NAME]'s most intelligent model" at bounding box center [631, 647] width 220 height 36
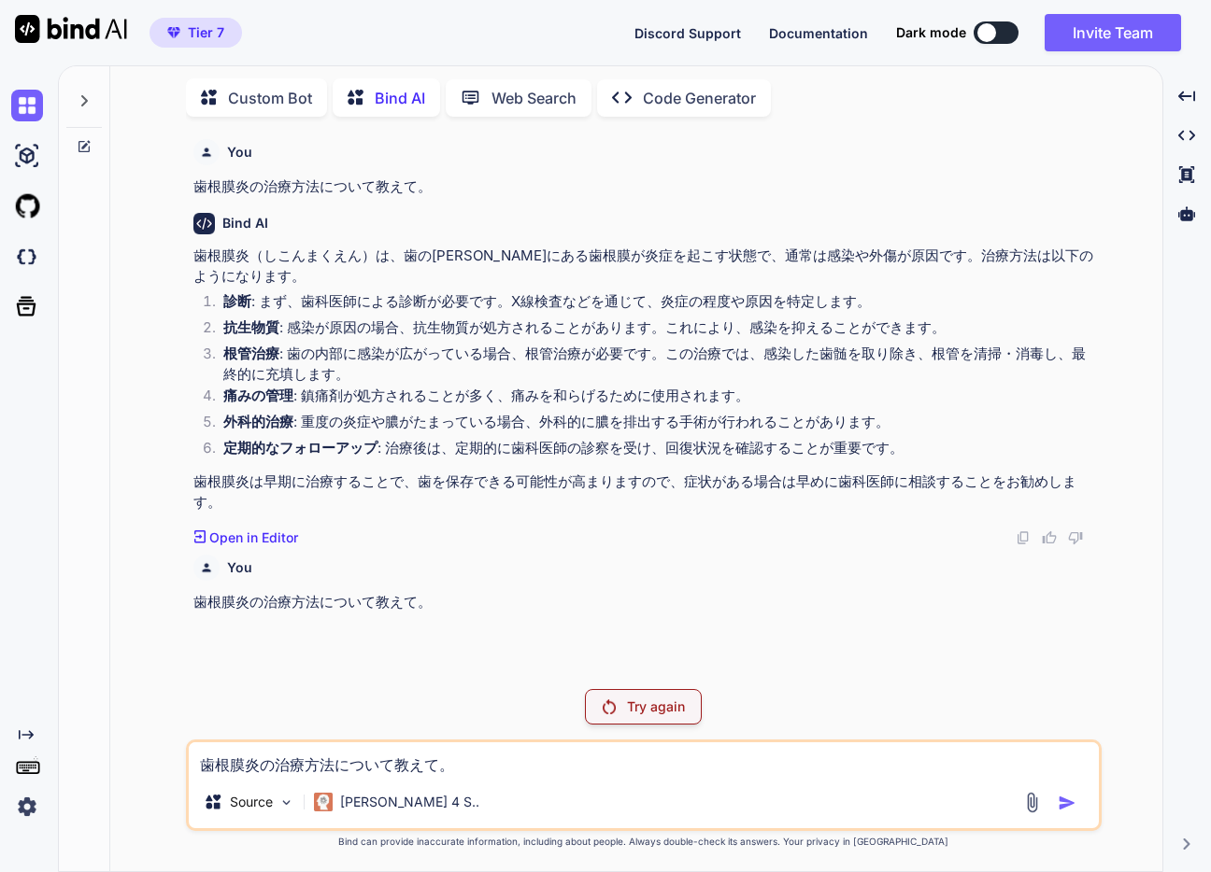
click at [877, 765] on textarea "歯根膜炎の治療方法について教えて。" at bounding box center [644, 760] width 910 height 34
